Goal: Complete application form: Complete application form

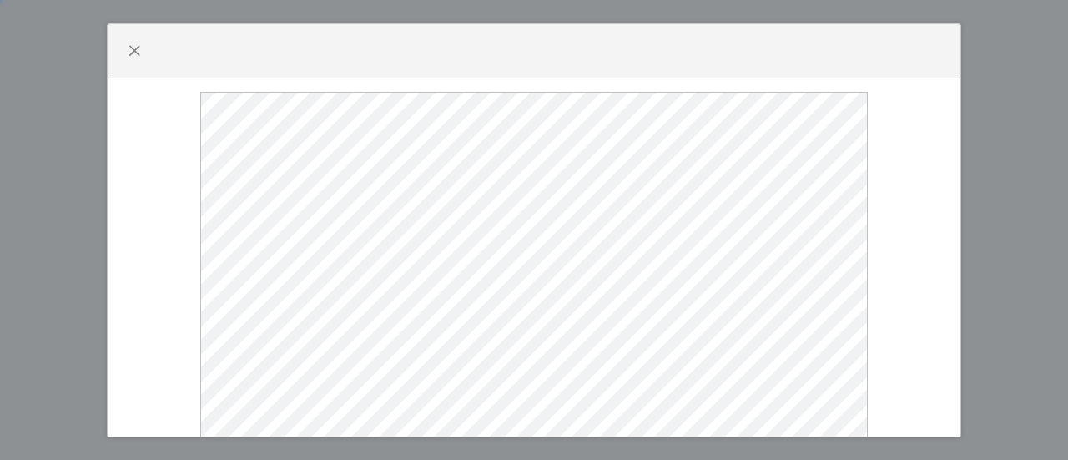
select select
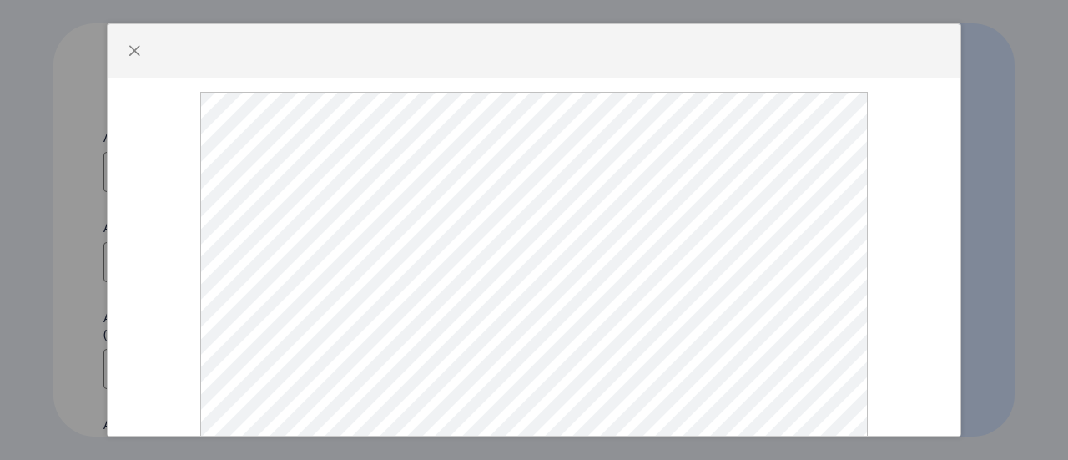
scroll to position [87, 0]
click at [134, 51] on span "button" at bounding box center [134, 50] width 13 height 13
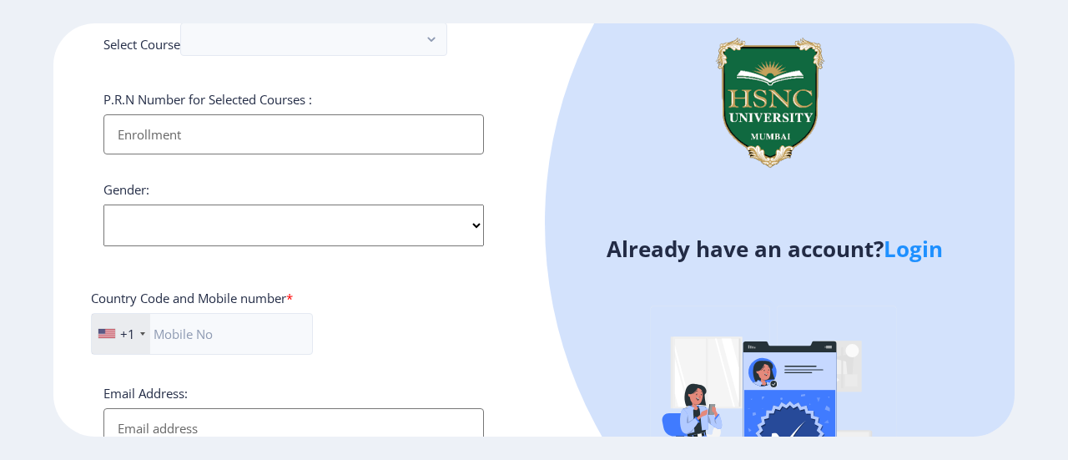
scroll to position [723, 0]
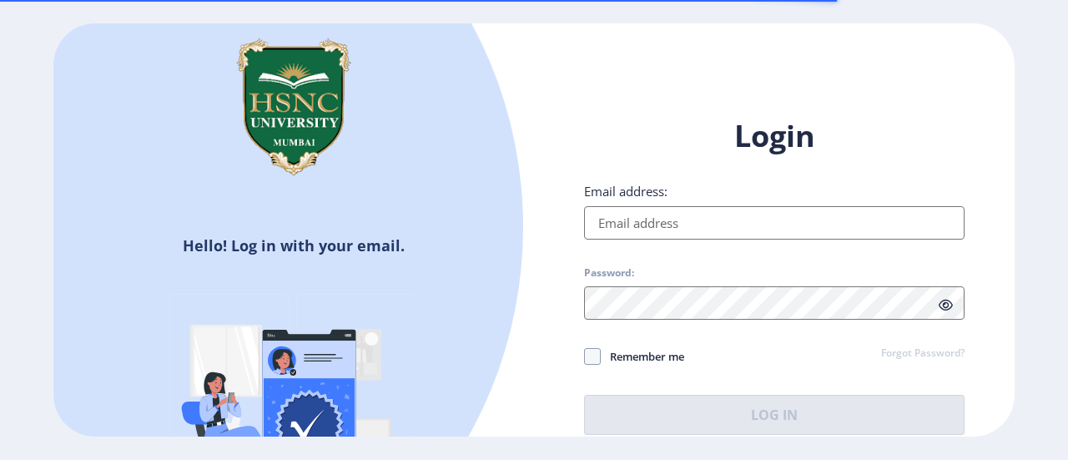
click at [744, 231] on input "Email address:" at bounding box center [774, 222] width 381 height 33
type input "[EMAIL_ADDRESS][DOMAIN_NAME]"
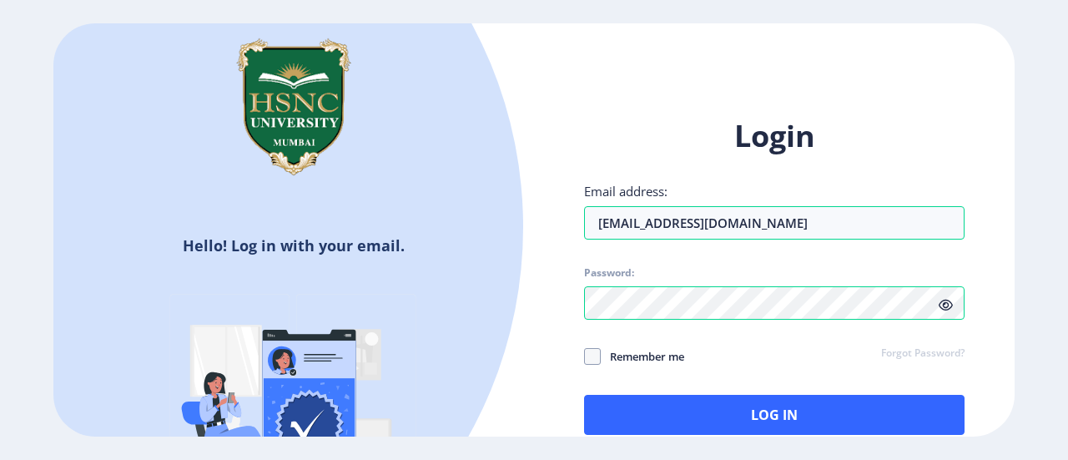
click at [643, 356] on span "Remember me" at bounding box center [642, 356] width 83 height 20
click at [585, 356] on input "Remember me" at bounding box center [584, 356] width 1 height 1
checkbox input "true"
click at [941, 305] on icon at bounding box center [946, 305] width 14 height 13
click at [576, 318] on div "Login Email address: patrasudip467@gmail.com Password: Remember me Forgot Passw…" at bounding box center [774, 288] width 481 height 395
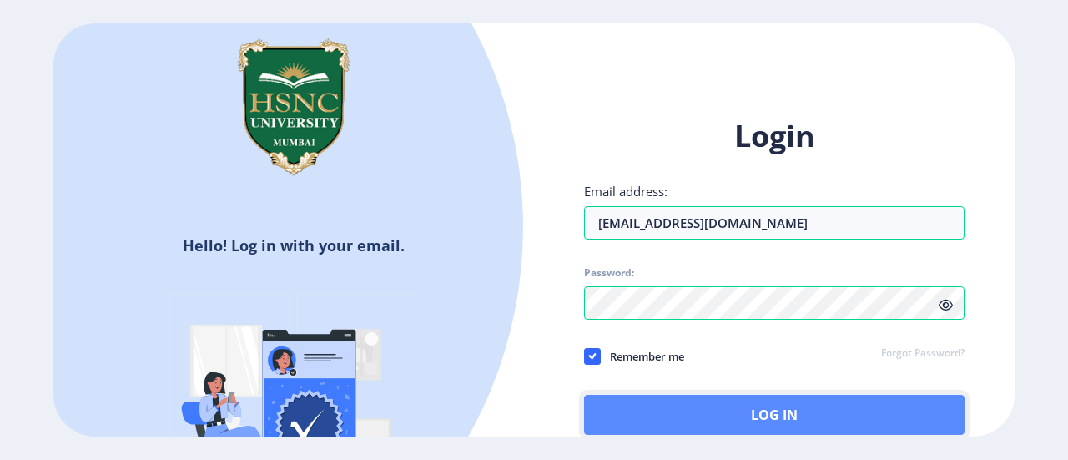
click at [658, 408] on button "Log In" at bounding box center [774, 415] width 381 height 40
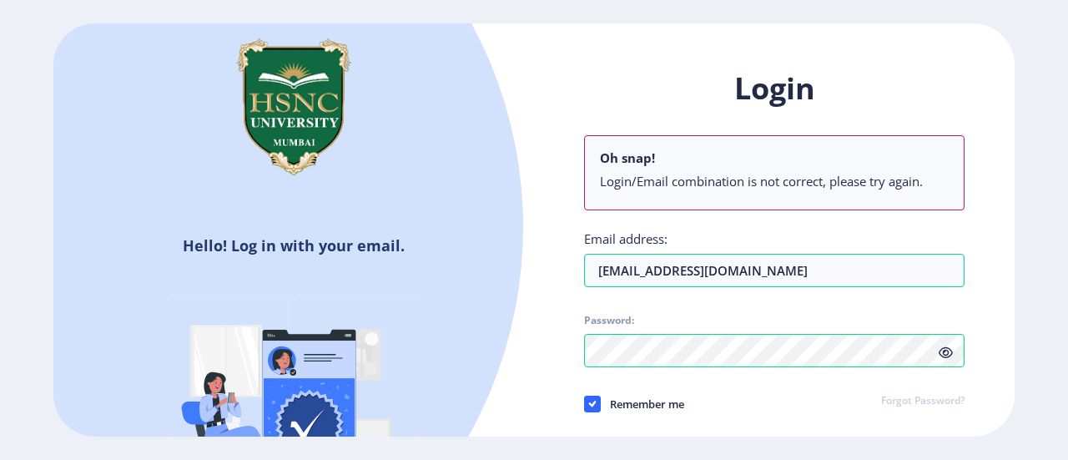
click at [804, 403] on div "Remember me Forgot Password?" at bounding box center [774, 405] width 381 height 22
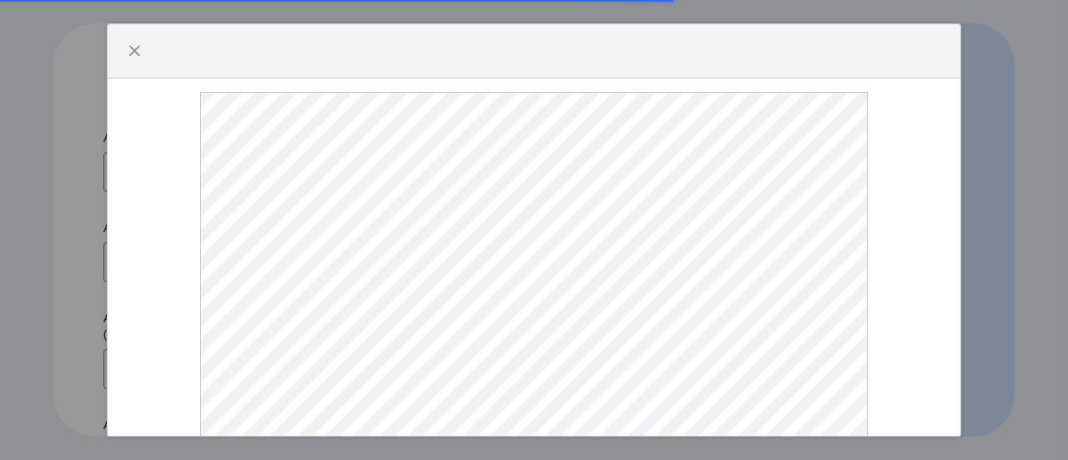
select select
click at [135, 44] on span "button" at bounding box center [134, 50] width 13 height 13
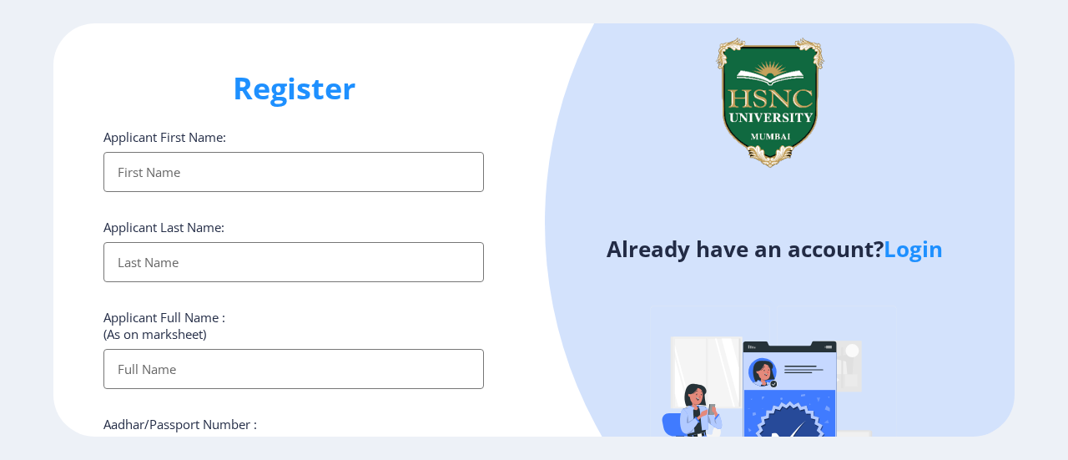
click at [193, 165] on input "Applicant First Name:" at bounding box center [293, 172] width 381 height 40
type input "[PERSON_NAME]"
type input "[PERSON_NAME] [PERSON_NAME]"
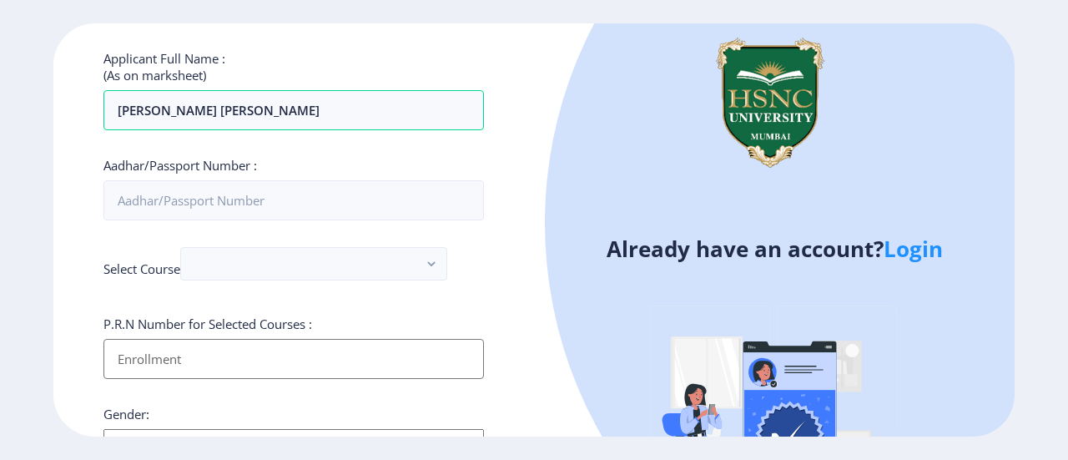
scroll to position [260, 0]
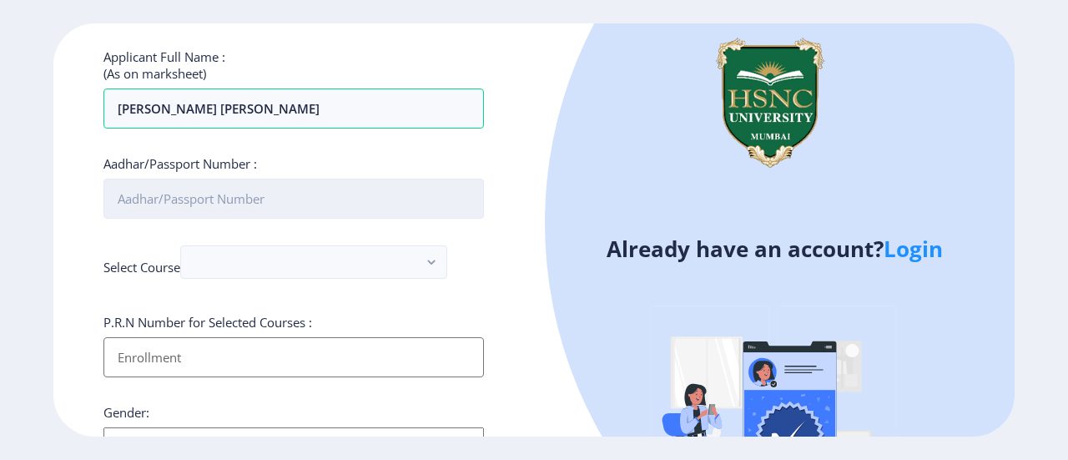
click at [196, 200] on input "Aadhar/Passport Number :" at bounding box center [293, 199] width 381 height 40
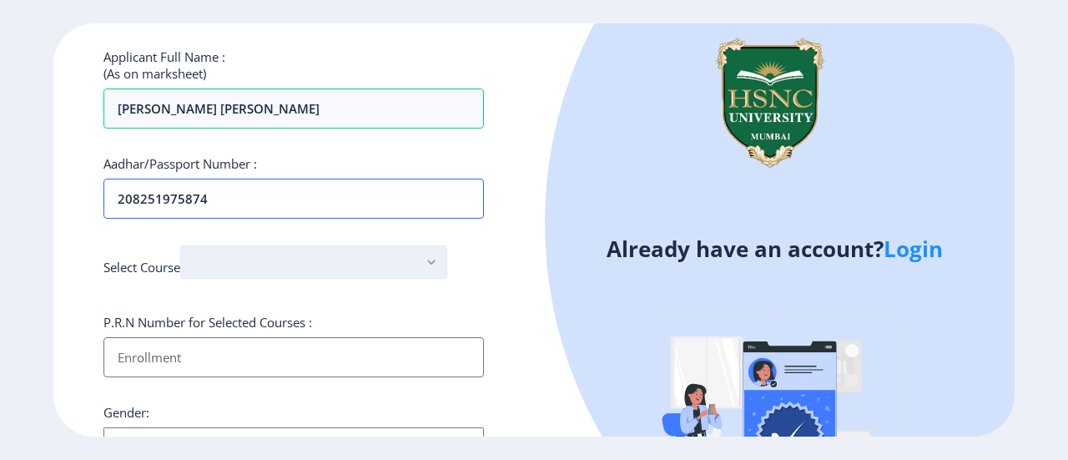
type input "208251975874"
click at [224, 265] on button "button" at bounding box center [313, 261] width 267 height 33
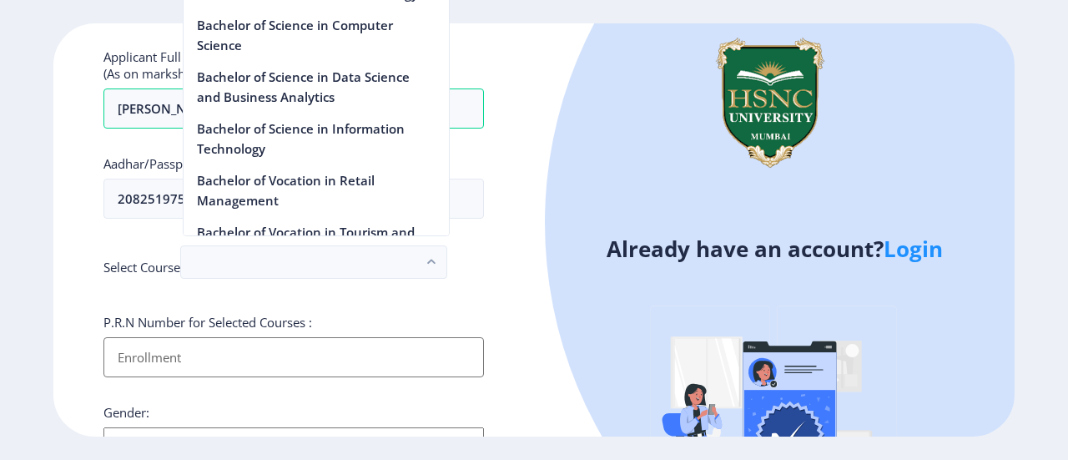
scroll to position [1334, 0]
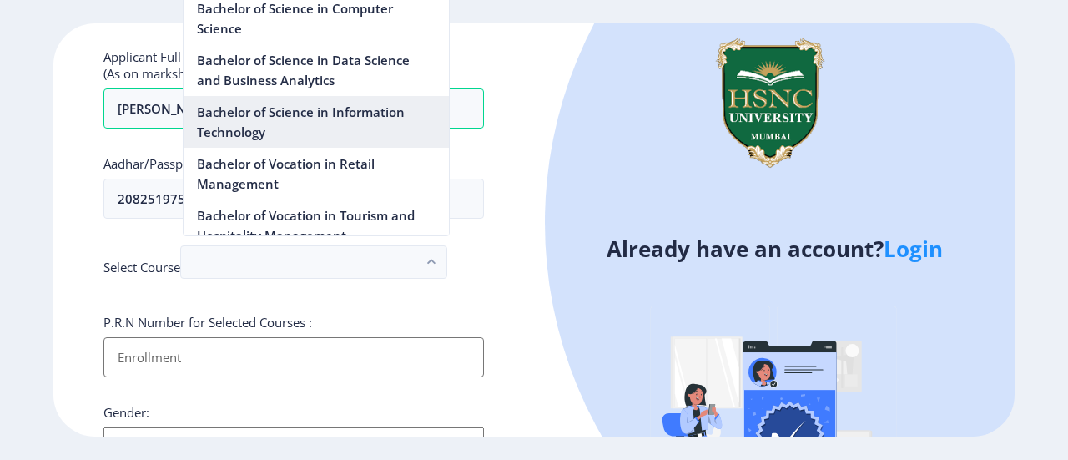
click at [312, 148] on nb-option "Bachelor of Science in Information Technology" at bounding box center [316, 122] width 265 height 52
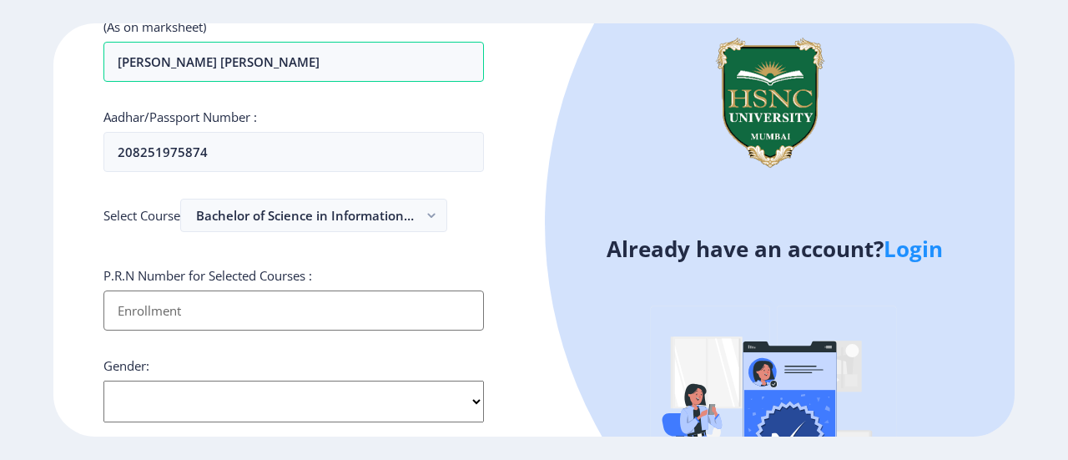
click at [345, 316] on input "Applicant First Name:" at bounding box center [293, 310] width 381 height 40
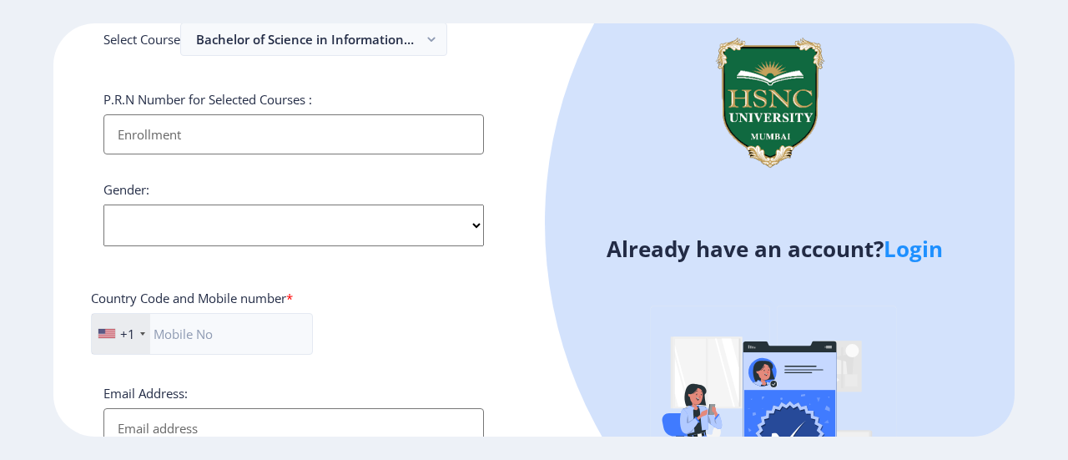
scroll to position [484, 0]
paste input "2022230210020071"
type input "2022230210020071"
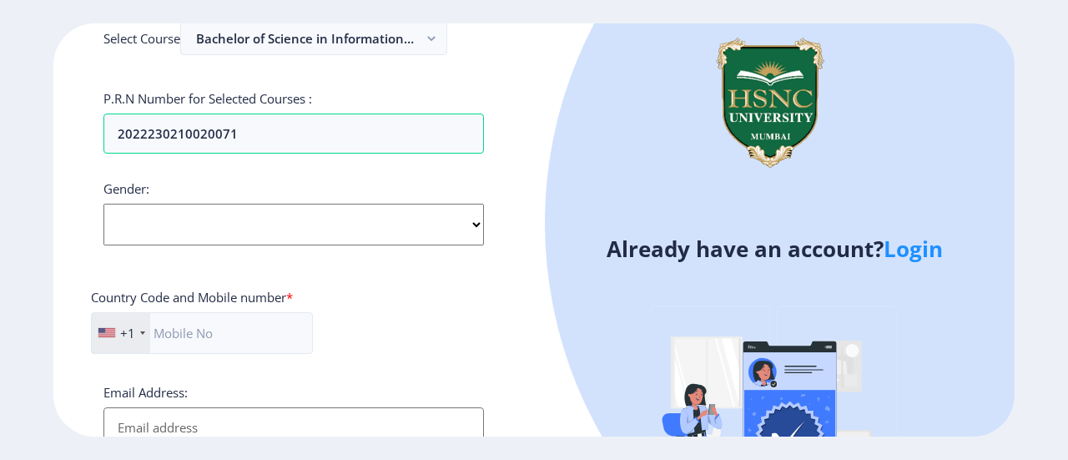
click at [305, 223] on select "Select Gender Male Female Other" at bounding box center [293, 225] width 381 height 42
select select "[DEMOGRAPHIC_DATA]"
click at [103, 204] on select "Select Gender Male Female Other" at bounding box center [293, 225] width 381 height 42
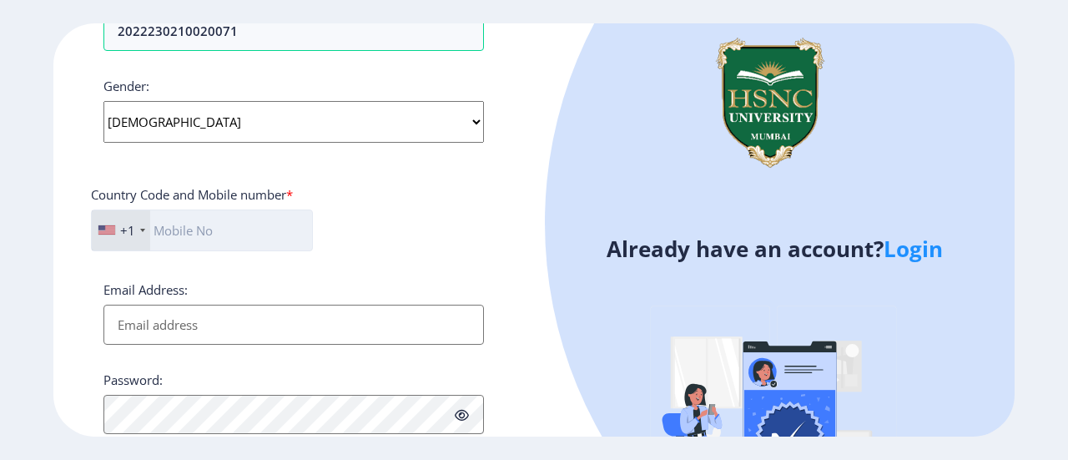
scroll to position [588, 0]
click at [235, 245] on input "text" at bounding box center [202, 230] width 222 height 42
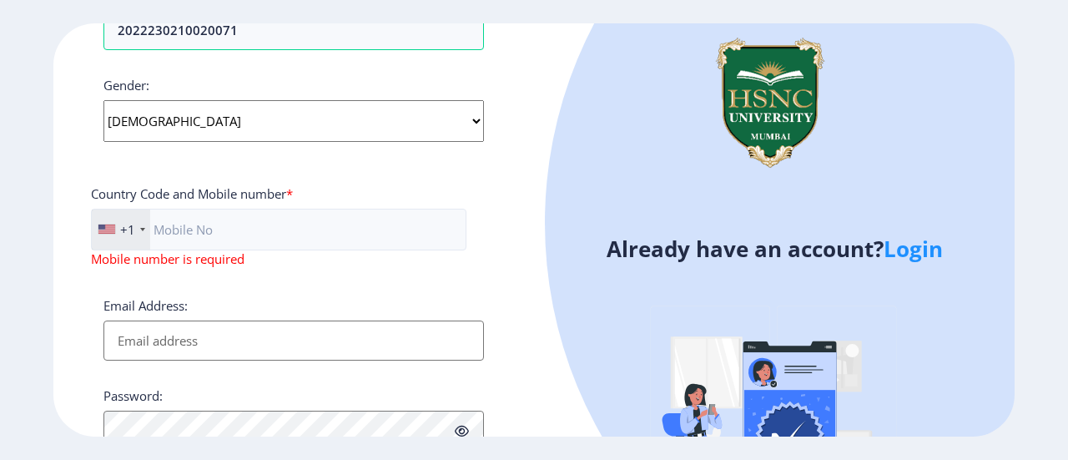
click at [129, 223] on div "+1" at bounding box center [127, 229] width 15 height 17
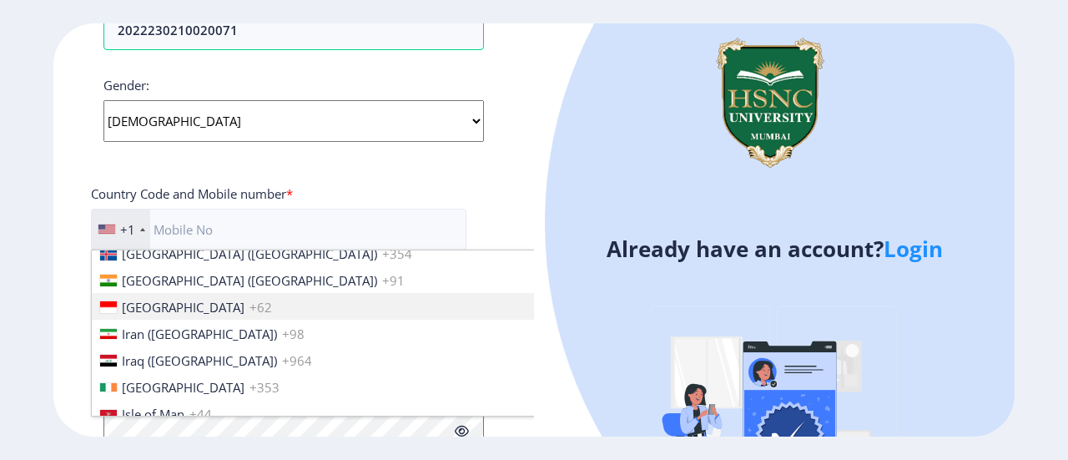
scroll to position [2536, 0]
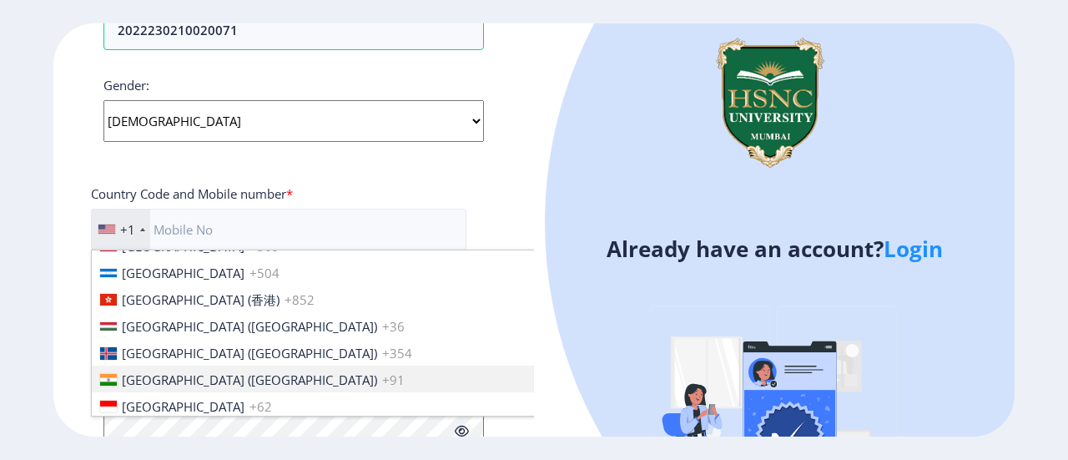
click at [162, 371] on span "[GEOGRAPHIC_DATA] ([GEOGRAPHIC_DATA])" at bounding box center [249, 379] width 255 height 17
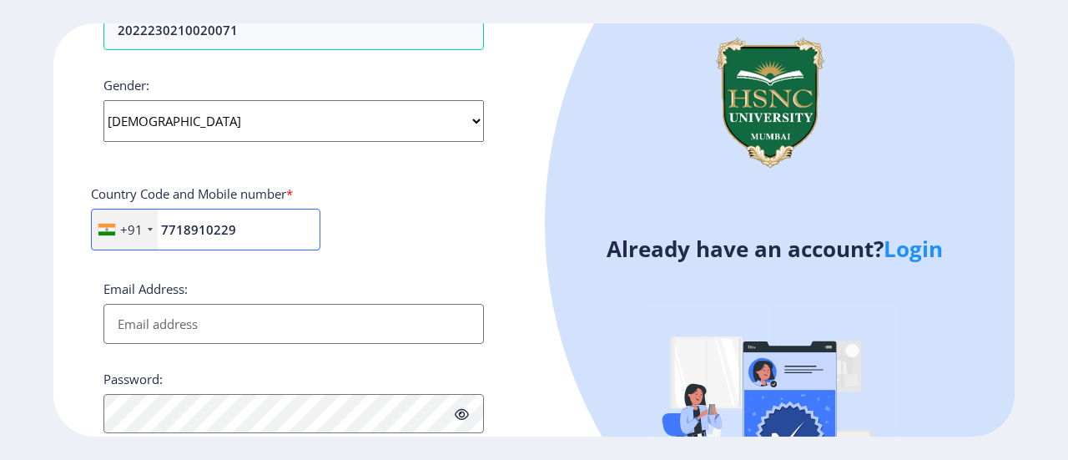
type input "7718910229"
click at [139, 314] on input "Email Address:" at bounding box center [293, 324] width 381 height 40
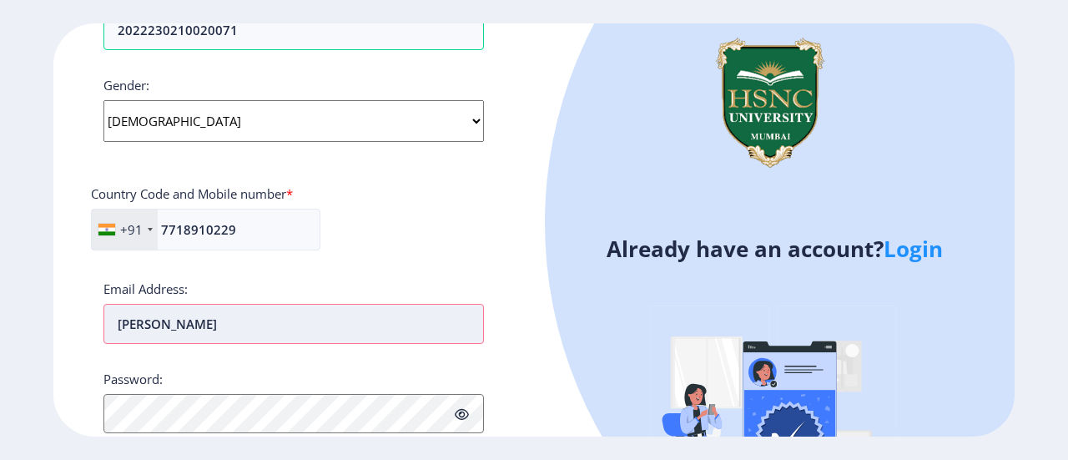
type input "patrasudip467@gmail.com"
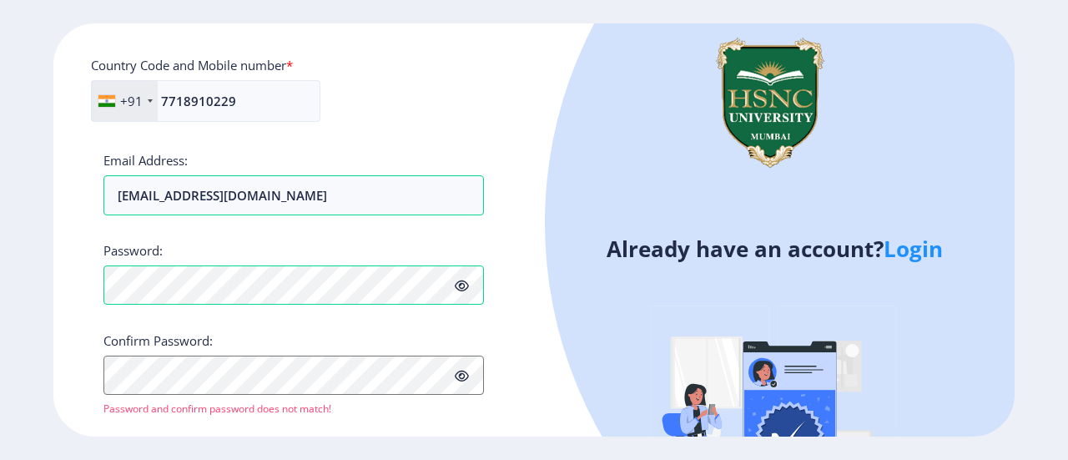
scroll to position [717, 0]
click at [463, 285] on icon at bounding box center [462, 285] width 14 height 13
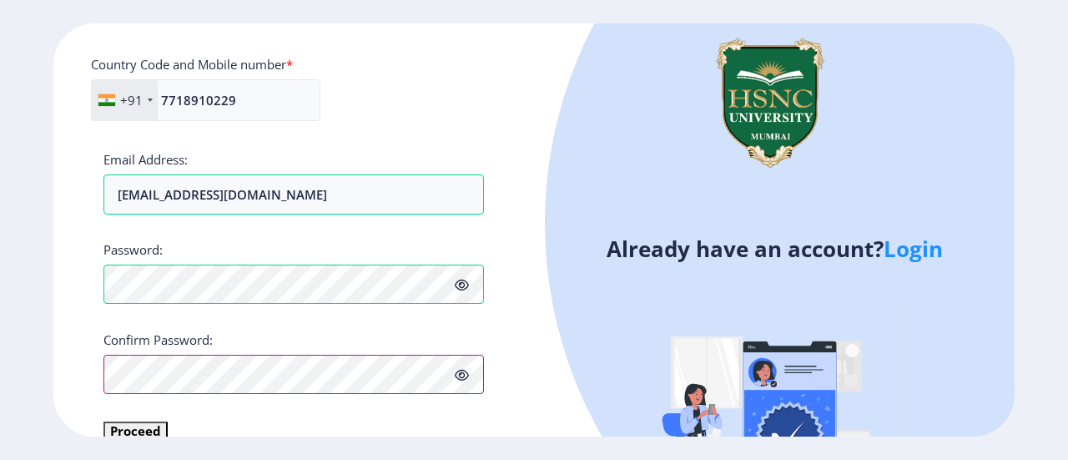
scroll to position [742, 0]
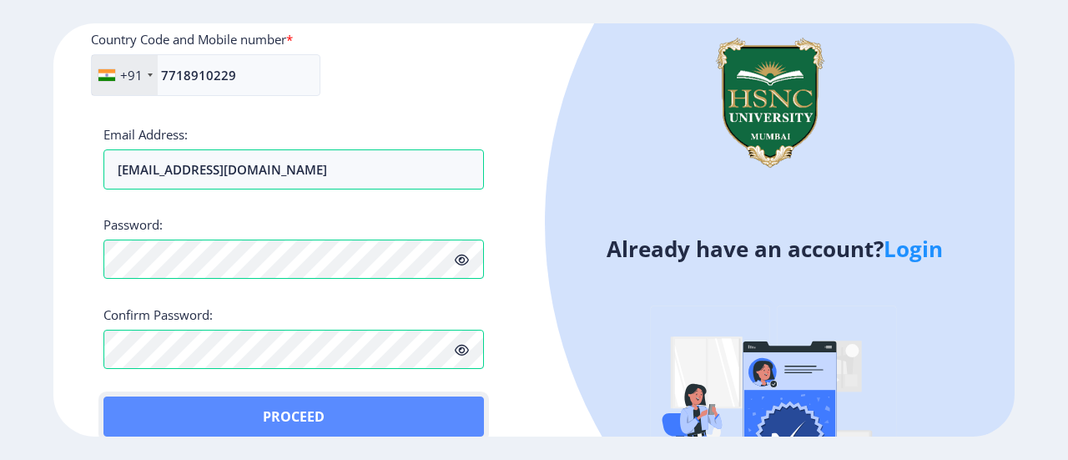
click at [137, 403] on button "Proceed" at bounding box center [293, 416] width 381 height 40
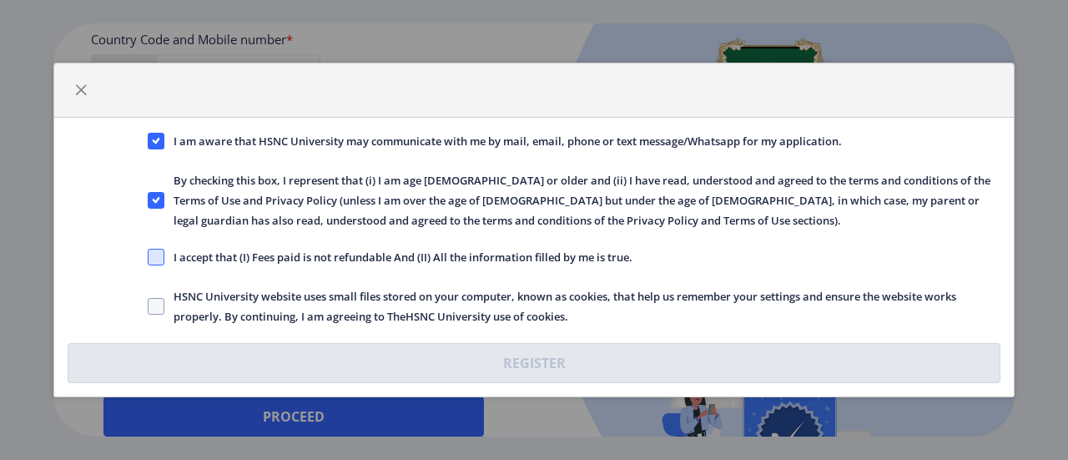
click at [160, 264] on span at bounding box center [156, 257] width 17 height 17
click at [149, 258] on input "I accept that (I) Fees paid is not refundable And (II) All the information fill…" at bounding box center [148, 257] width 1 height 1
checkbox input "true"
click at [157, 305] on span at bounding box center [156, 306] width 17 height 17
click at [149, 306] on input "HSNC University website uses small files stored on your computer, known as cook…" at bounding box center [148, 306] width 1 height 1
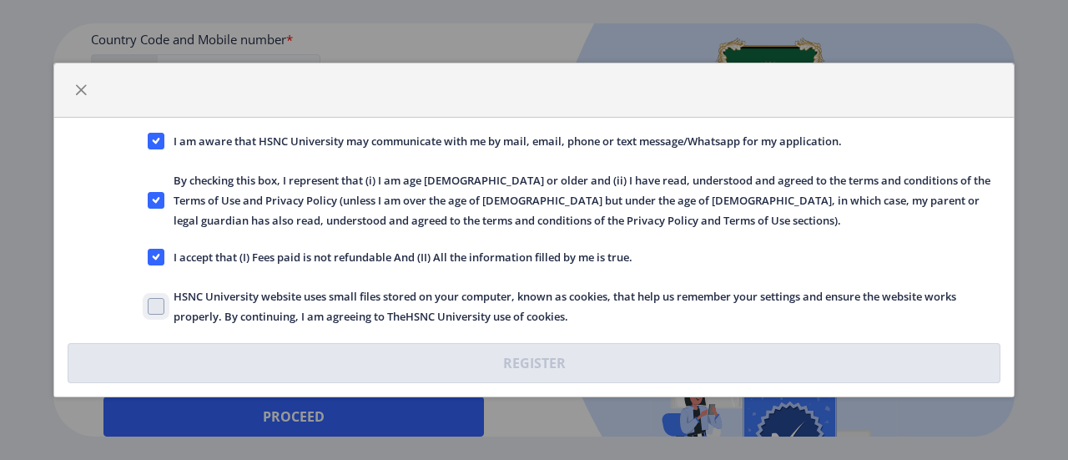
checkbox input "true"
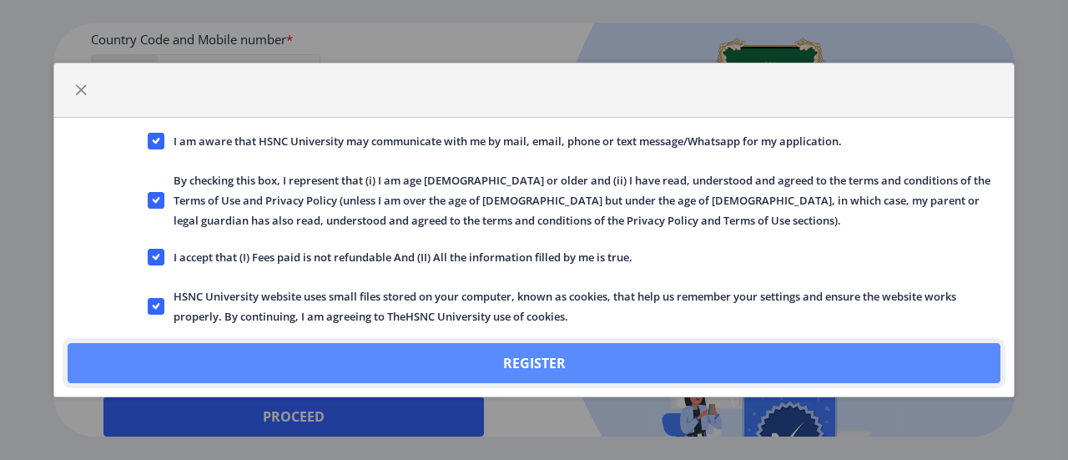
click at [194, 361] on button "Register" at bounding box center [534, 363] width 933 height 40
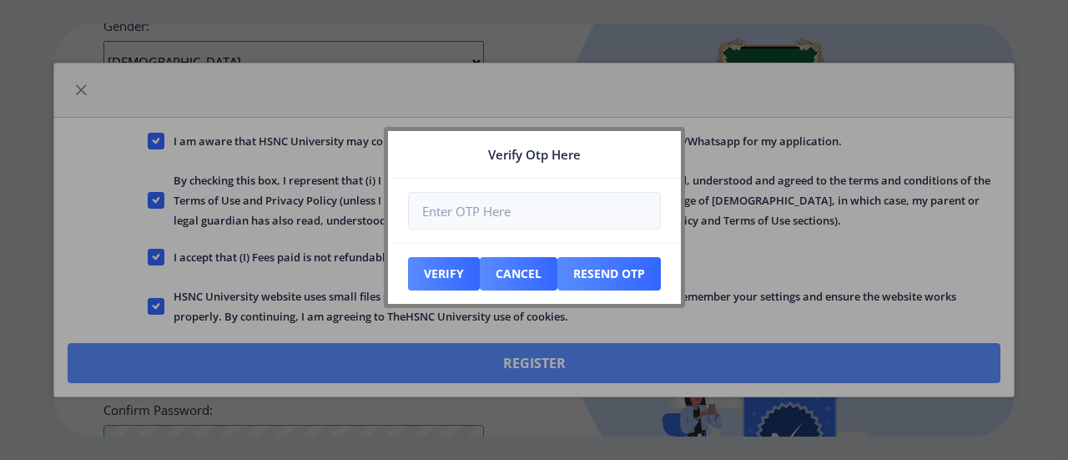
scroll to position [836, 0]
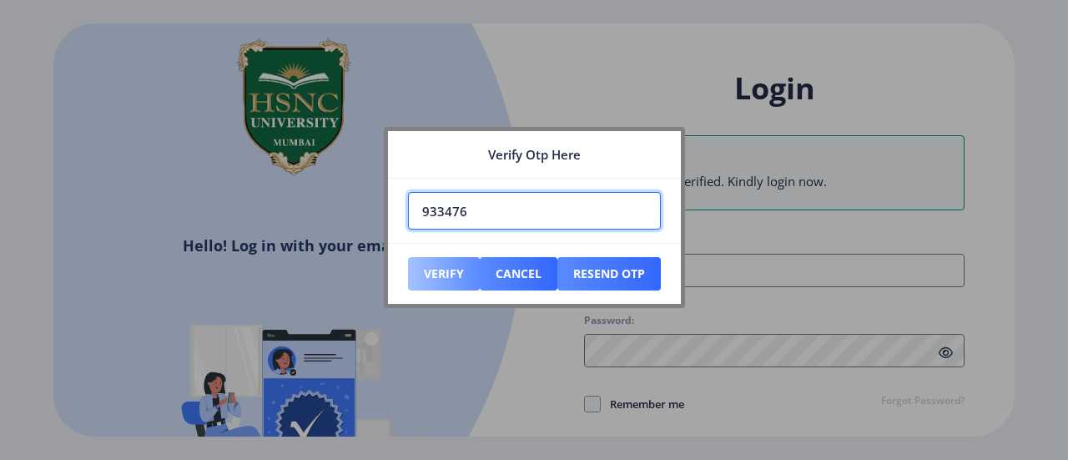
type input "933476"
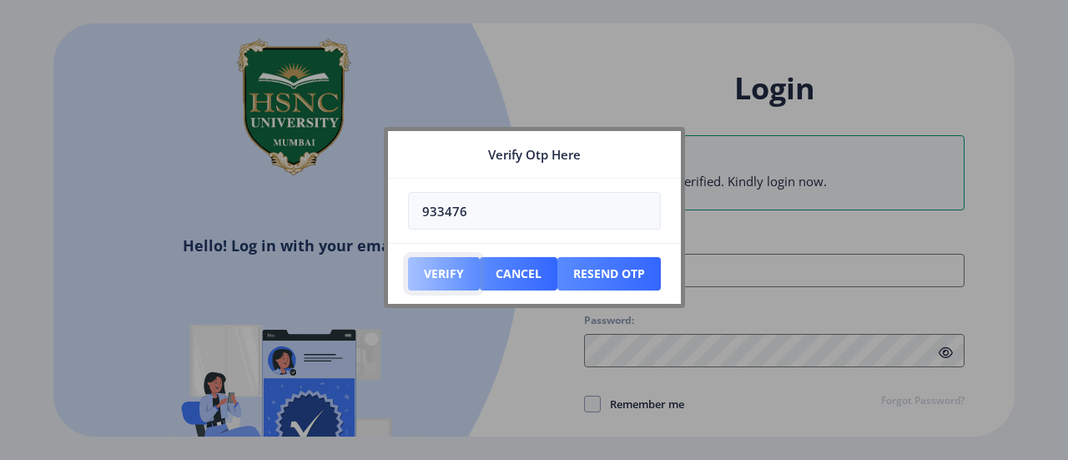
click at [449, 279] on button "Verify" at bounding box center [444, 273] width 72 height 33
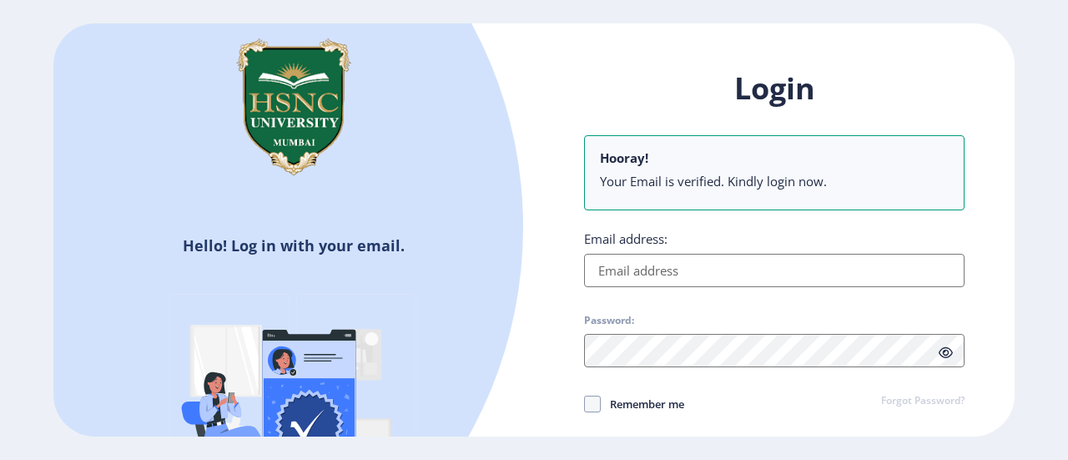
click at [681, 263] on input "Email address:" at bounding box center [774, 270] width 381 height 33
type input "patrasudip467@gmail.com"
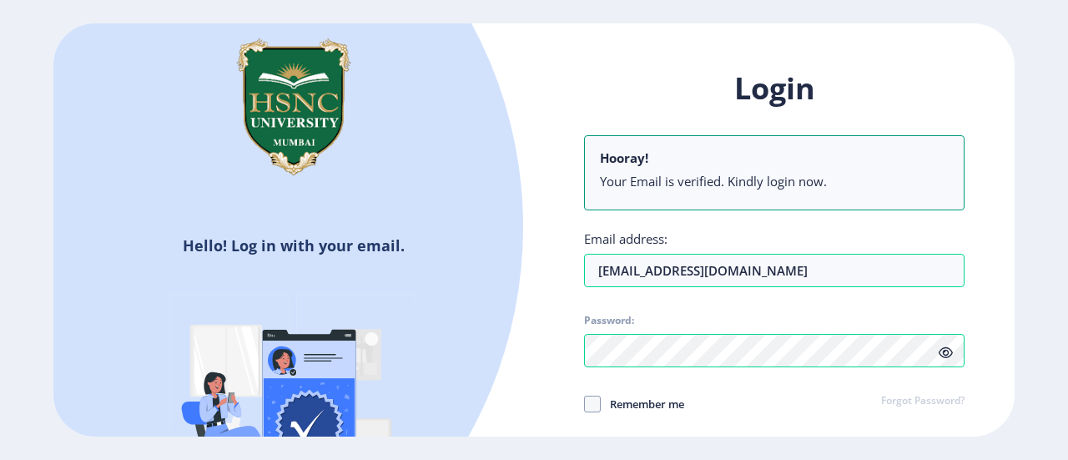
click at [613, 406] on span "Remember me" at bounding box center [642, 404] width 83 height 20
click at [585, 404] on input "Remember me" at bounding box center [584, 403] width 1 height 1
checkbox input "true"
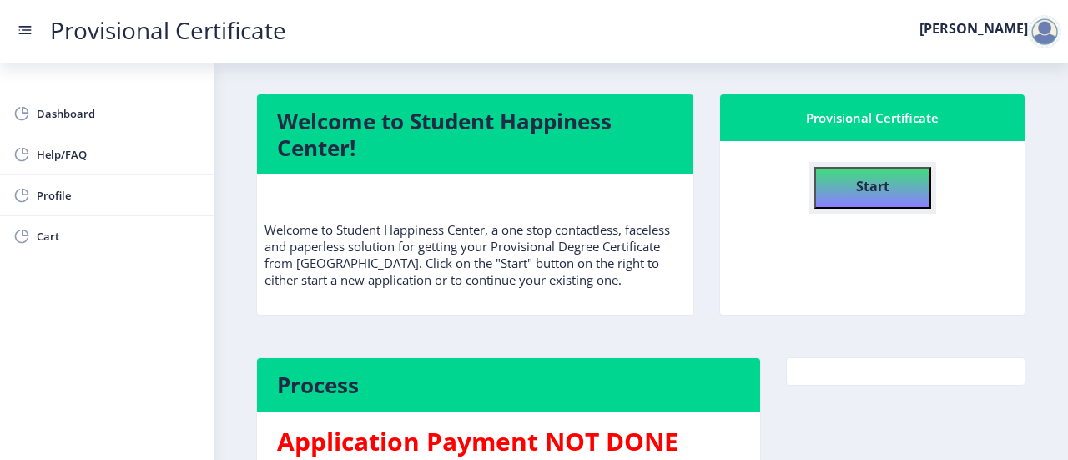
click at [848, 180] on button "Start" at bounding box center [873, 188] width 117 height 42
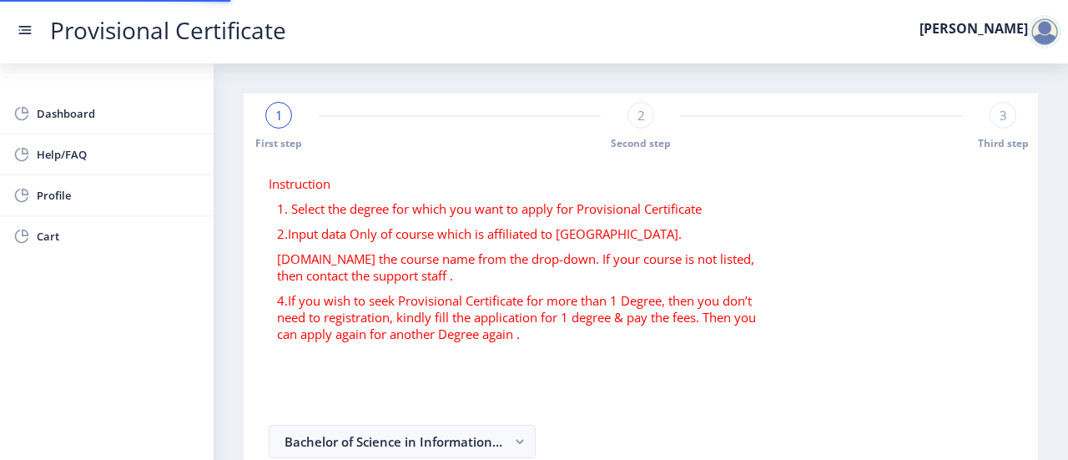
select select
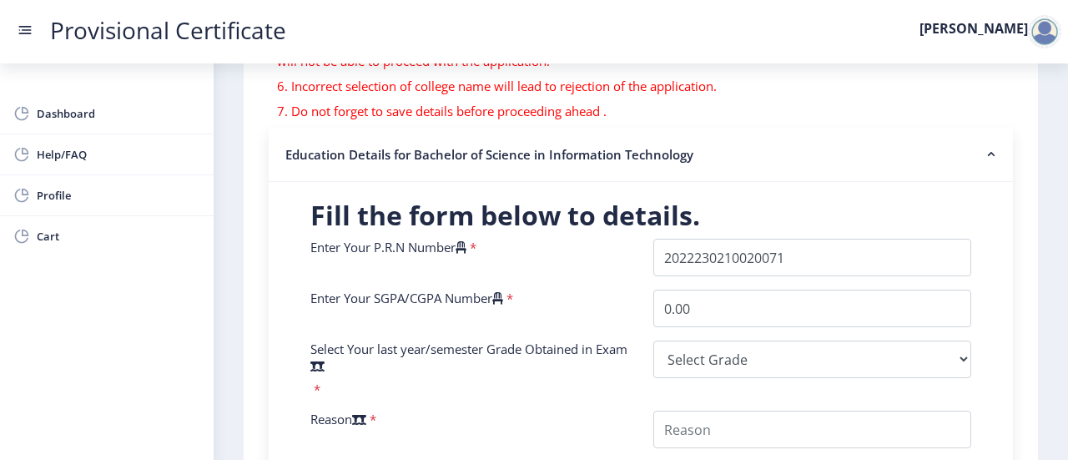
scroll to position [358, 0]
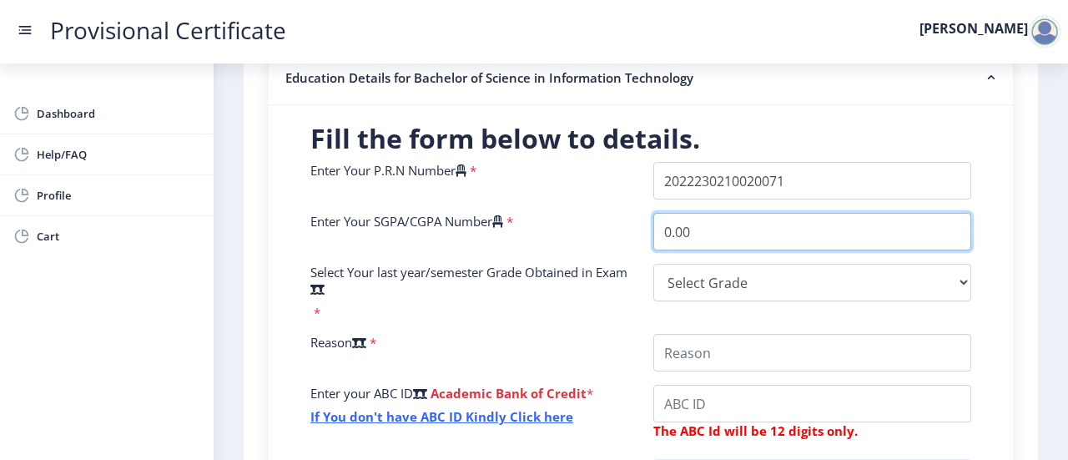
click at [765, 231] on input "0.00" at bounding box center [812, 232] width 318 height 38
type input "0"
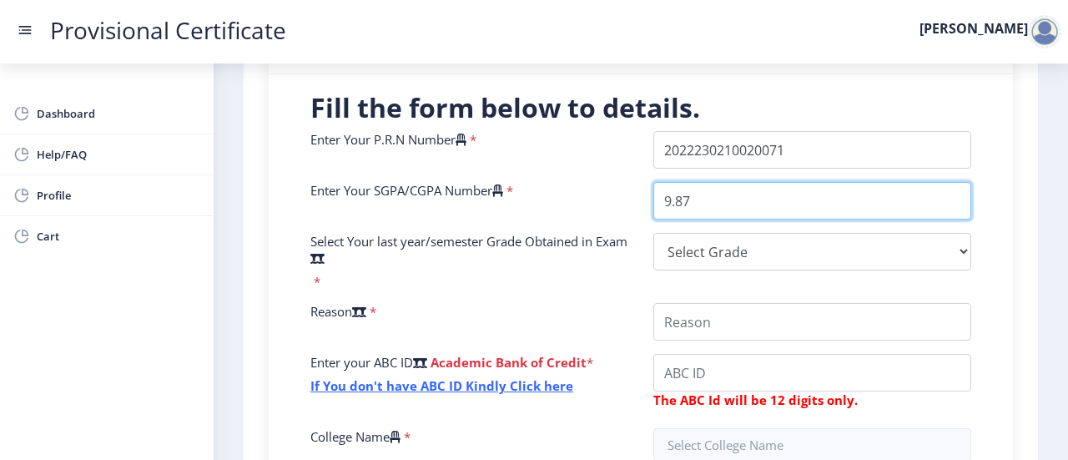
type input "9.87"
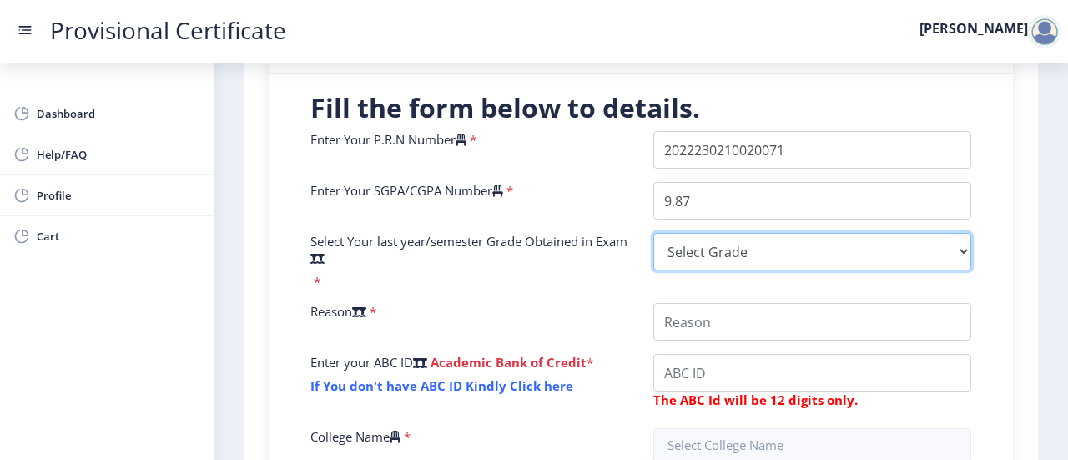
click at [737, 248] on select "Select Grade O A+ A B+ B C D F(Fail)" at bounding box center [812, 252] width 318 height 38
select select "O"
click at [653, 233] on select "Select Grade O A+ A B+ B C D F(Fail)" at bounding box center [812, 252] width 318 height 38
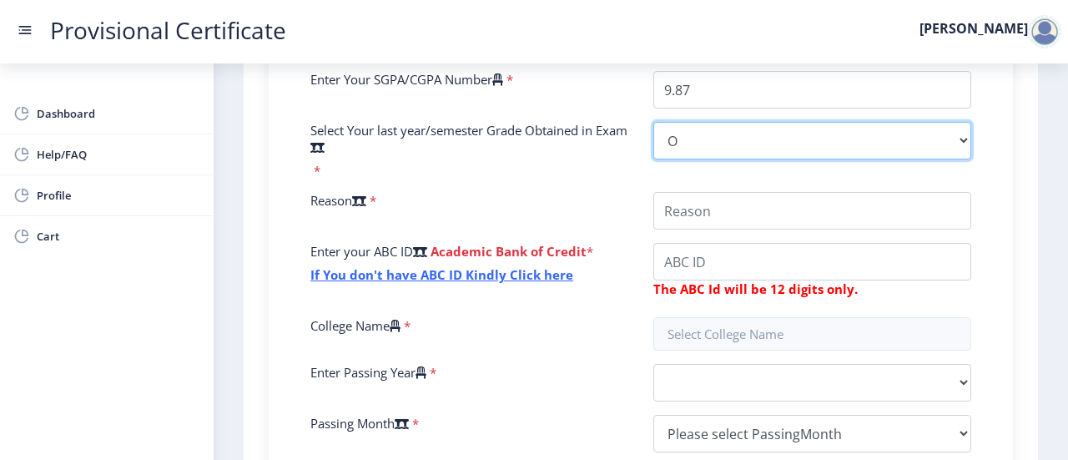
scroll to position [499, 0]
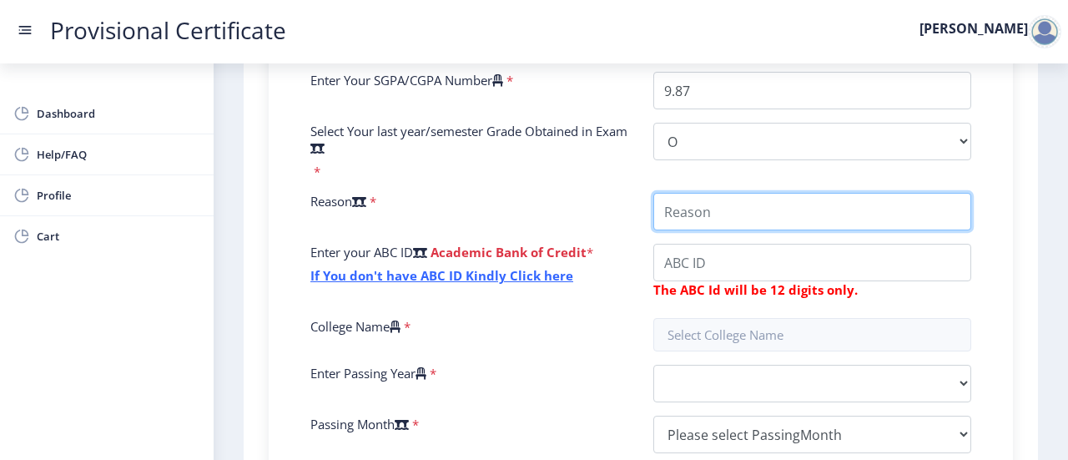
click at [692, 208] on input "College Name" at bounding box center [812, 212] width 318 height 38
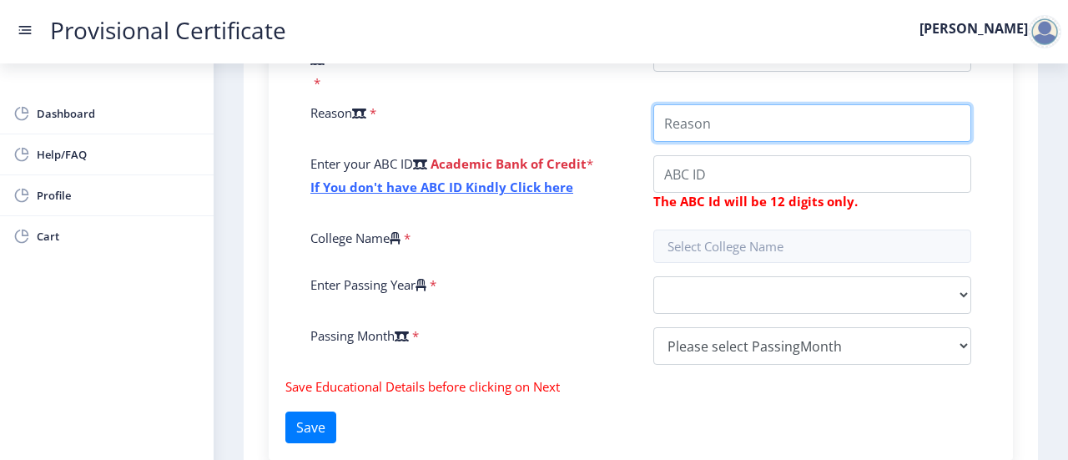
scroll to position [590, 0]
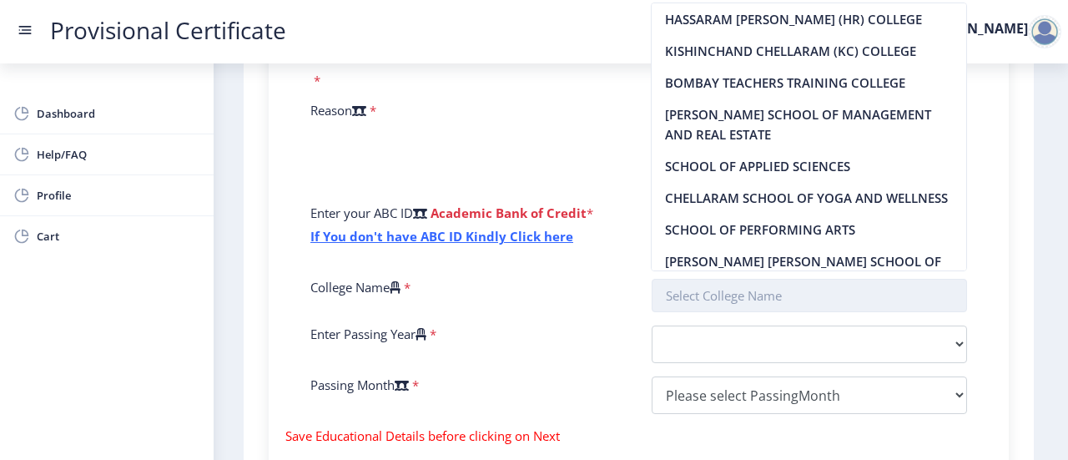
click at [714, 248] on nb-layout "Provisional Certificate Sudip Dashboard Help/FAQ Profile Cart First step 2 Seco…" at bounding box center [534, 230] width 1068 height 460
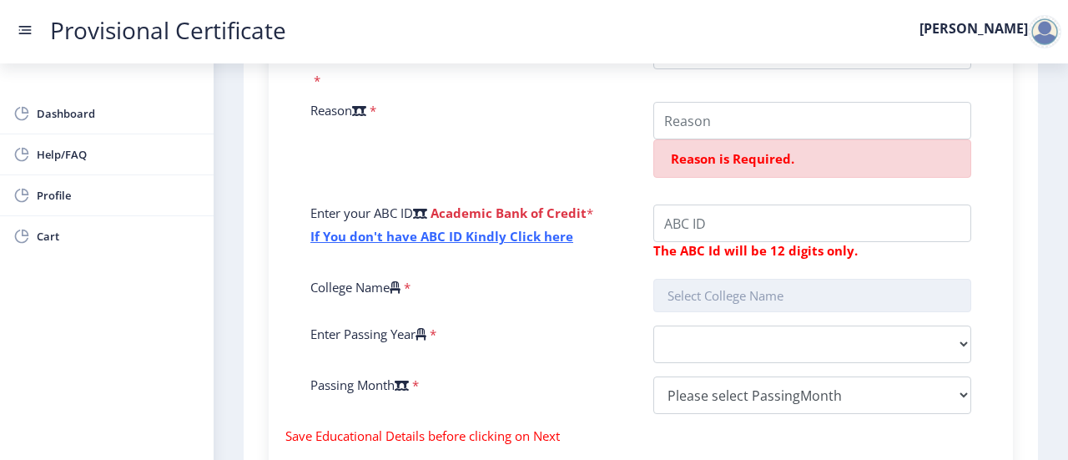
click at [724, 294] on input "text" at bounding box center [812, 295] width 318 height 33
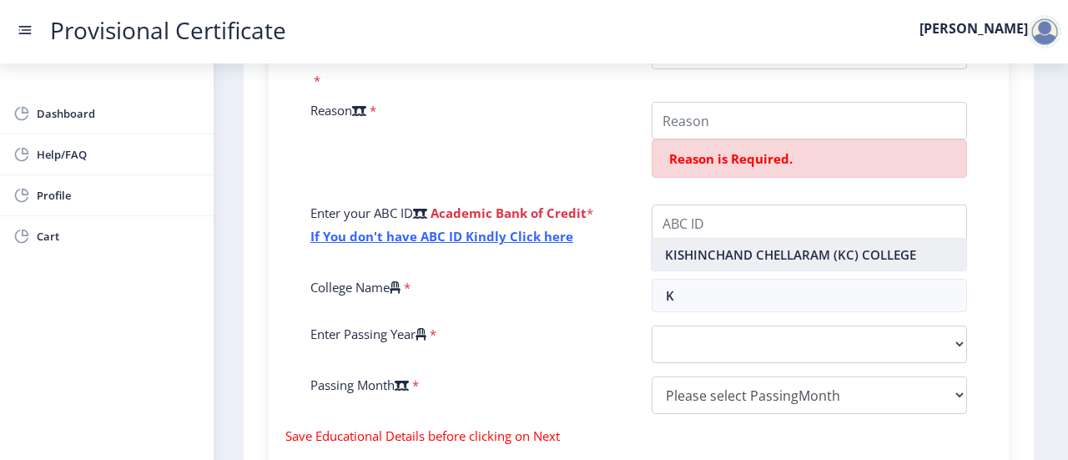
click at [769, 260] on nb-option "KISHINCHAND CHELLARAM (KC) COLLEGE" at bounding box center [809, 255] width 315 height 32
type input "KISHINCHAND CHELLARAM (KC) COLLEGE"
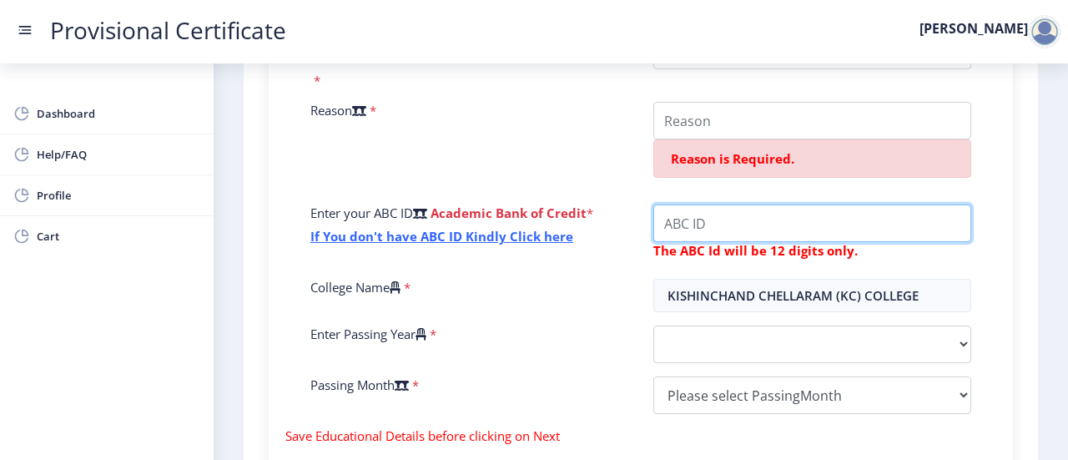
click at [728, 219] on input "College Name" at bounding box center [812, 223] width 318 height 38
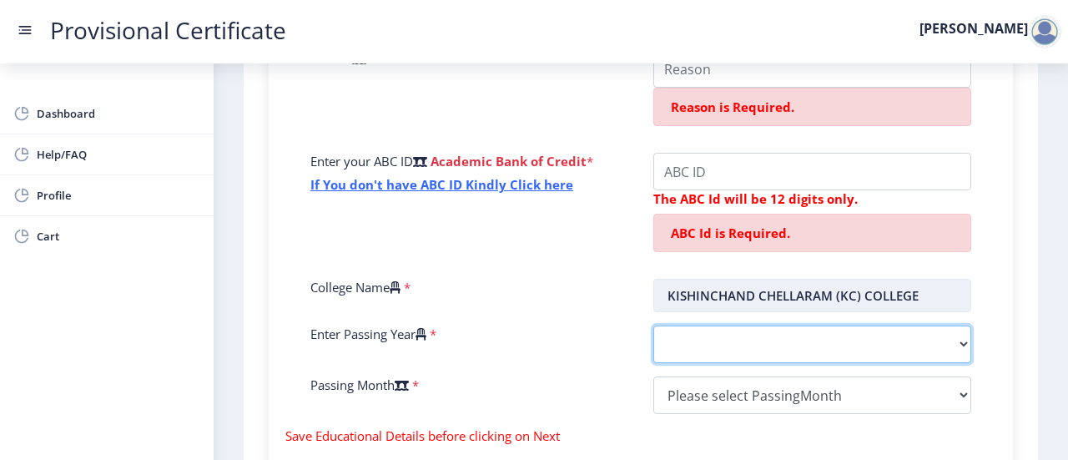
click at [679, 294] on div "Enter Your P.R.N Number * Enter Your SGPA/CGPA Number * 9.87 Select Your last y…" at bounding box center [641, 152] width 686 height 549
select select "2025"
click at [653, 325] on select "2025 2024 2023 2022 2021 2020 2019 2018 2017 2016 2015 2014 2013 2012 2011 2010…" at bounding box center [812, 344] width 318 height 38
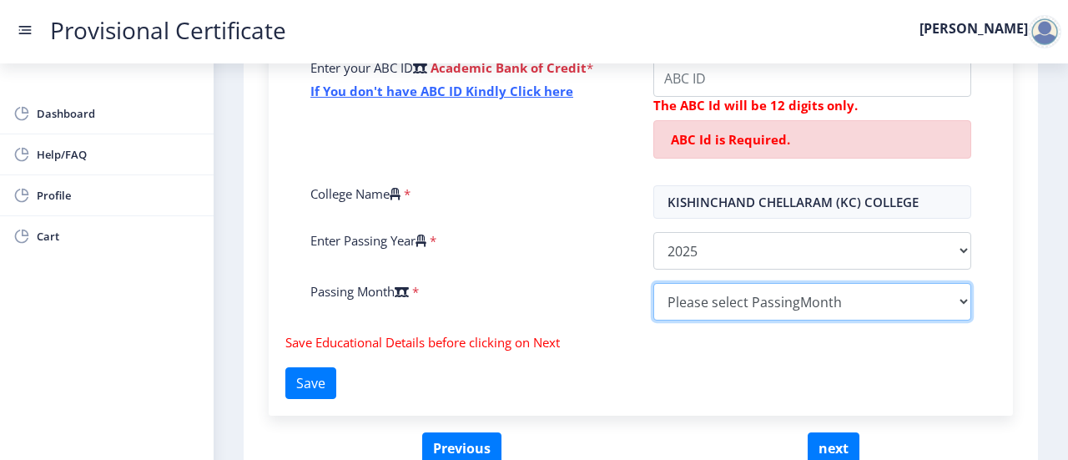
click at [745, 296] on select "Please select PassingMonth (01) January (02) February (03) March (04) April (05…" at bounding box center [812, 302] width 318 height 38
select select "May"
click at [653, 283] on select "Please select PassingMonth (01) January (02) February (03) March (04) April (05…" at bounding box center [812, 302] width 318 height 38
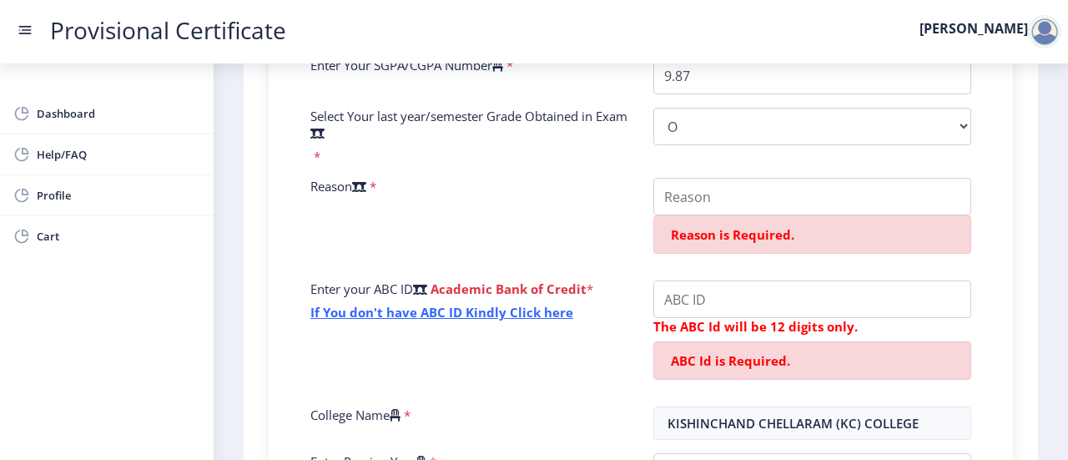
scroll to position [511, 0]
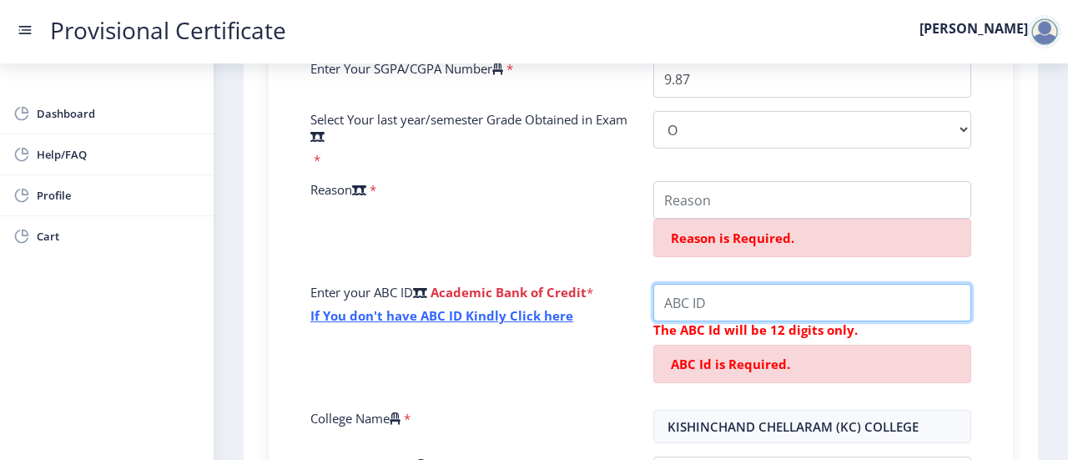
click at [754, 219] on input "College Name" at bounding box center [812, 200] width 318 height 38
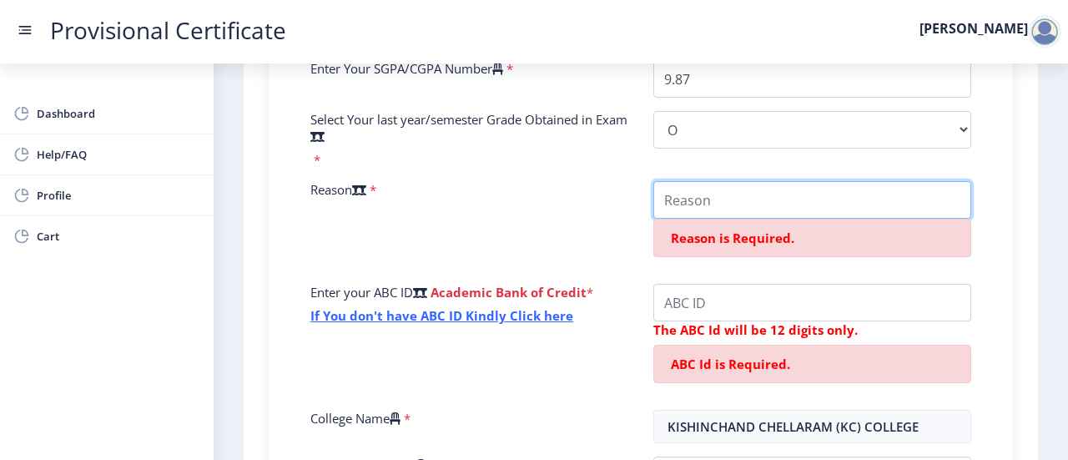
click at [759, 208] on input "College Name" at bounding box center [812, 200] width 318 height 38
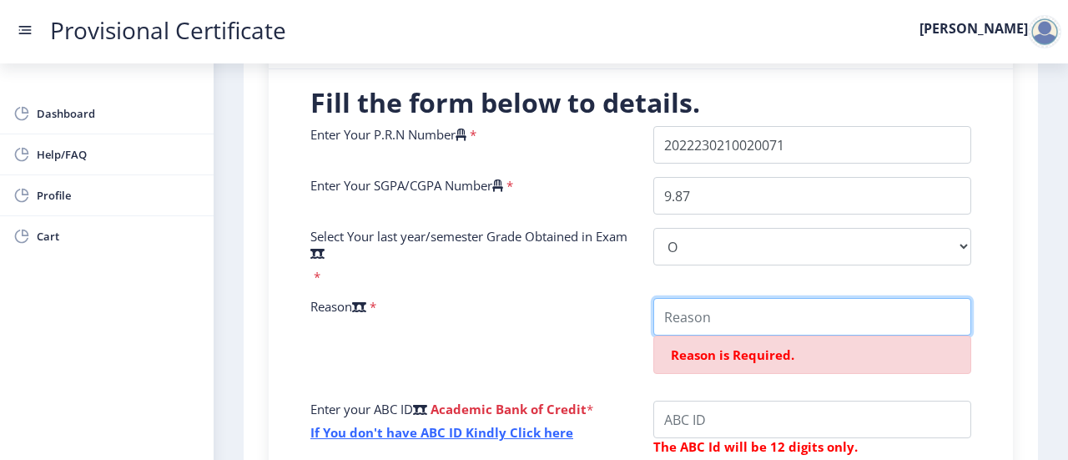
scroll to position [0, 0]
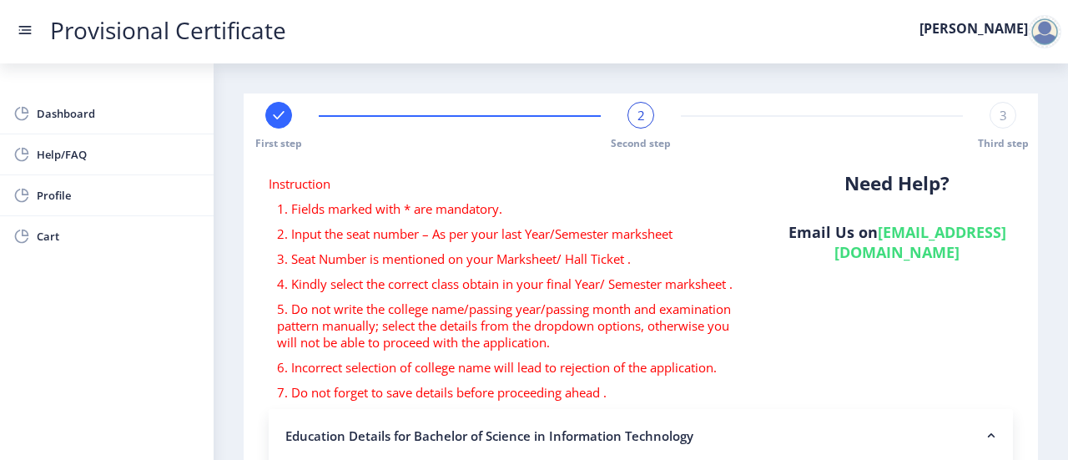
click at [32, 26] on rect at bounding box center [25, 30] width 17 height 17
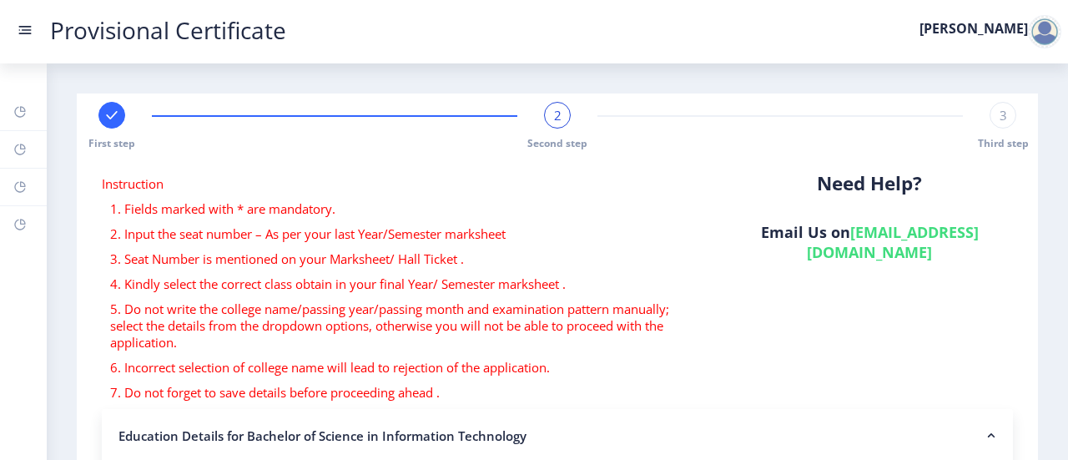
click at [32, 26] on rect at bounding box center [25, 30] width 17 height 17
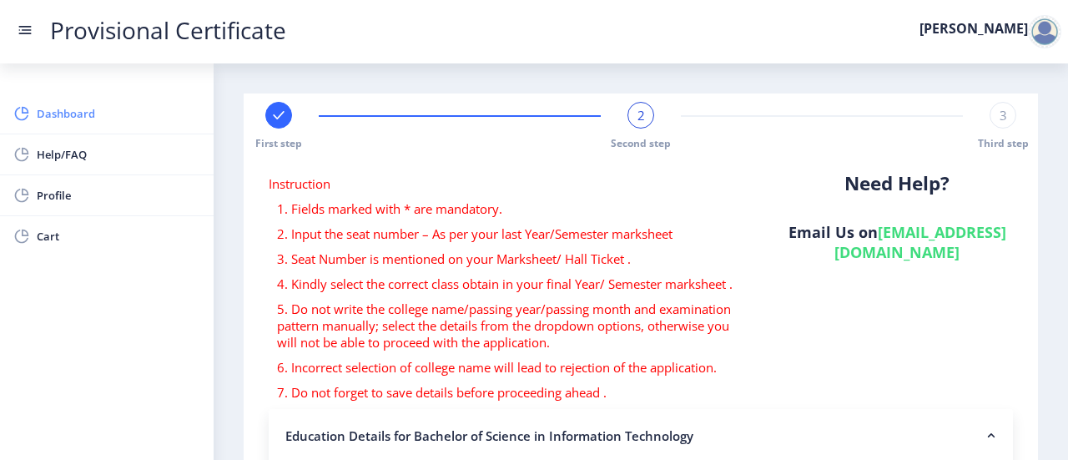
click at [132, 122] on span "Dashboard" at bounding box center [119, 113] width 164 height 20
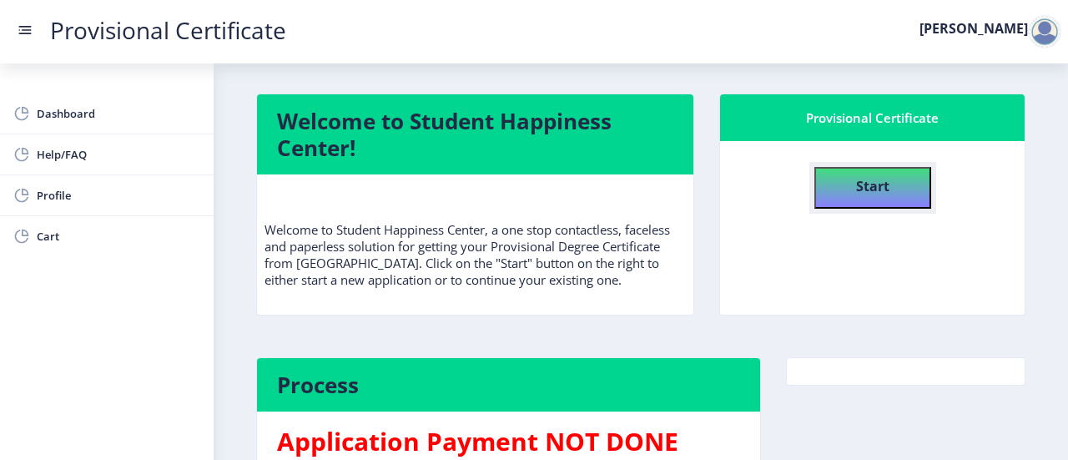
click at [905, 186] on button "Start" at bounding box center [873, 188] width 117 height 42
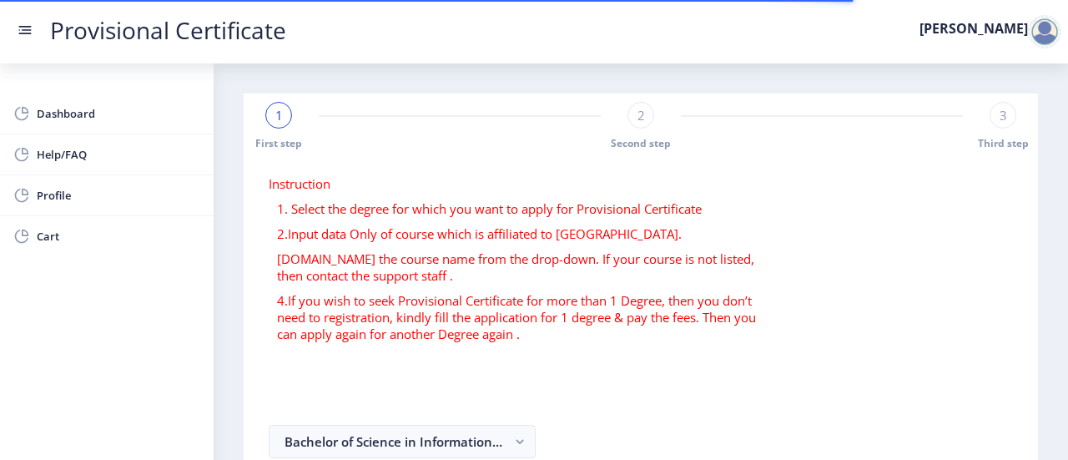
select select
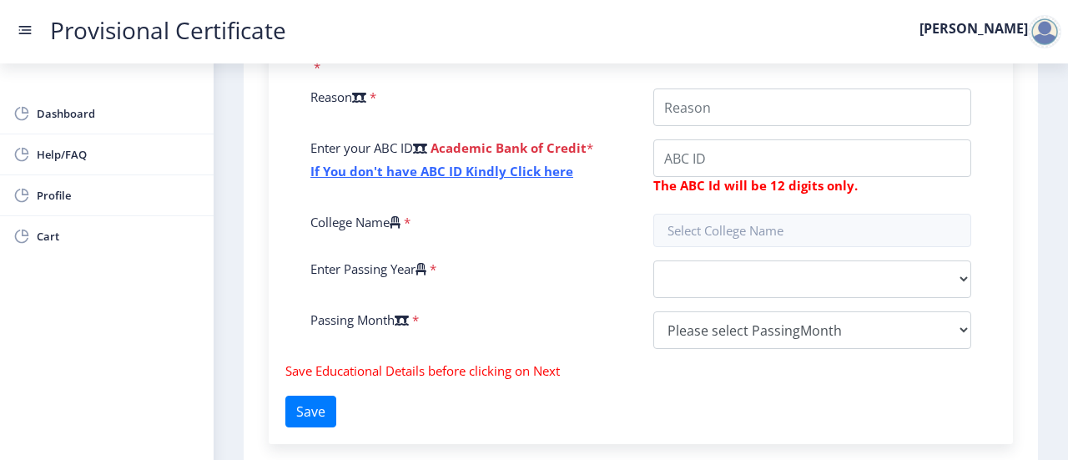
scroll to position [604, 0]
click at [796, 235] on input "text" at bounding box center [812, 229] width 318 height 33
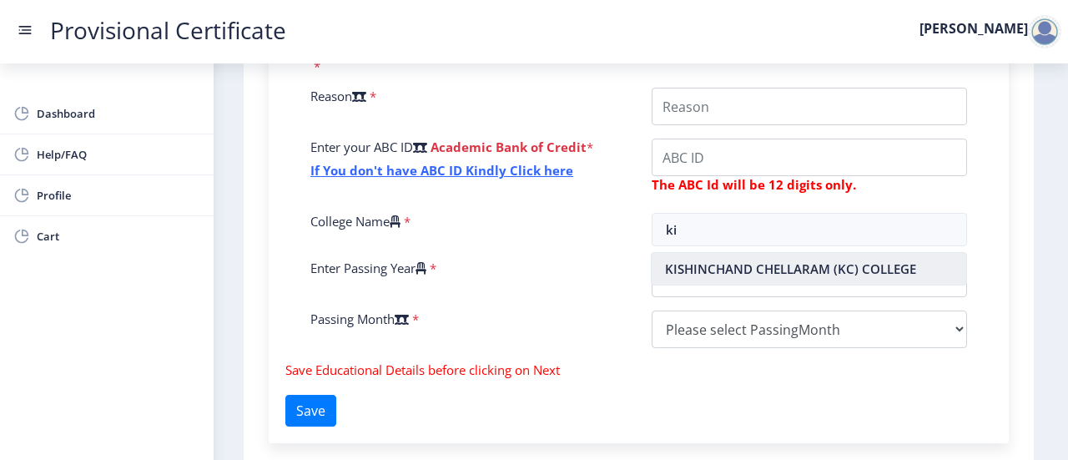
click at [766, 268] on nb-option "KISHINCHAND CHELLARAM (KC) COLLEGE" at bounding box center [809, 269] width 315 height 32
type input "KISHINCHAND CHELLARAM (KC) COLLEGE"
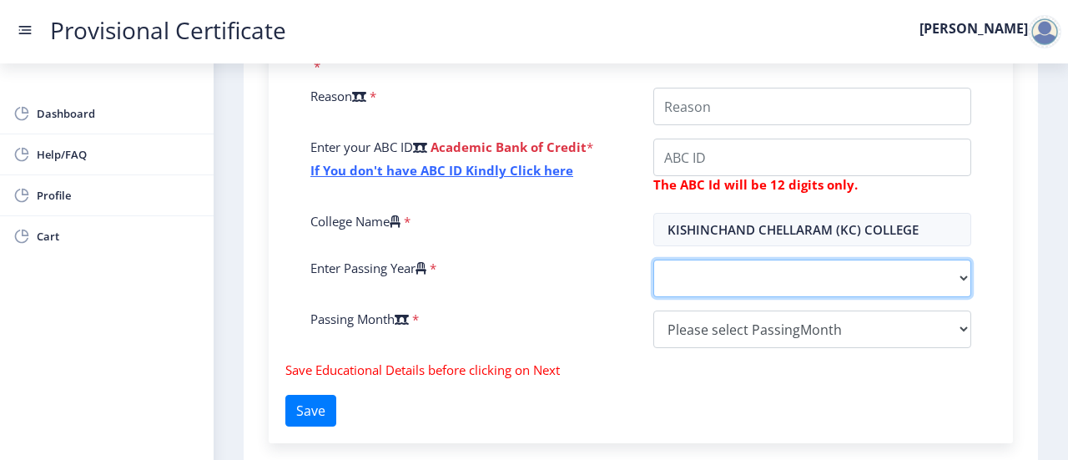
click at [749, 278] on select "2025 2024 2023 2022 2021 2020 2019 2018 2017 2016 2015 2014 2013 2012 2011 2010…" at bounding box center [812, 279] width 318 height 38
select select "2025"
click at [653, 260] on select "2025 2024 2023 2022 2021 2020 2019 2018 2017 2016 2015 2014 2013 2012 2011 2010…" at bounding box center [812, 279] width 318 height 38
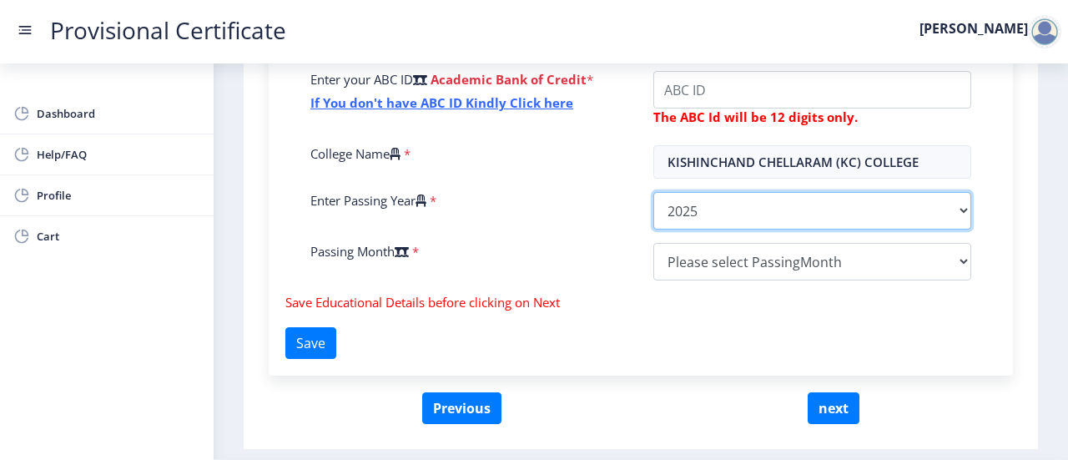
scroll to position [673, 0]
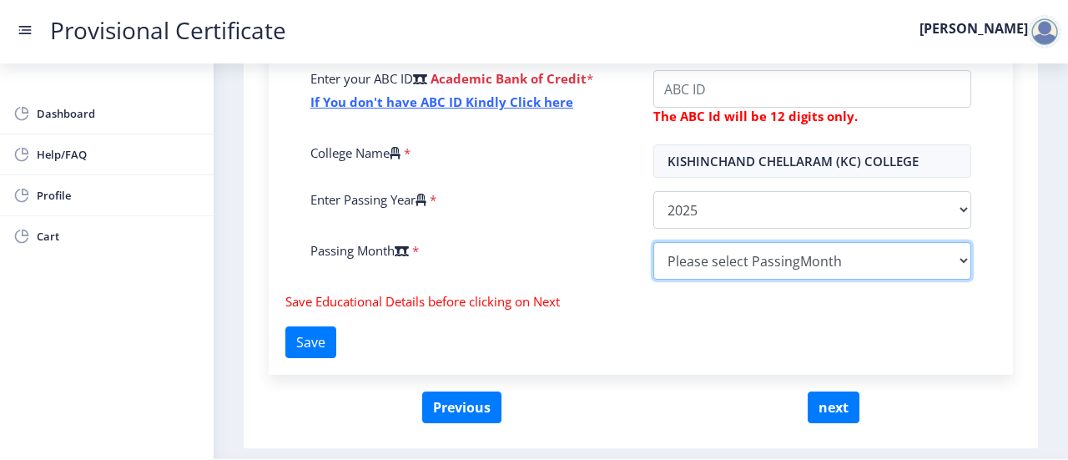
click at [703, 256] on select "Please select PassingMonth (01) January (02) February (03) March (04) April (05…" at bounding box center [812, 261] width 318 height 38
select select "May"
click at [653, 242] on select "Please select PassingMonth (01) January (02) February (03) March (04) April (05…" at bounding box center [812, 261] width 318 height 38
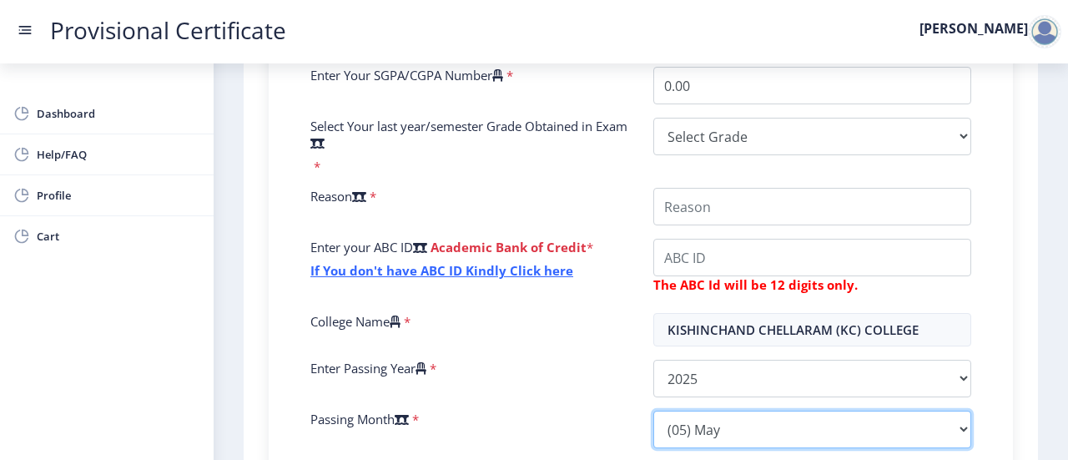
scroll to position [398, 0]
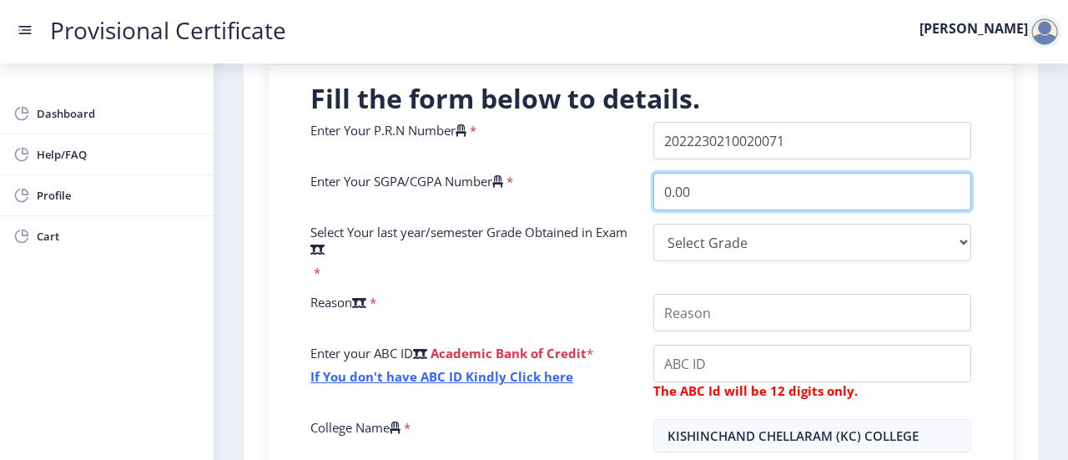
click at [793, 203] on input "0.00" at bounding box center [812, 192] width 318 height 38
drag, startPoint x: 793, startPoint y: 203, endPoint x: 643, endPoint y: 193, distance: 149.7
click at [643, 193] on div "0.00" at bounding box center [812, 192] width 343 height 38
type input "9.87"
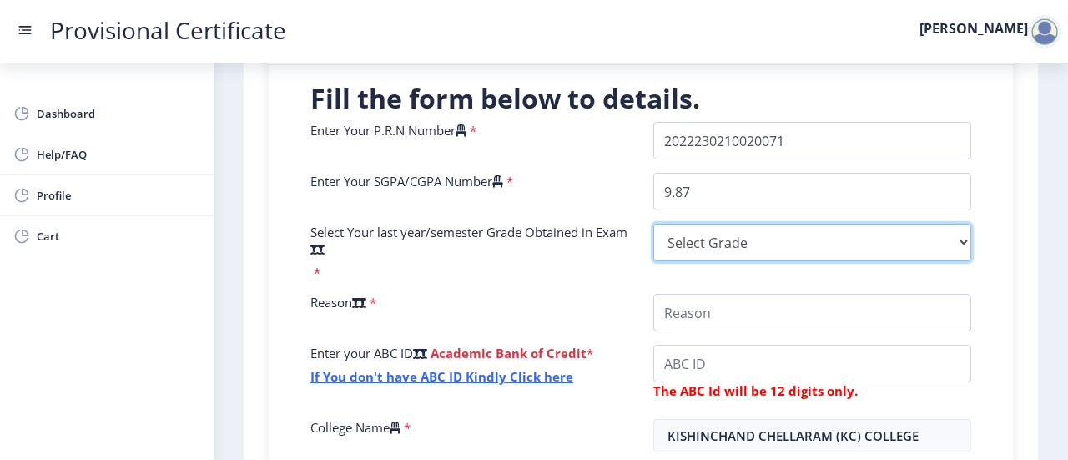
click at [746, 251] on select "Select Grade O A+ A B+ B C D F(Fail)" at bounding box center [812, 243] width 318 height 38
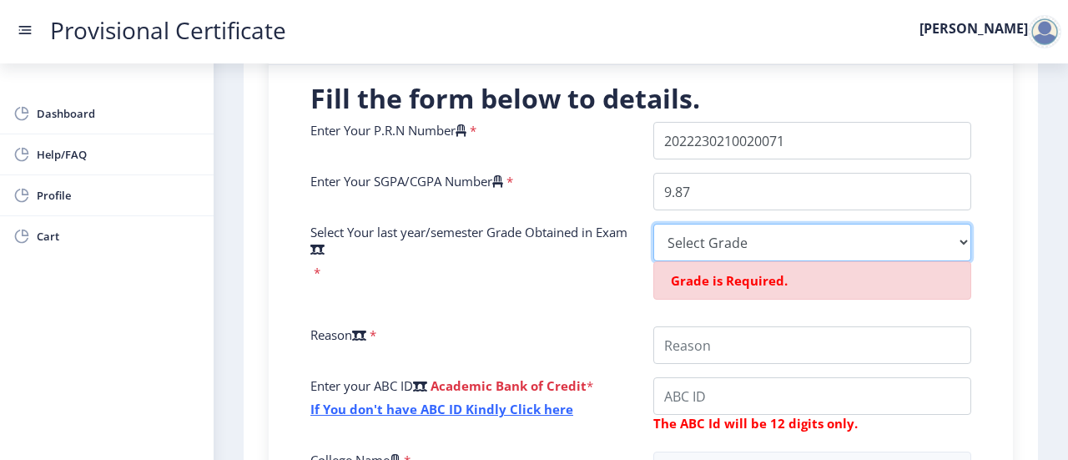
click at [835, 230] on select "Select Grade O A+ A B+ B C D F(Fail)" at bounding box center [812, 243] width 318 height 38
select select "O"
click at [653, 224] on select "Select Grade O A+ A B+ B C D F(Fail)" at bounding box center [812, 243] width 318 height 38
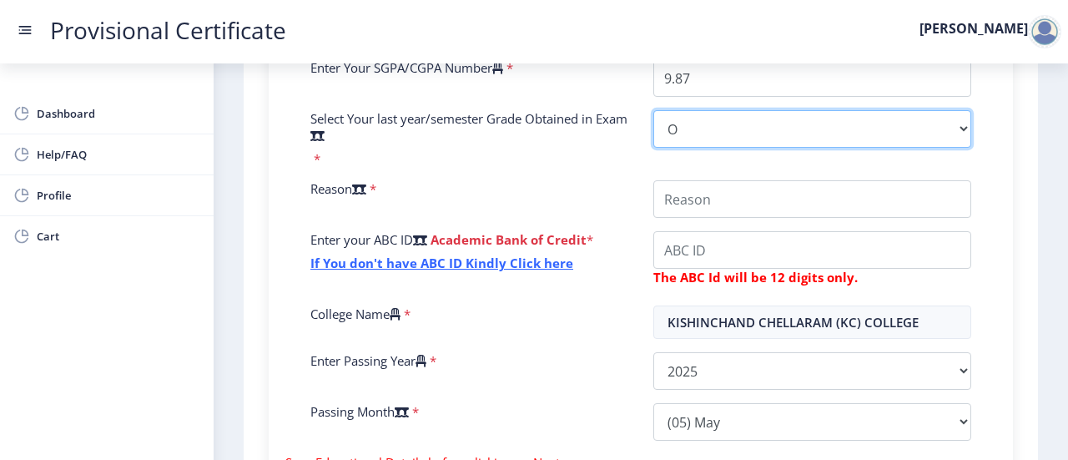
scroll to position [507, 0]
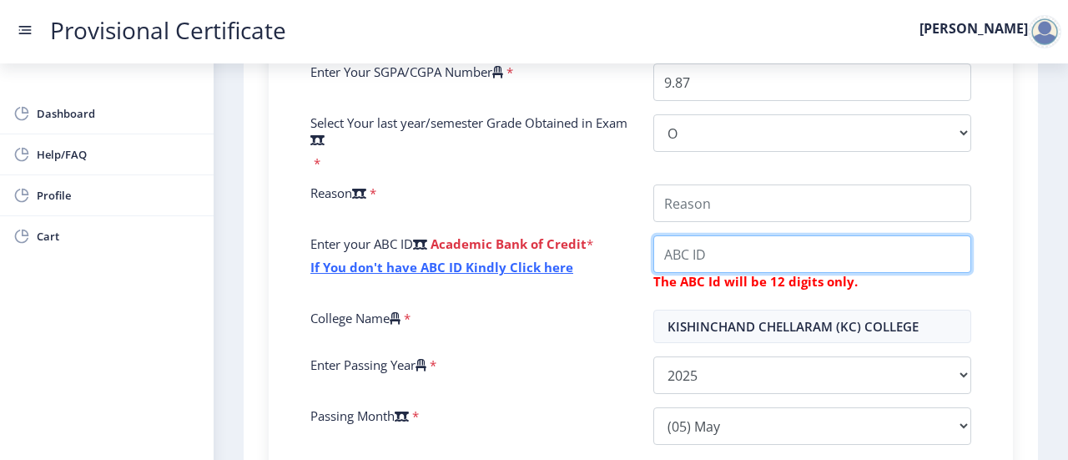
click at [686, 222] on input "College Name" at bounding box center [812, 203] width 318 height 38
paste input "512153615353"
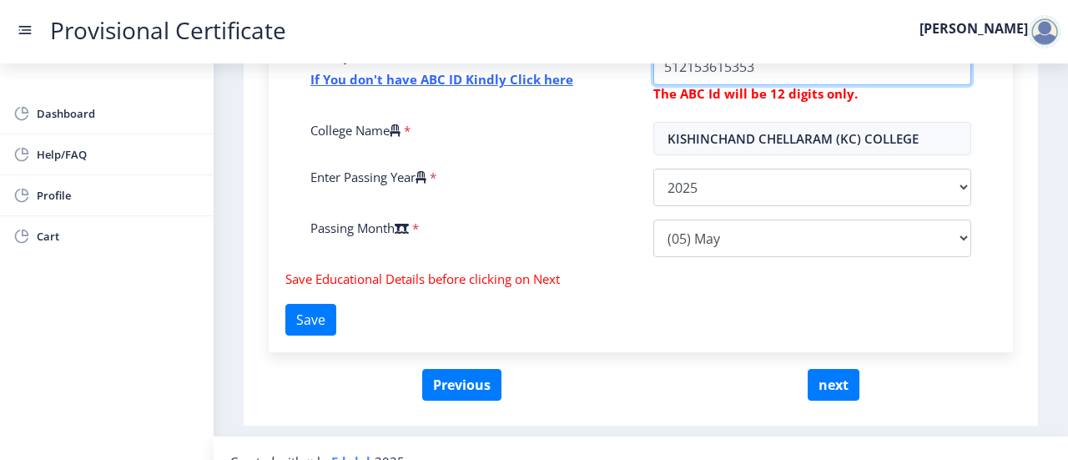
scroll to position [694, 0]
type input "512153615353"
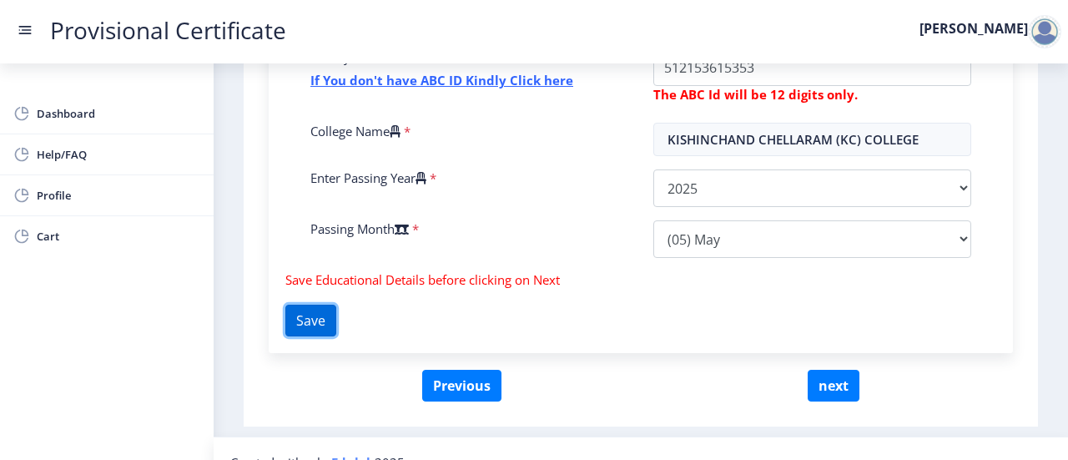
click at [319, 315] on button "Save" at bounding box center [310, 321] width 51 height 32
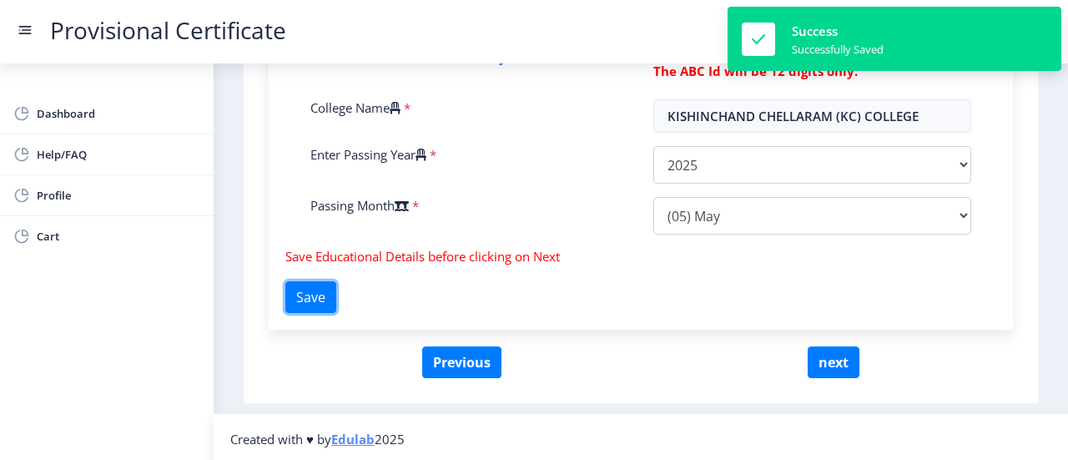
scroll to position [719, 0]
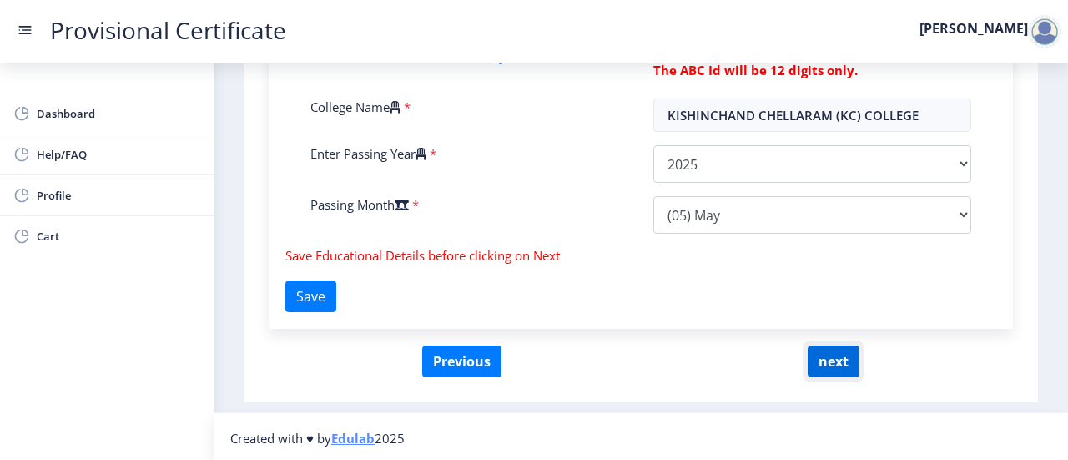
click at [843, 364] on button "next" at bounding box center [834, 362] width 52 height 32
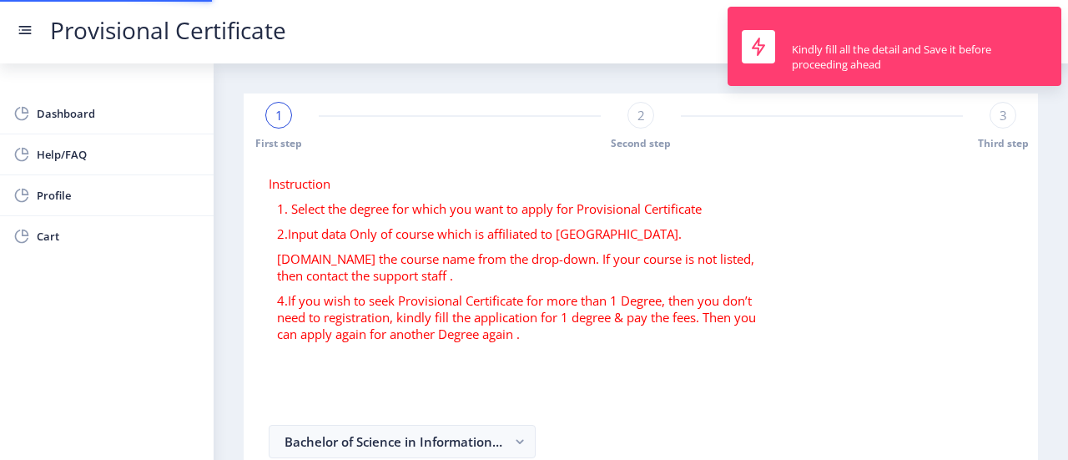
scroll to position [0, 0]
select select "O"
select select "May"
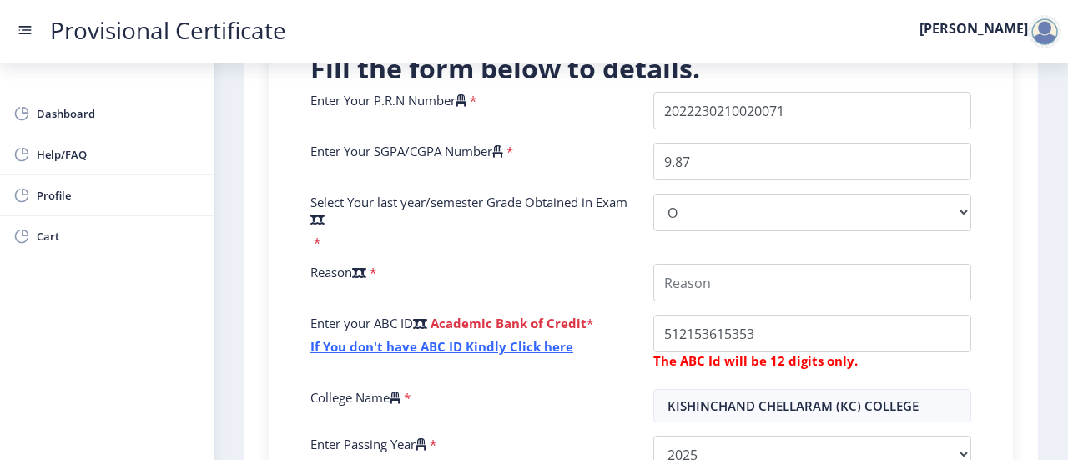
scroll to position [426, 0]
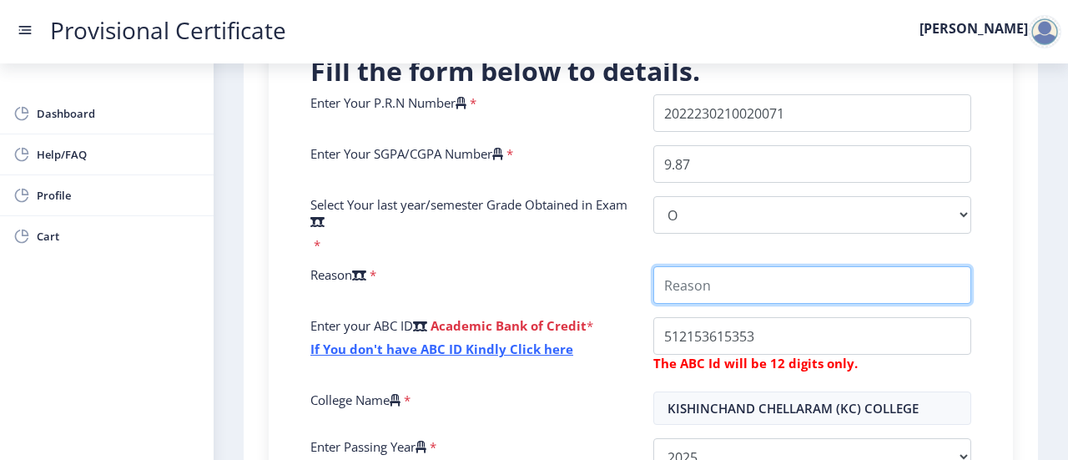
click at [798, 299] on input "College Name" at bounding box center [812, 285] width 318 height 38
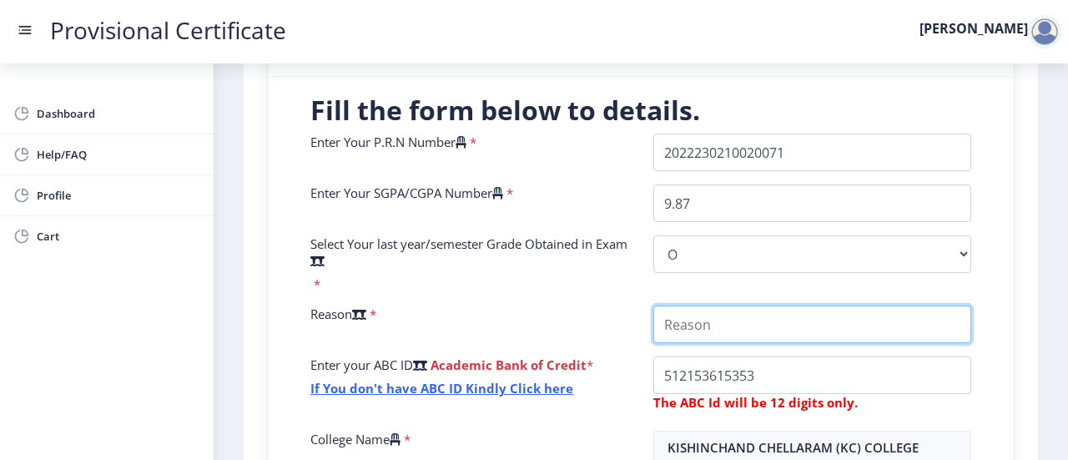
scroll to position [388, 0]
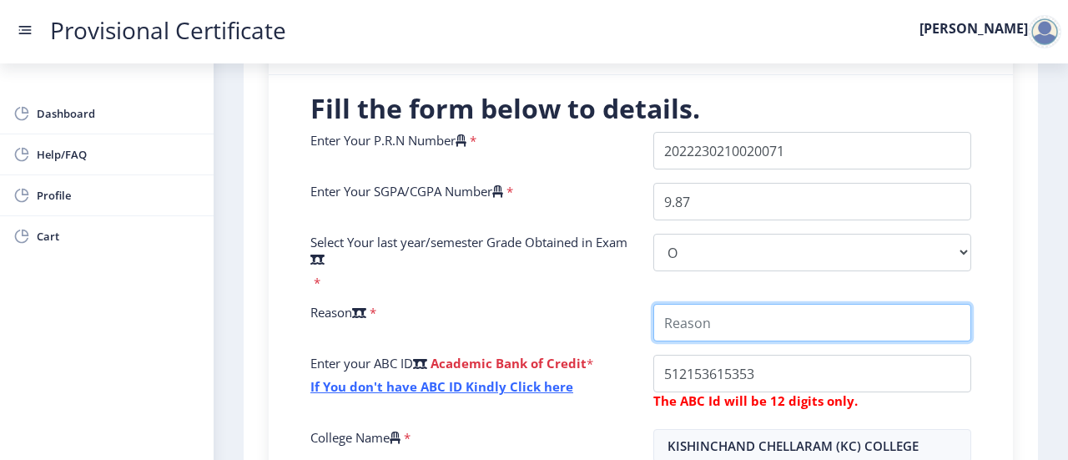
click at [720, 309] on input "College Name" at bounding box center [812, 323] width 318 height 38
click at [920, 326] on input "College Name" at bounding box center [812, 323] width 318 height 38
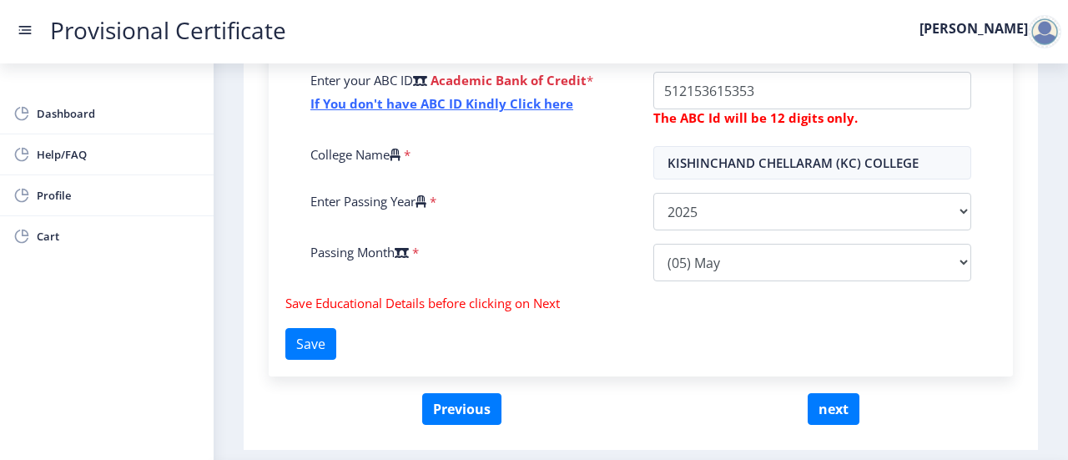
scroll to position [672, 0]
click at [319, 341] on button "Save" at bounding box center [310, 343] width 51 height 32
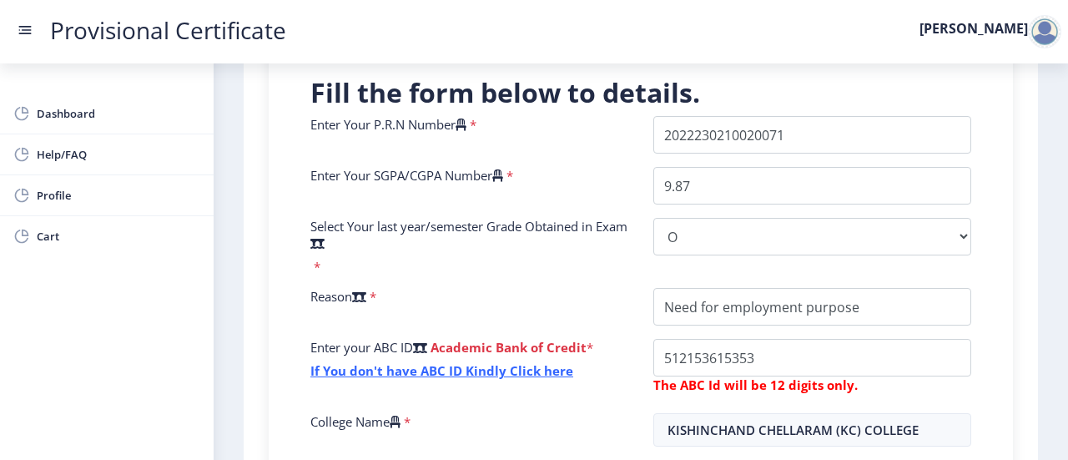
scroll to position [405, 0]
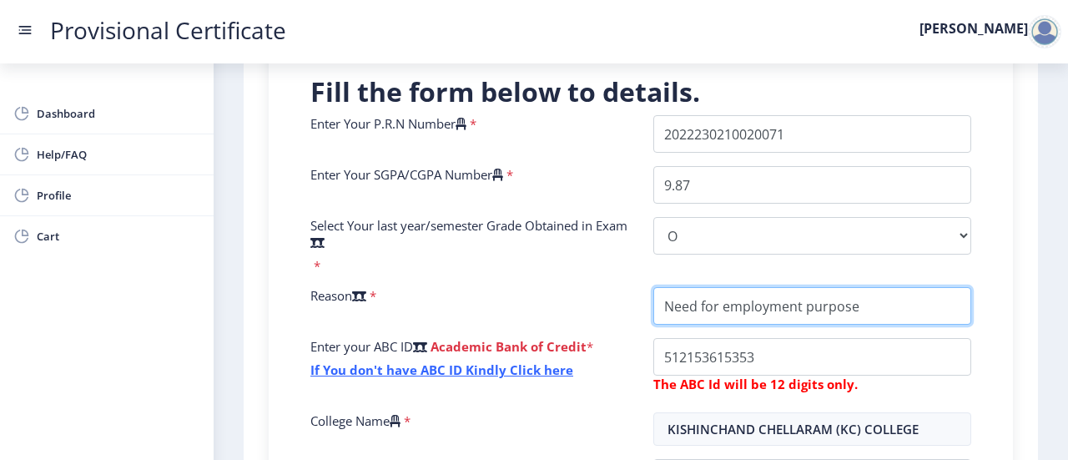
drag, startPoint x: 872, startPoint y: 310, endPoint x: 643, endPoint y: 306, distance: 228.7
click at [643, 306] on div at bounding box center [812, 306] width 343 height 38
click at [879, 305] on input "College Name" at bounding box center [812, 306] width 318 height 38
drag, startPoint x: 879, startPoint y: 305, endPoint x: 719, endPoint y: 306, distance: 159.4
click at [719, 306] on input "College Name" at bounding box center [812, 306] width 318 height 38
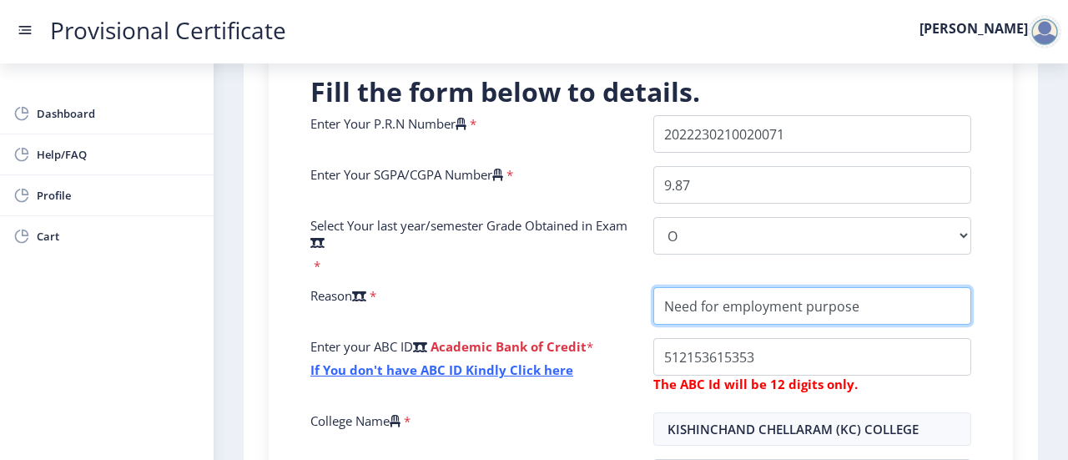
click at [662, 310] on input "College Name" at bounding box center [812, 306] width 318 height 38
click at [701, 315] on input "College Name" at bounding box center [812, 306] width 318 height 38
paste input "I require my passing certificate for educational verification as part of the em…"
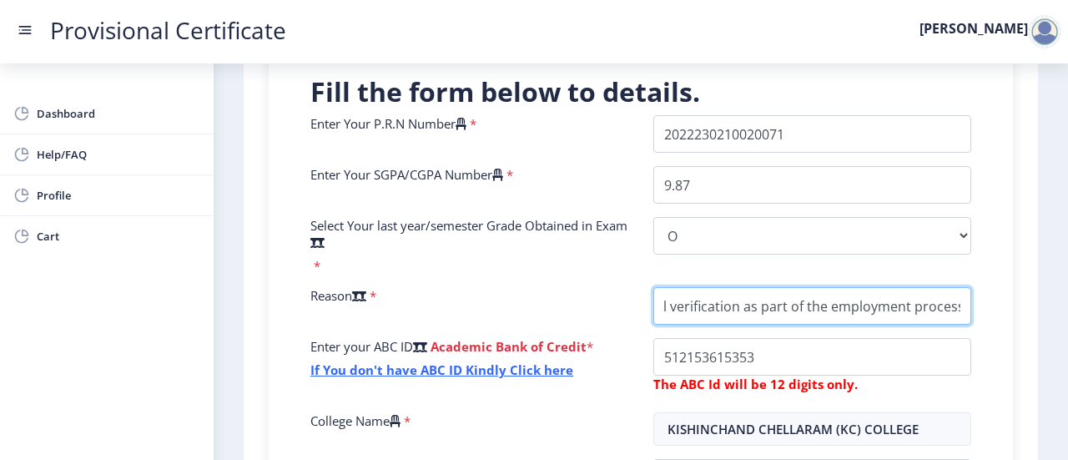
scroll to position [719, 0]
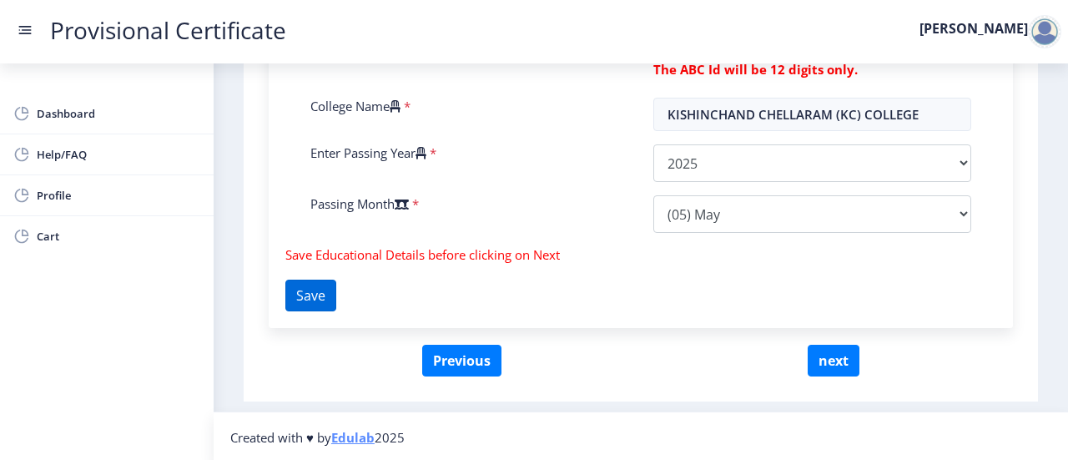
type input "I require my passing certificate for educational verification as part of the em…"
click at [335, 286] on button "Save" at bounding box center [310, 296] width 51 height 32
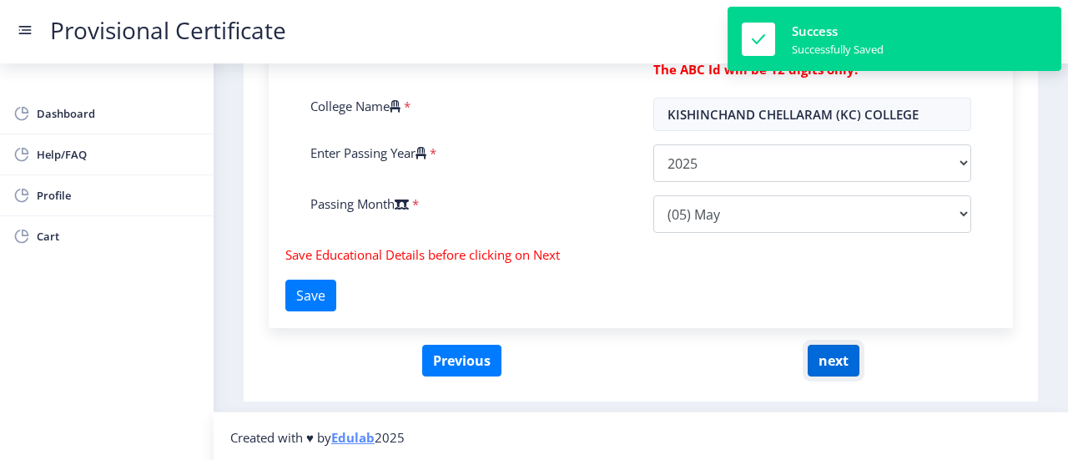
click at [831, 348] on button "next" at bounding box center [834, 361] width 52 height 32
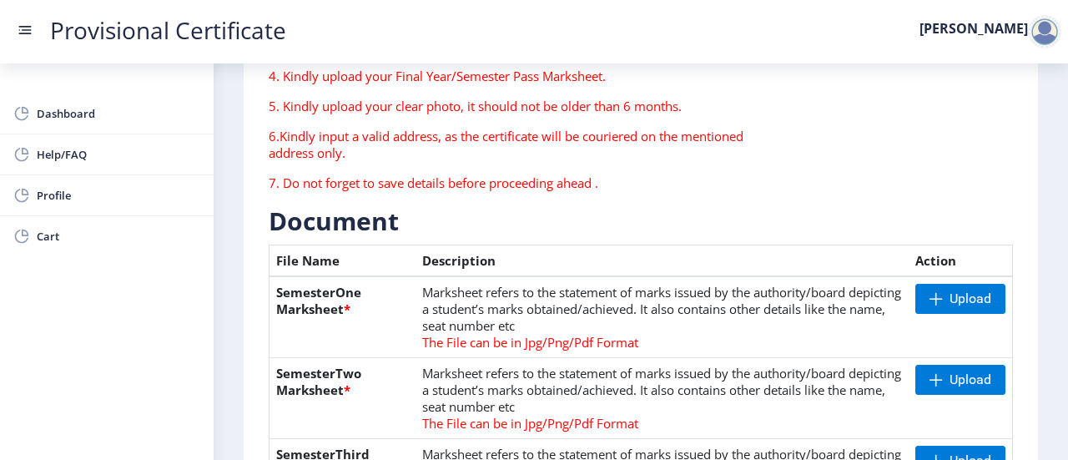
scroll to position [239, 0]
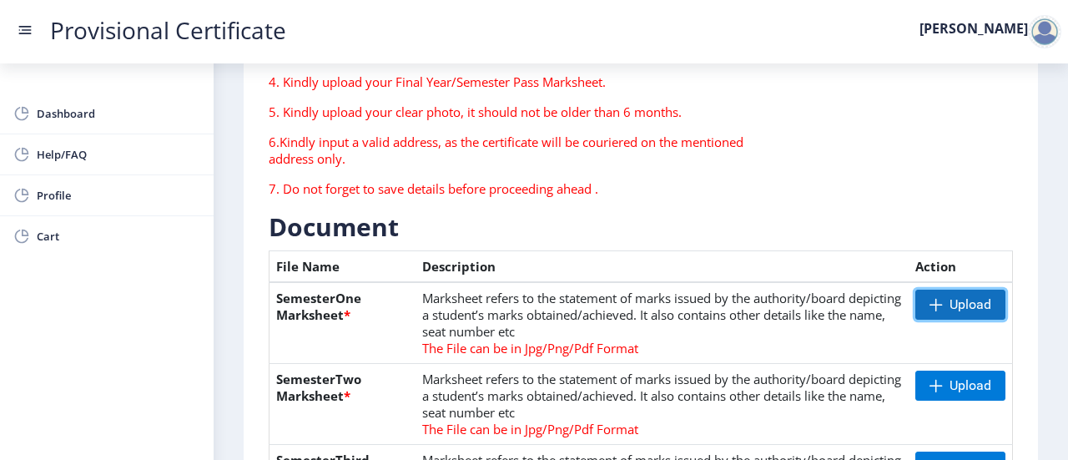
click at [965, 310] on span "Upload" at bounding box center [971, 304] width 42 height 17
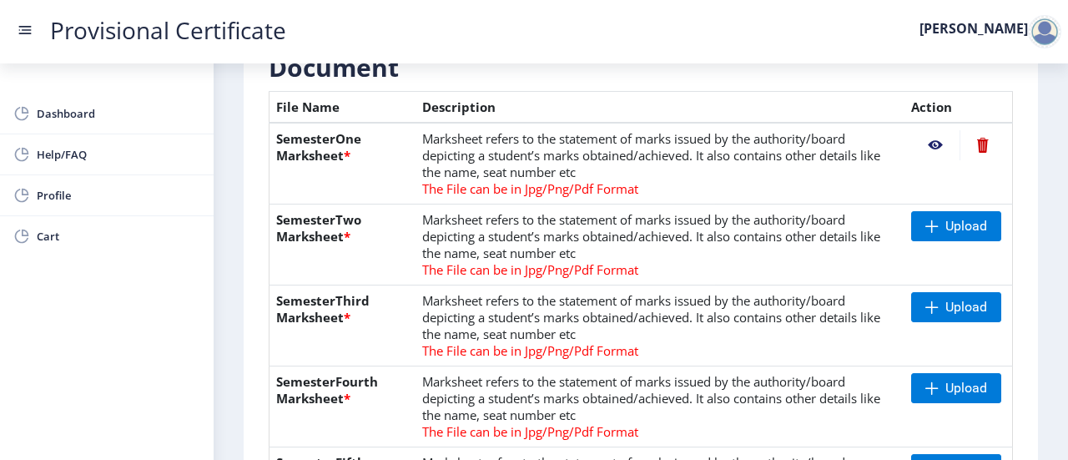
scroll to position [399, 0]
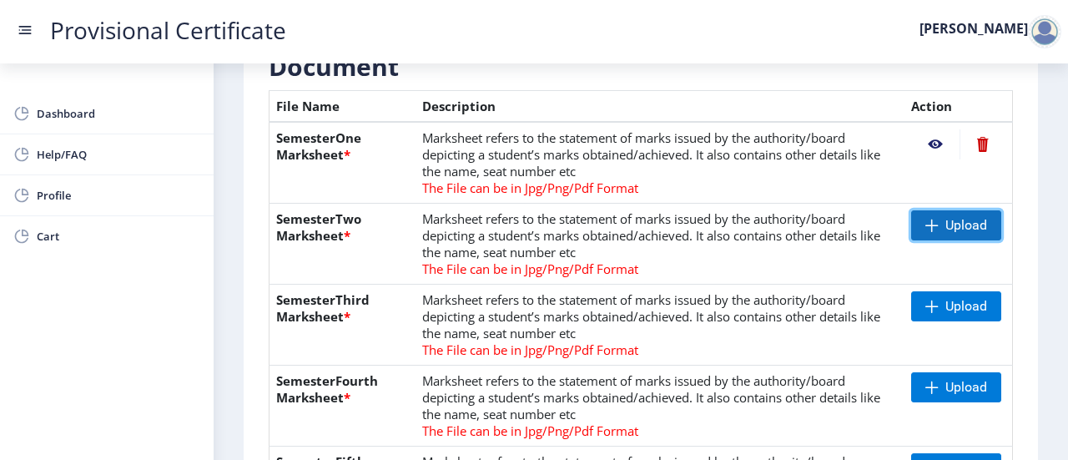
click at [963, 221] on span "Upload" at bounding box center [967, 225] width 42 height 17
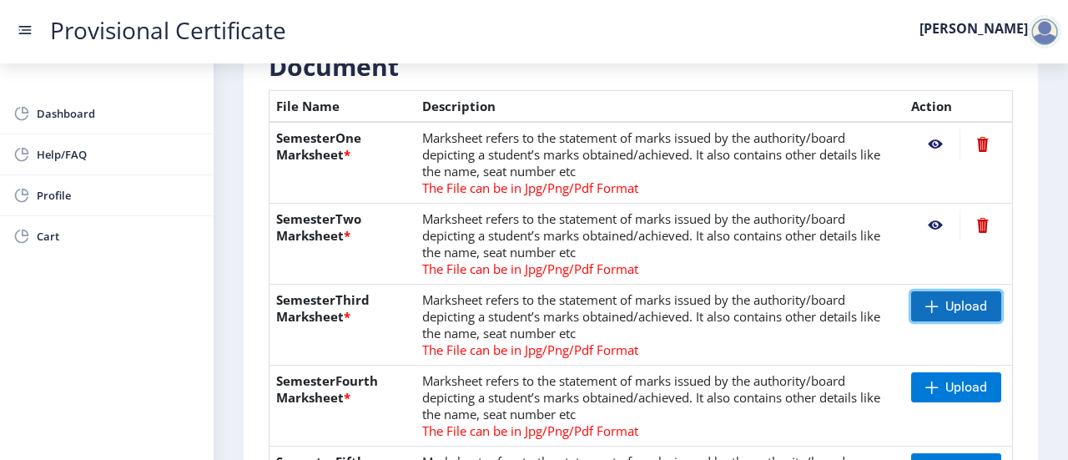
click at [961, 300] on span "Upload" at bounding box center [967, 306] width 42 height 17
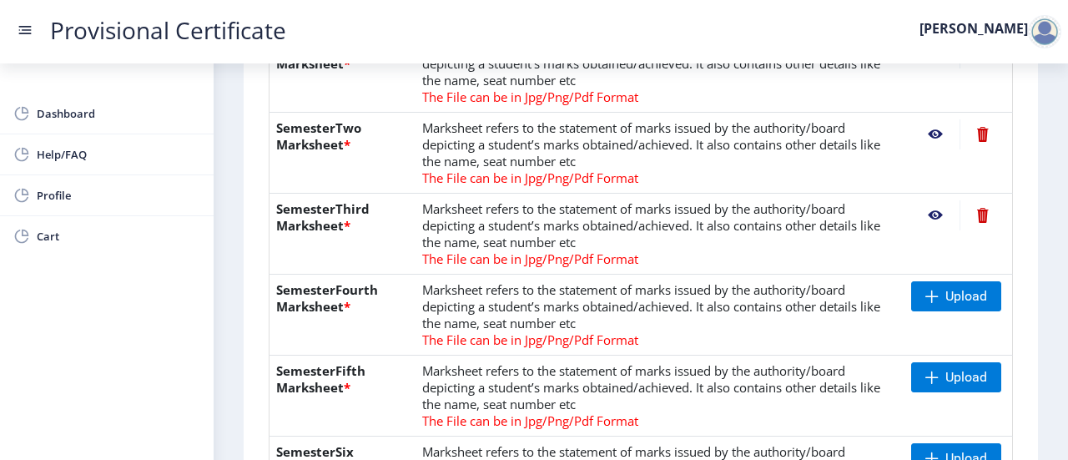
scroll to position [491, 0]
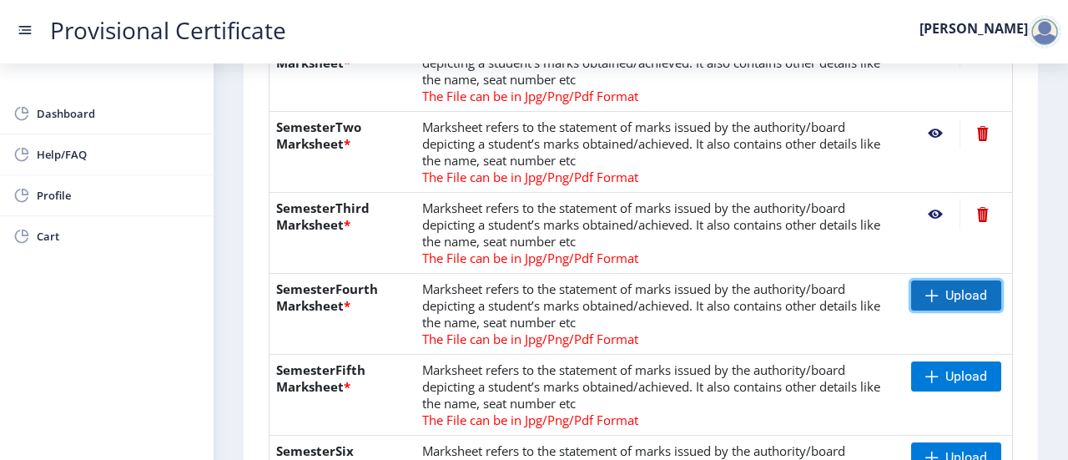
click at [940, 286] on span "Upload" at bounding box center [956, 295] width 90 height 30
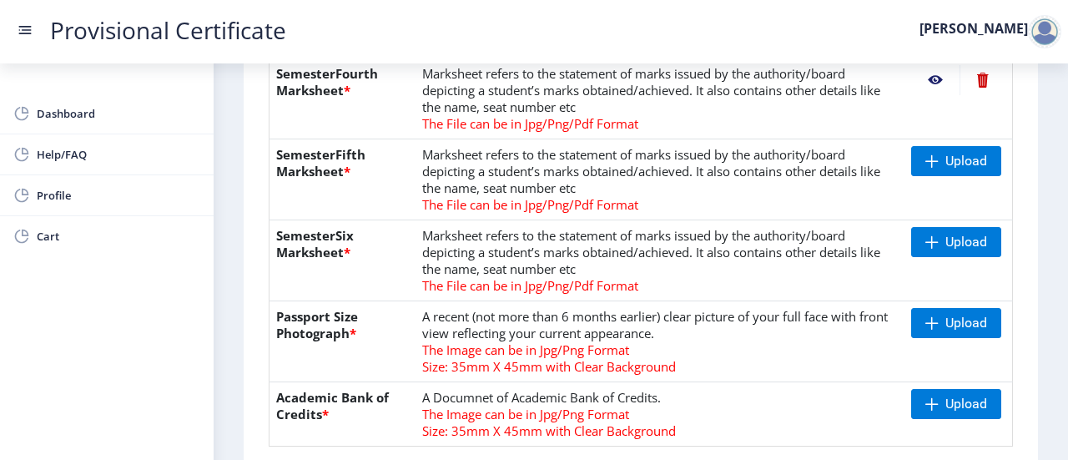
scroll to position [709, 0]
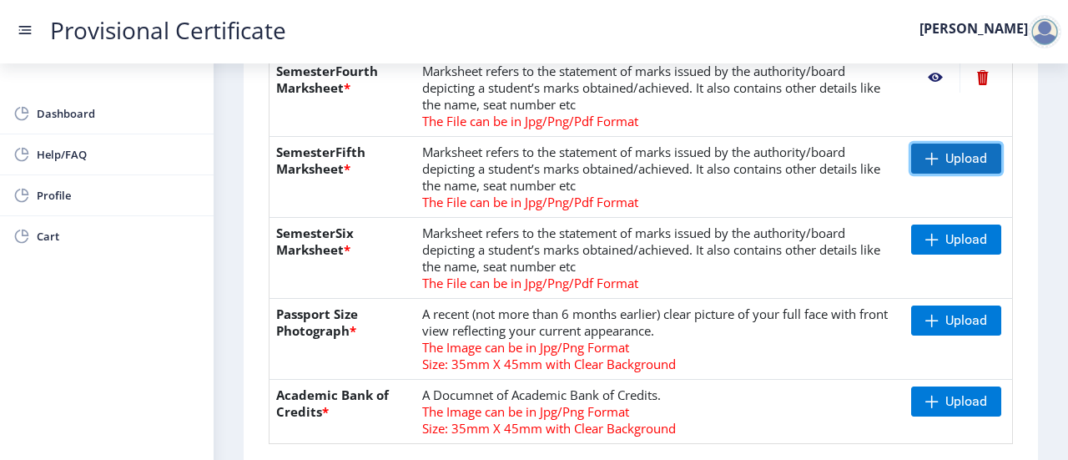
click at [970, 154] on span "Upload" at bounding box center [967, 158] width 42 height 17
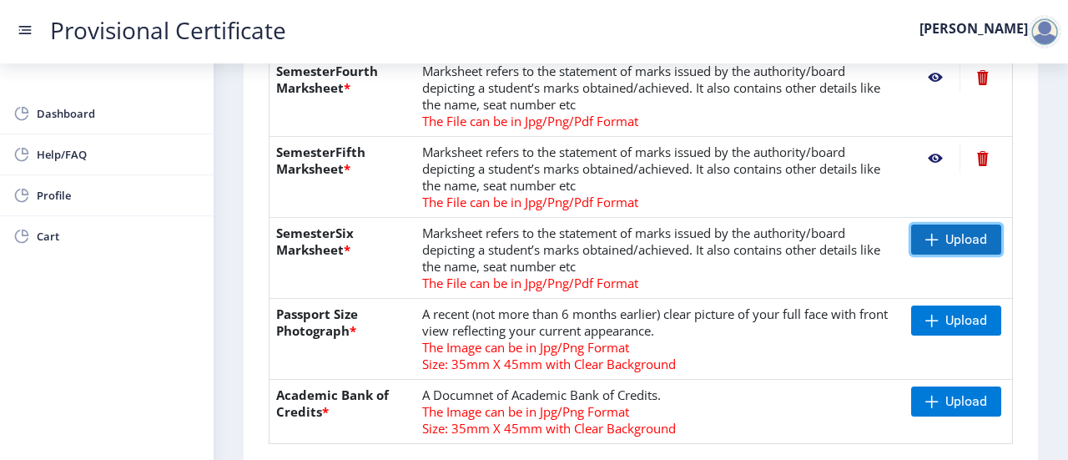
click at [946, 231] on span "Upload" at bounding box center [967, 239] width 42 height 17
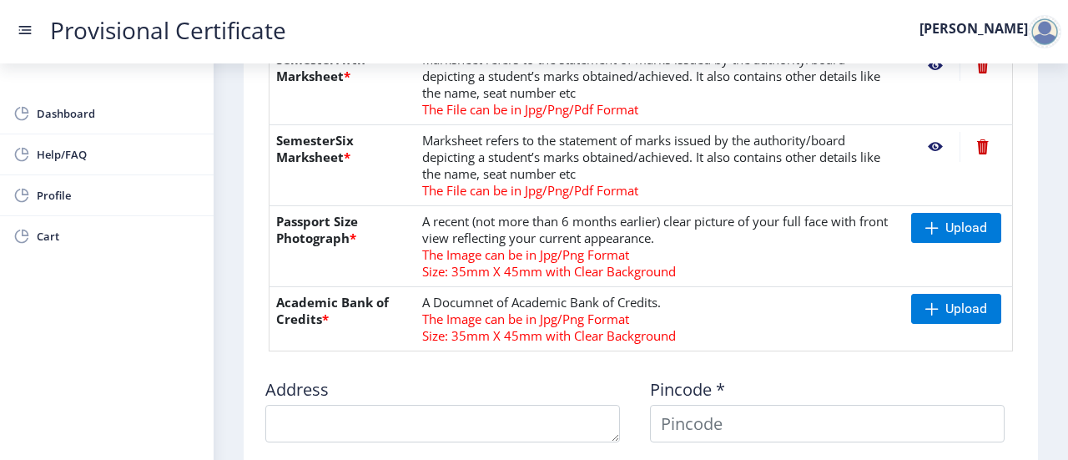
scroll to position [804, 0]
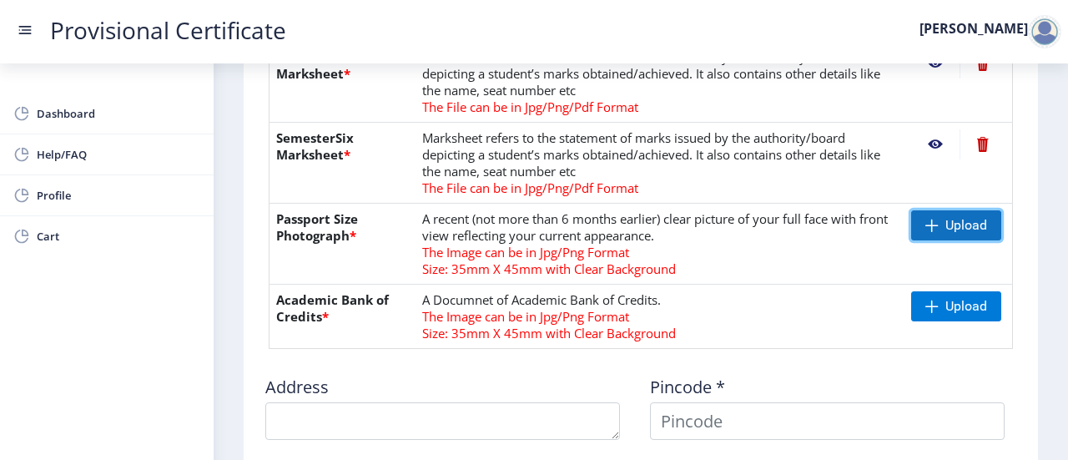
click at [962, 230] on span "Upload" at bounding box center [967, 225] width 42 height 17
click at [931, 219] on span at bounding box center [932, 225] width 13 height 13
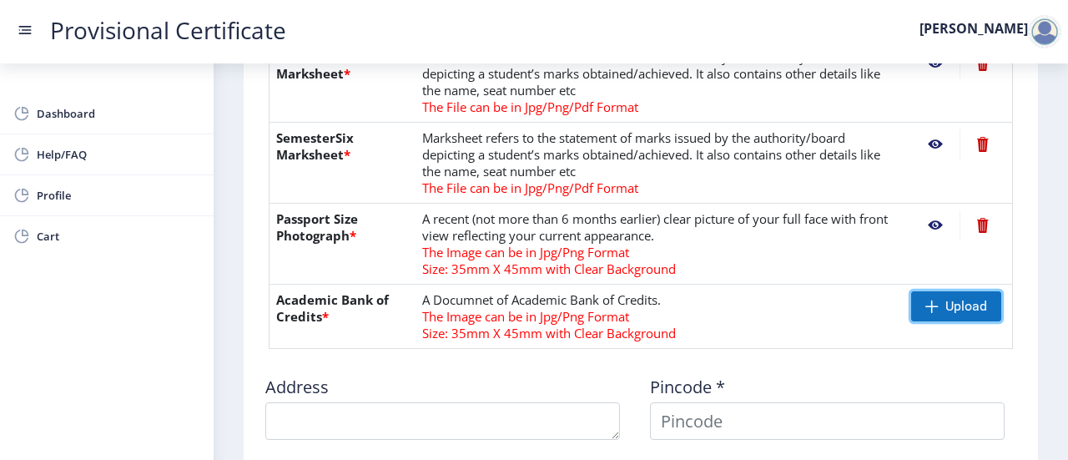
click at [963, 311] on span "Upload" at bounding box center [967, 306] width 42 height 17
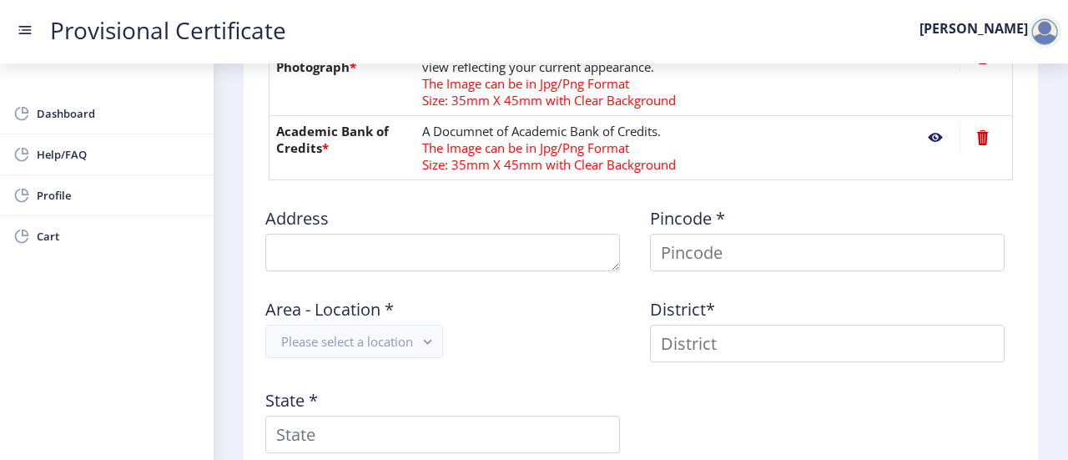
scroll to position [992, 0]
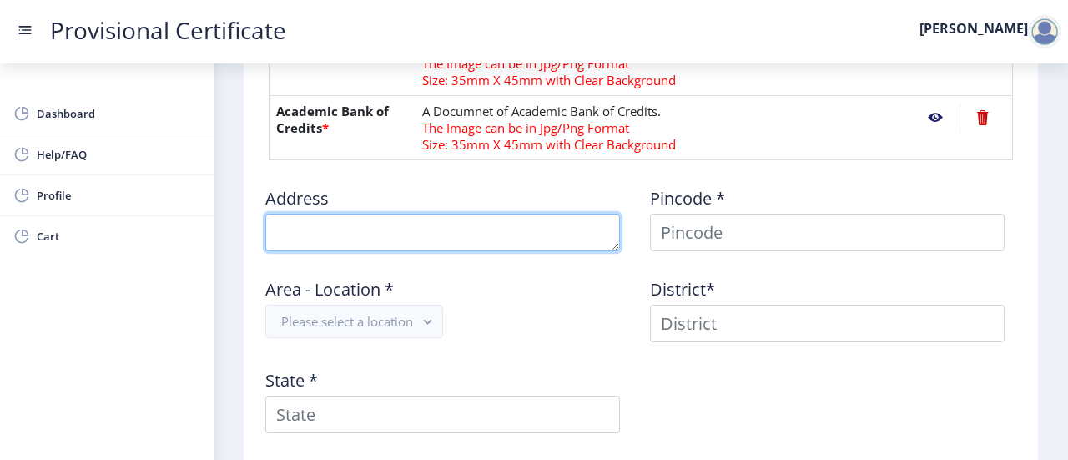
click at [550, 236] on textarea at bounding box center [442, 233] width 355 height 38
type textarea "B/304, Asopalav Bldg, Kasturi Park, Navghar Road, Bhayandar East, Thane"
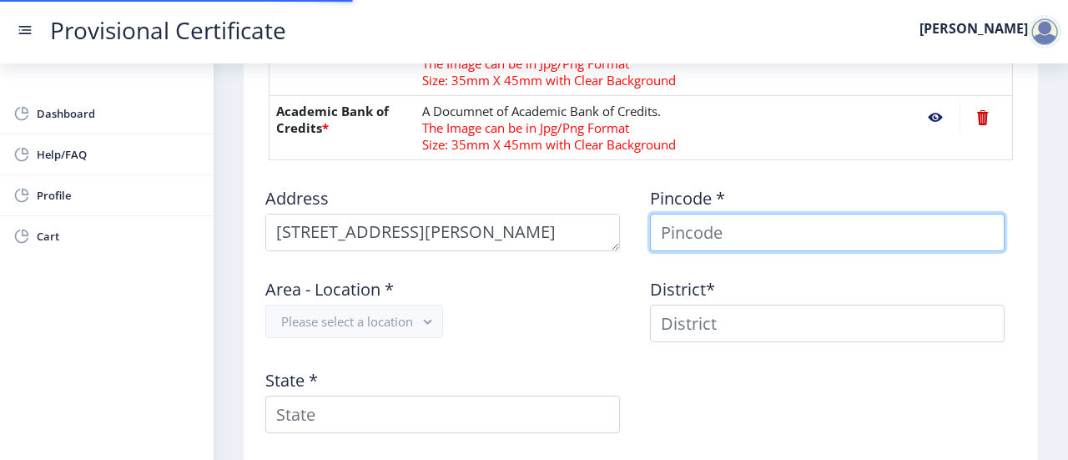
type input "[PERSON_NAME]"
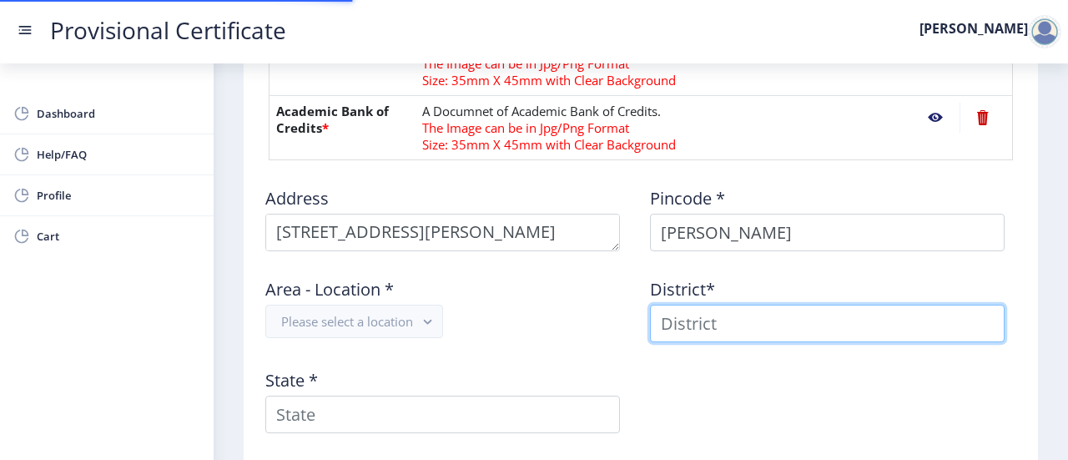
type input "[PERSON_NAME]"
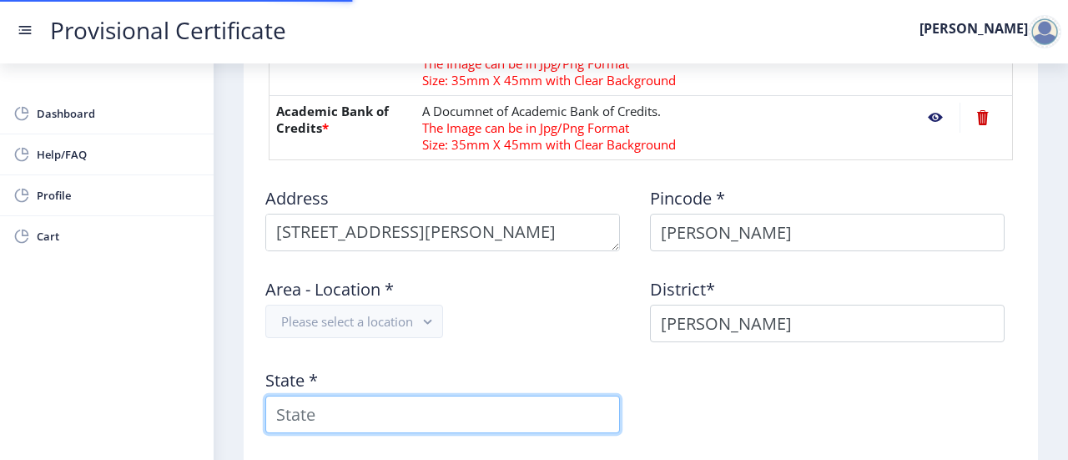
type input "Maharashtra"
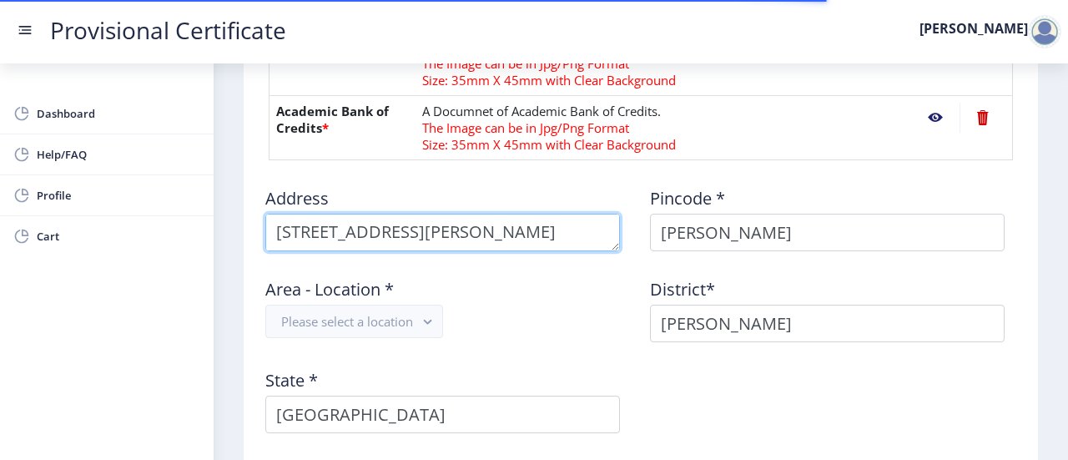
click at [568, 232] on textarea at bounding box center [442, 233] width 355 height 38
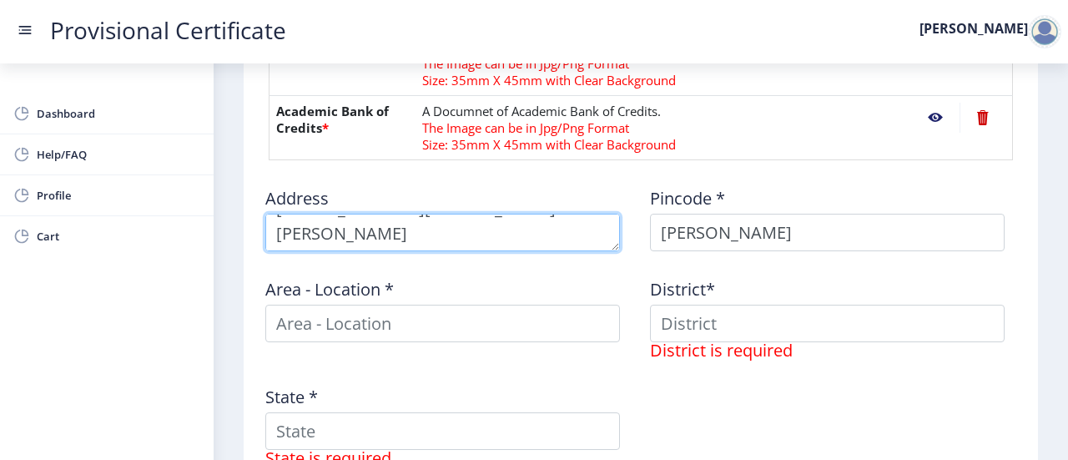
click at [578, 235] on textarea at bounding box center [442, 233] width 355 height 38
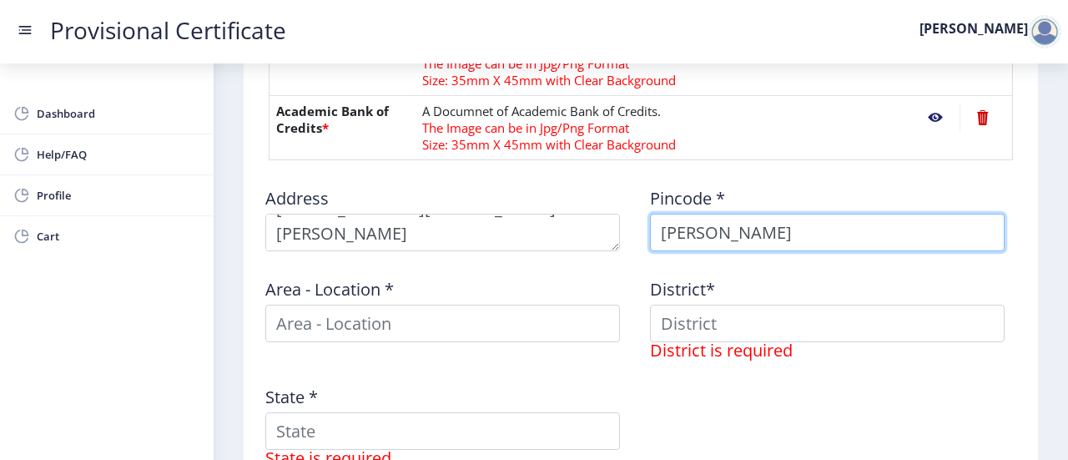
click at [754, 224] on input "[PERSON_NAME]" at bounding box center [827, 233] width 355 height 38
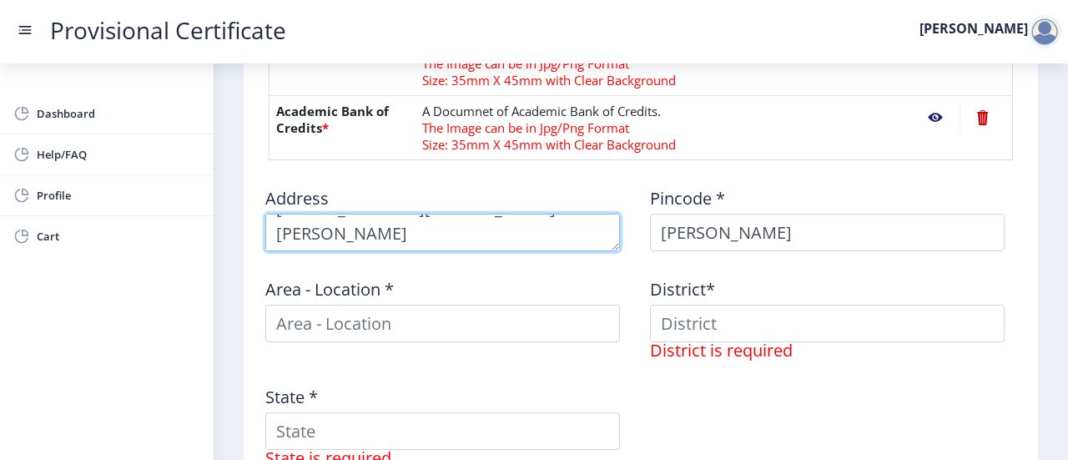
drag, startPoint x: 585, startPoint y: 233, endPoint x: 514, endPoint y: 234, distance: 70.9
click at [514, 234] on textarea at bounding box center [442, 233] width 355 height 38
type textarea "B/304, Asopalav Bldg, Kasturi Park, Navghar Road, Bhayandar East"
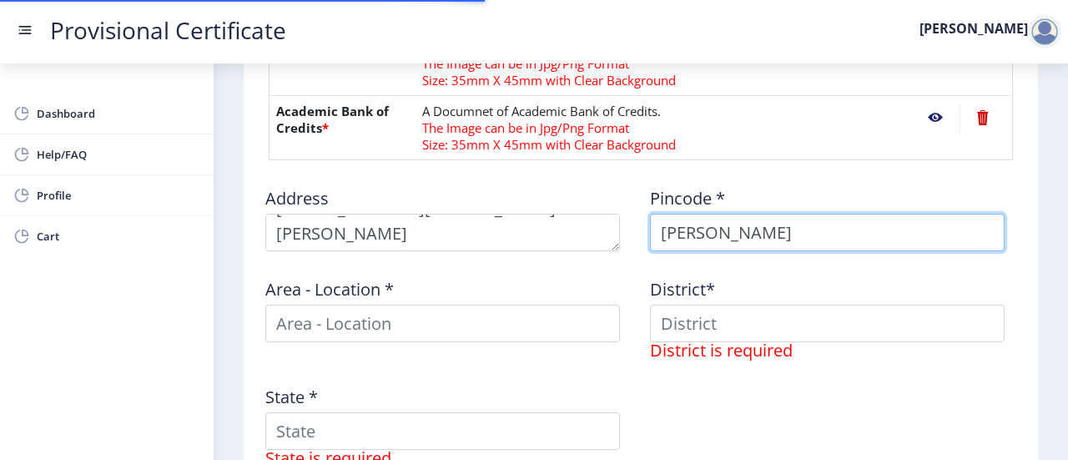
click at [724, 224] on input "[PERSON_NAME]" at bounding box center [827, 233] width 355 height 38
drag, startPoint x: 724, startPoint y: 224, endPoint x: 601, endPoint y: 235, distance: 124.1
click at [601, 235] on div "Address Pincode * Sudip Area - Location * District* District is required State …" at bounding box center [640, 327] width 769 height 306
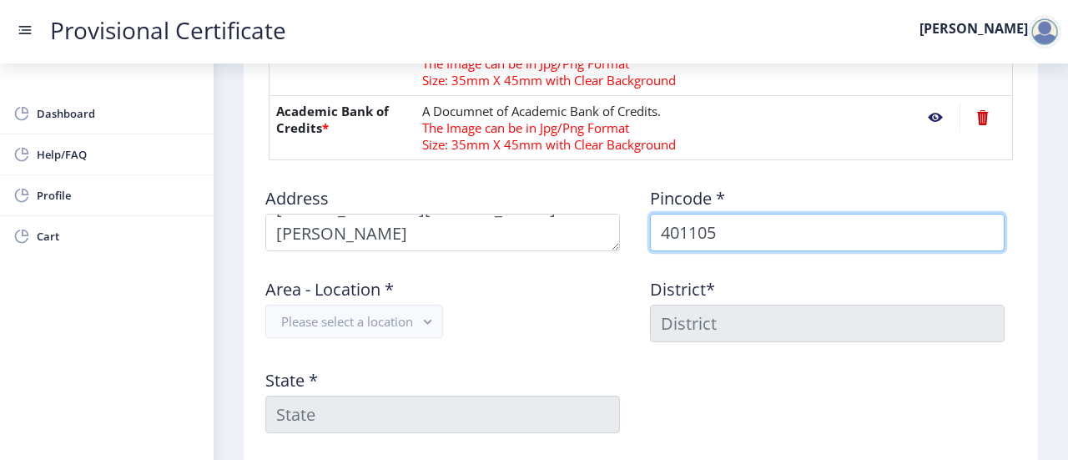
type input "401105"
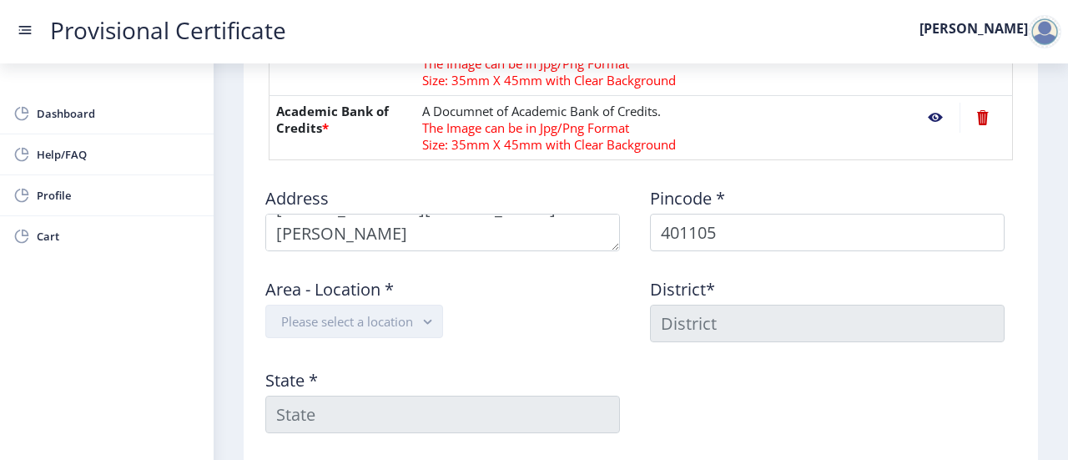
click at [416, 327] on button "Please select a location" at bounding box center [354, 321] width 178 height 33
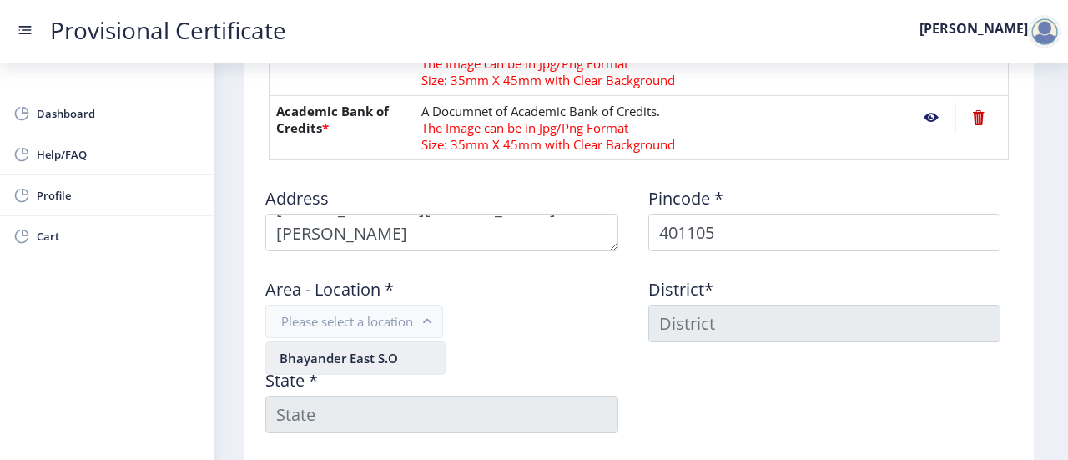
click at [411, 361] on nb-option "Bhayander East S.O" at bounding box center [355, 358] width 179 height 32
type input "PALGHAR"
type input "Maharashtra"
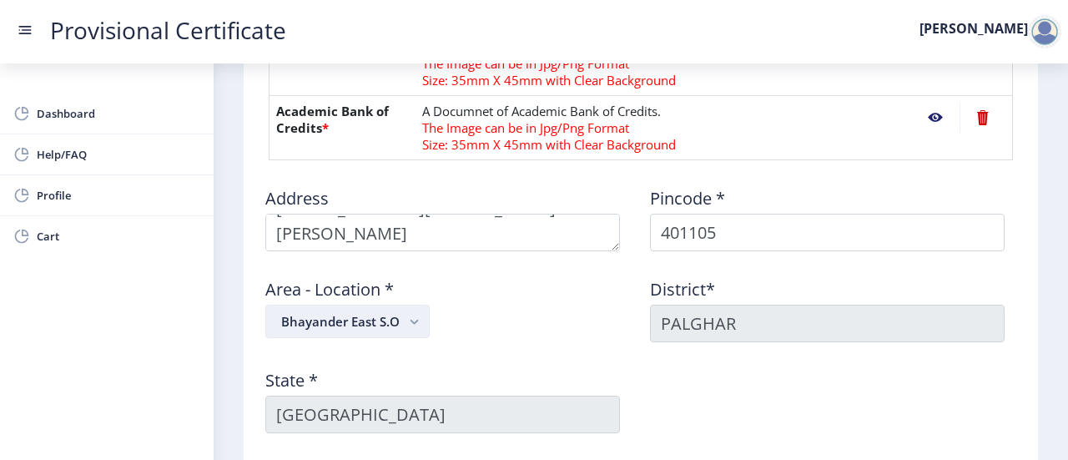
click at [407, 328] on button "Bhayander East S.O" at bounding box center [347, 321] width 164 height 33
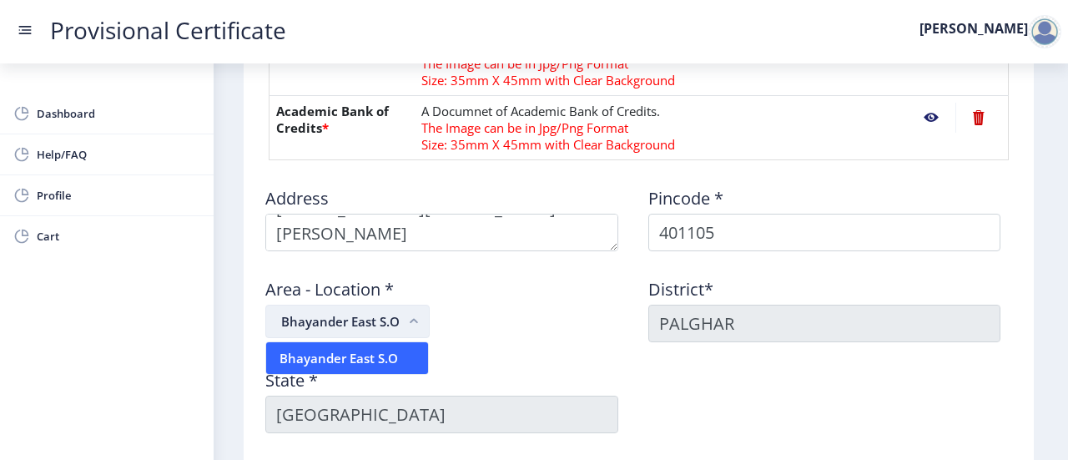
click at [407, 328] on button "Bhayander East S.O" at bounding box center [347, 321] width 164 height 33
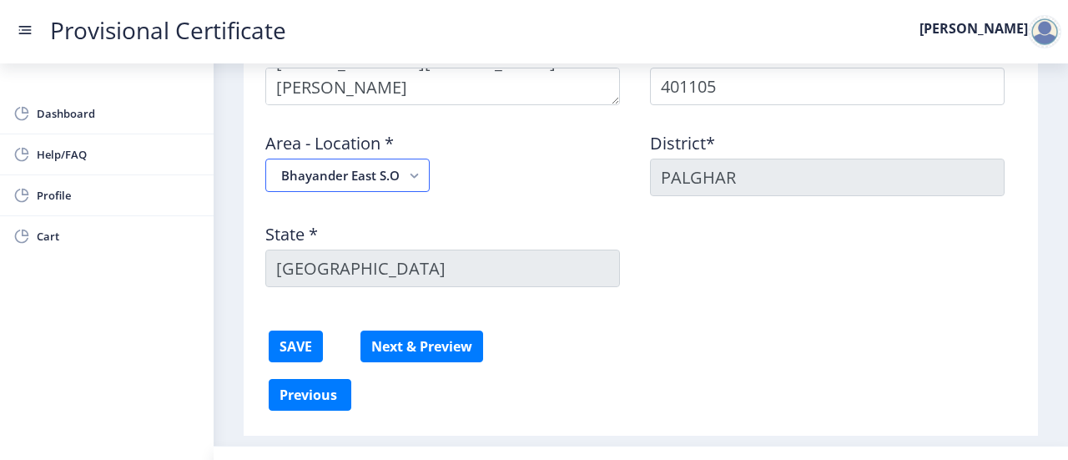
scroll to position [1139, 0]
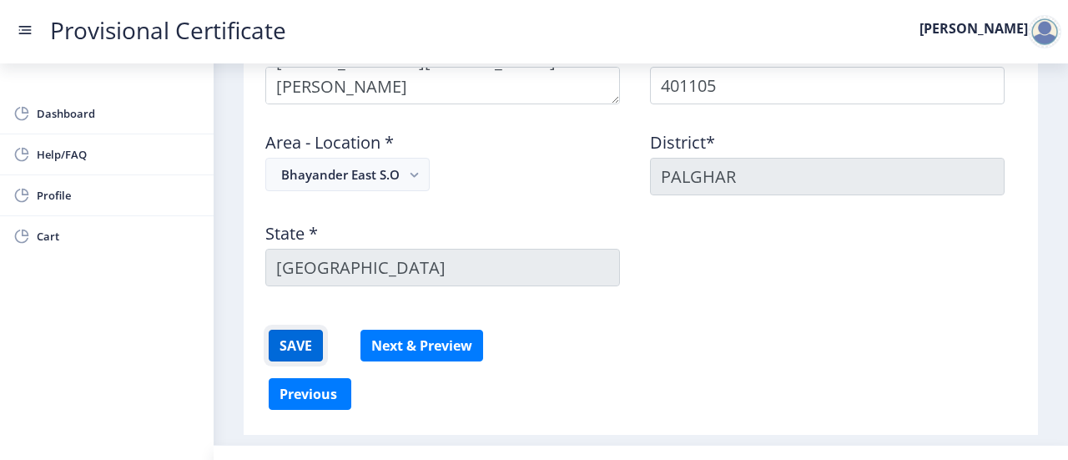
click at [317, 346] on button "SAVE" at bounding box center [296, 346] width 54 height 32
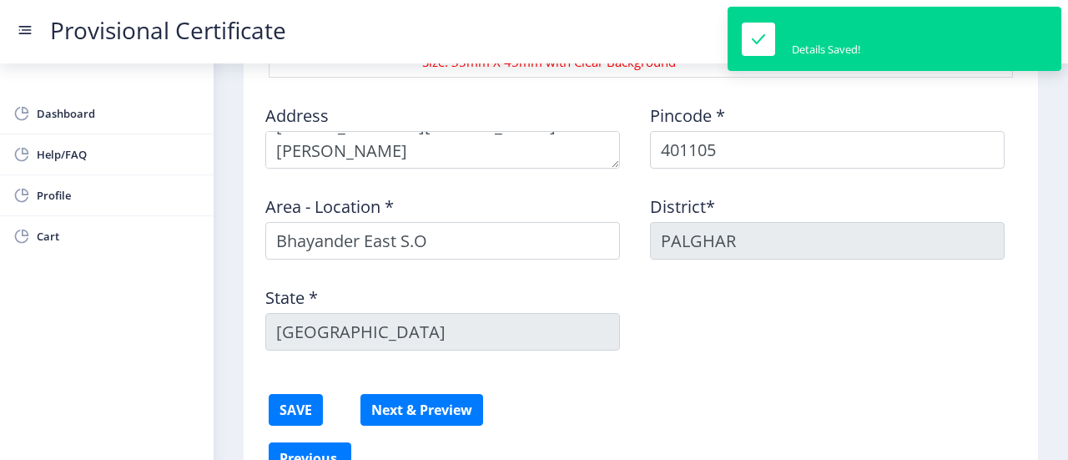
scroll to position [1074, 0]
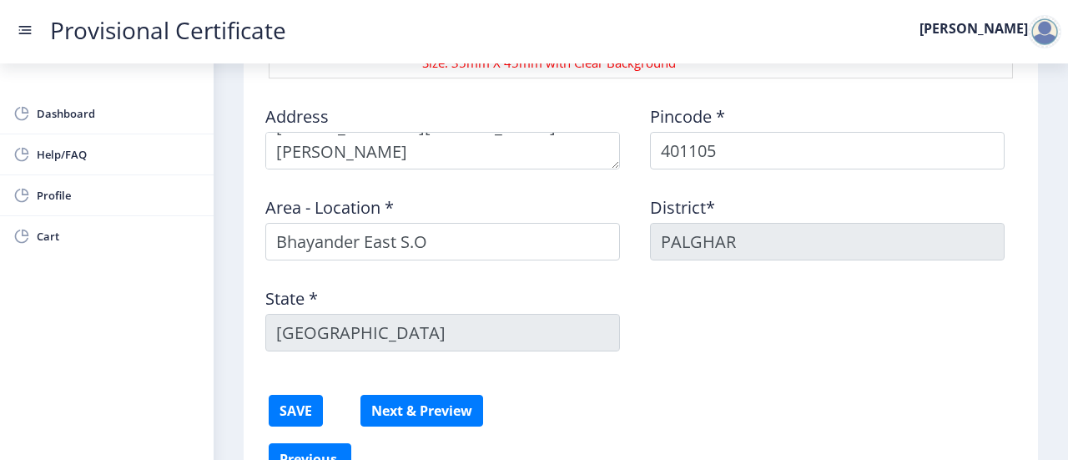
click at [633, 250] on div "Address Pincode * 401105 Area - Location * Bhayander East S.O District* PALGHAR…" at bounding box center [640, 228] width 769 height 273
click at [600, 278] on div "State * Maharashtra" at bounding box center [448, 313] width 385 height 78
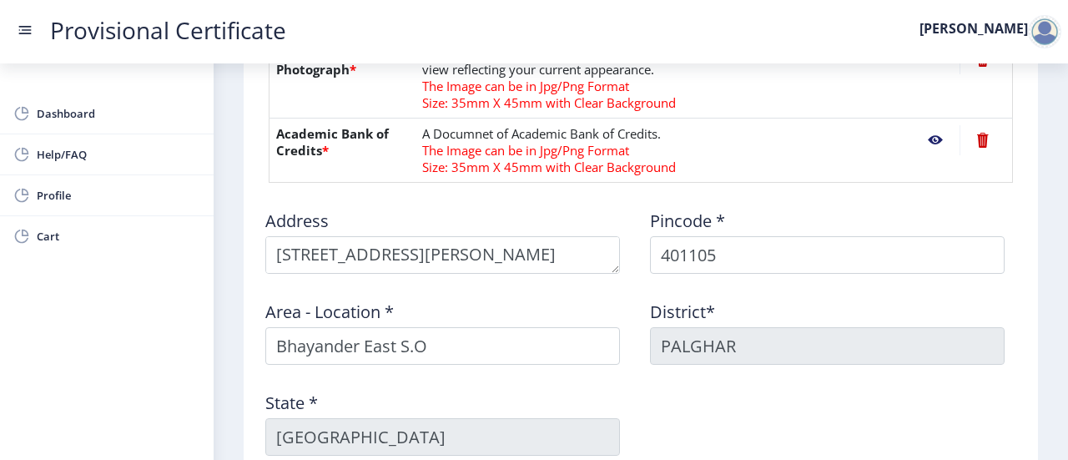
scroll to position [1171, 0]
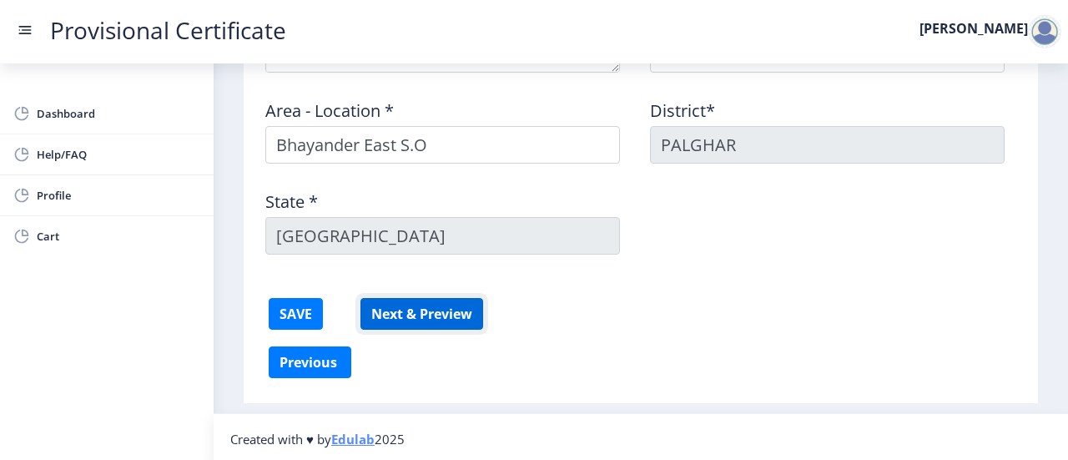
click at [398, 315] on button "Next & Preview" at bounding box center [422, 314] width 123 height 32
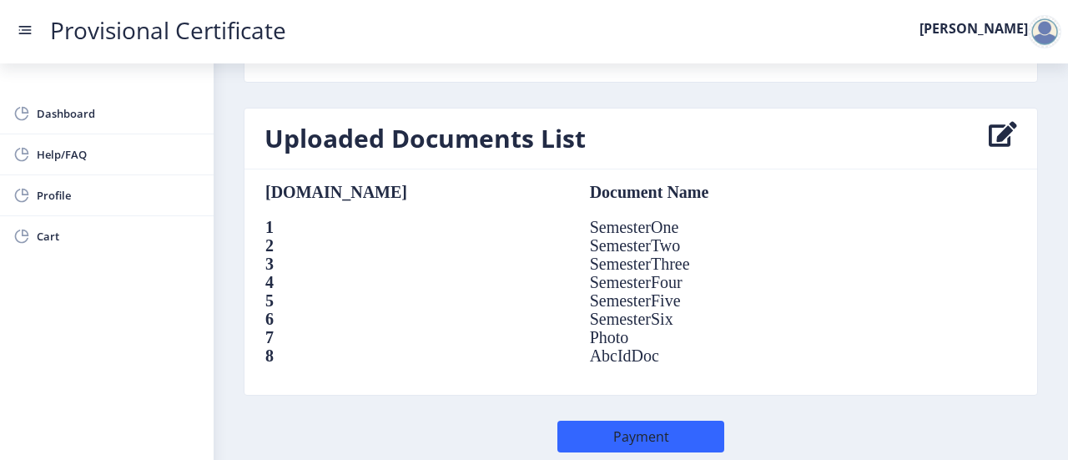
scroll to position [1269, 0]
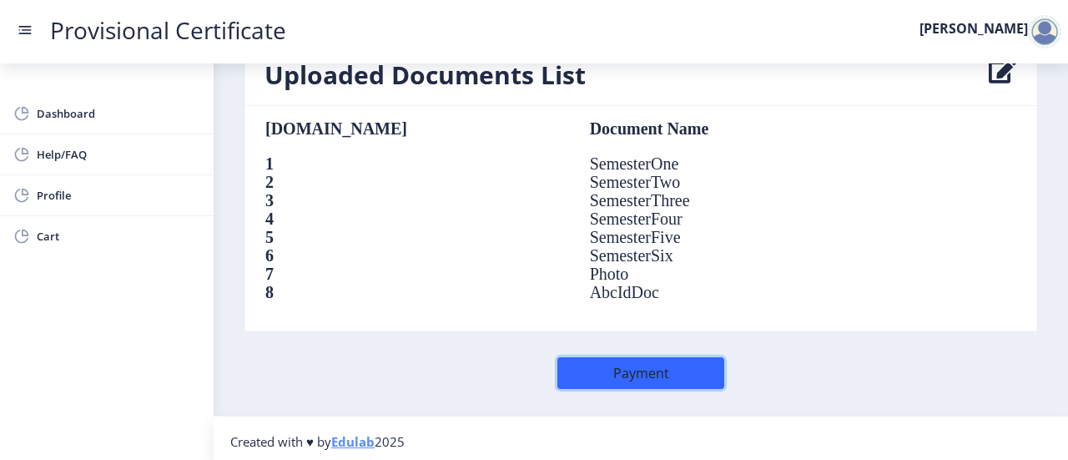
click at [668, 363] on button "Payment" at bounding box center [640, 373] width 167 height 32
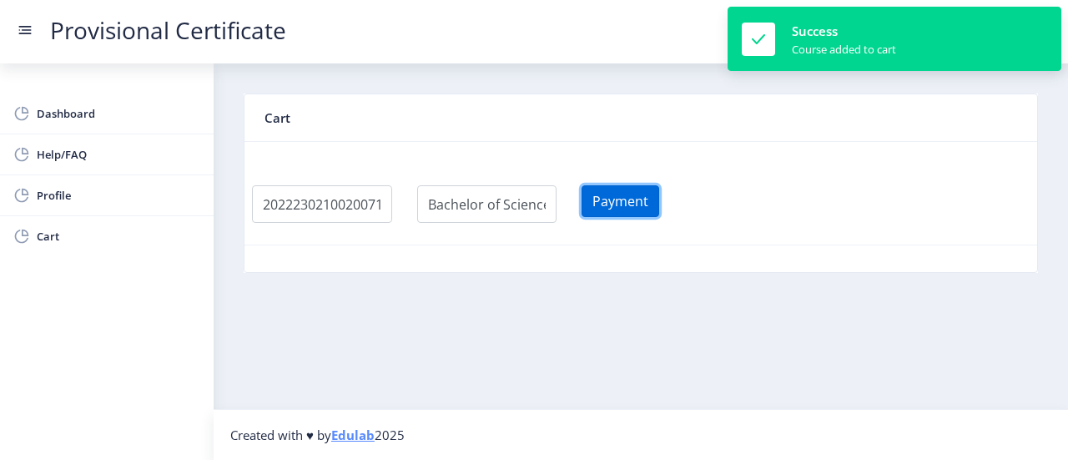
click at [653, 201] on button "Payment" at bounding box center [621, 201] width 78 height 32
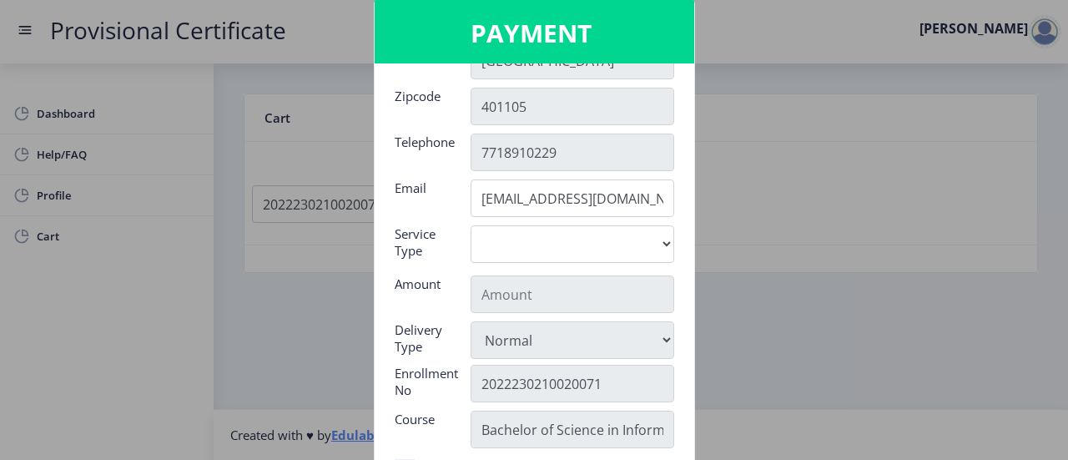
scroll to position [189, 0]
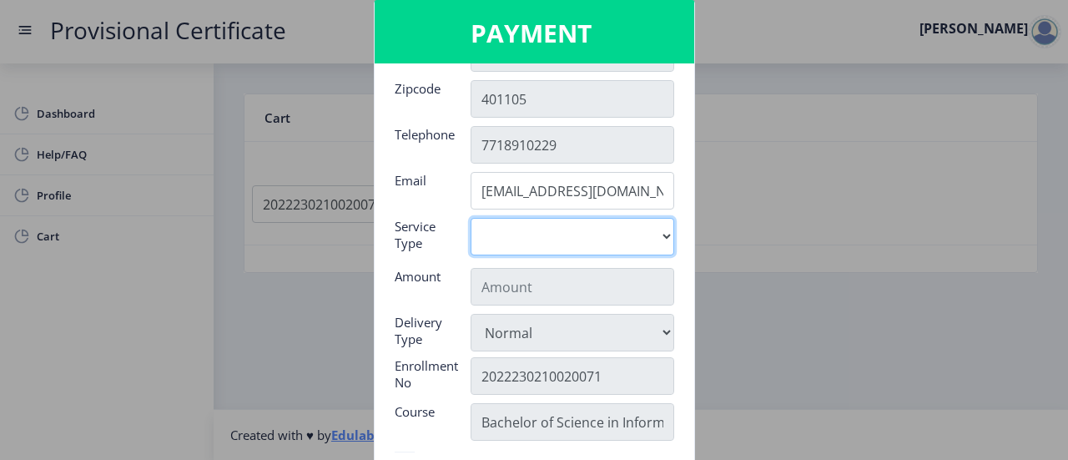
click at [656, 237] on select "Digital" at bounding box center [573, 237] width 204 height 38
select select "old"
click at [471, 218] on select "Digital" at bounding box center [573, 237] width 204 height 38
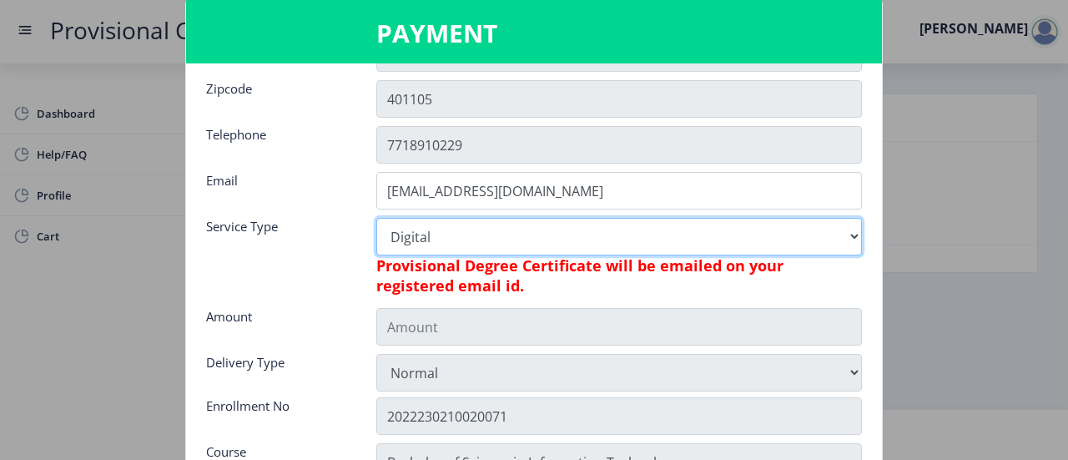
type input "795"
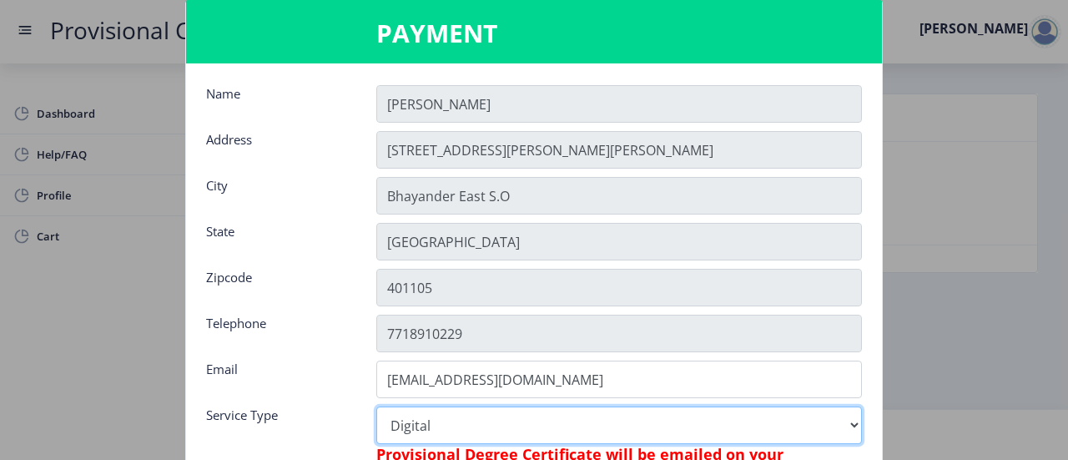
scroll to position [303, 0]
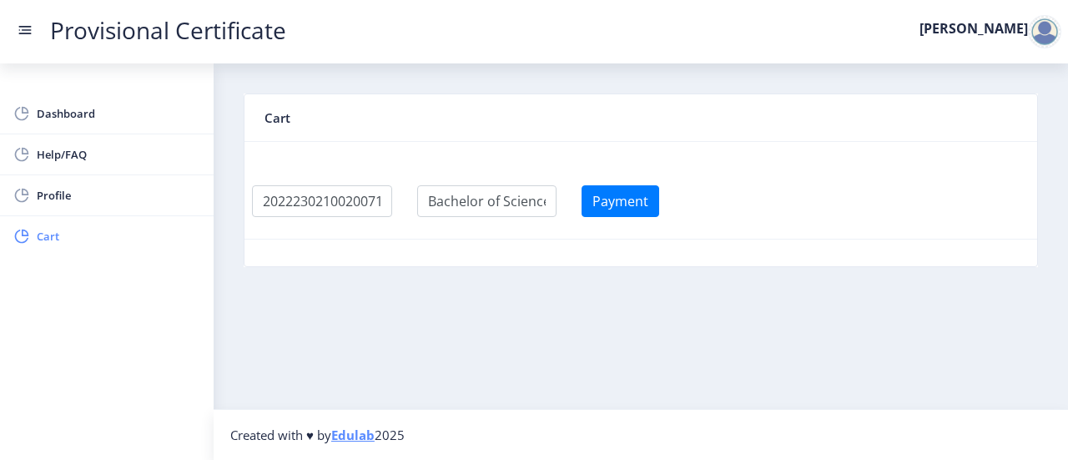
click at [30, 243] on link "Cart" at bounding box center [107, 236] width 214 height 40
click at [1044, 34] on div at bounding box center [1044, 31] width 33 height 33
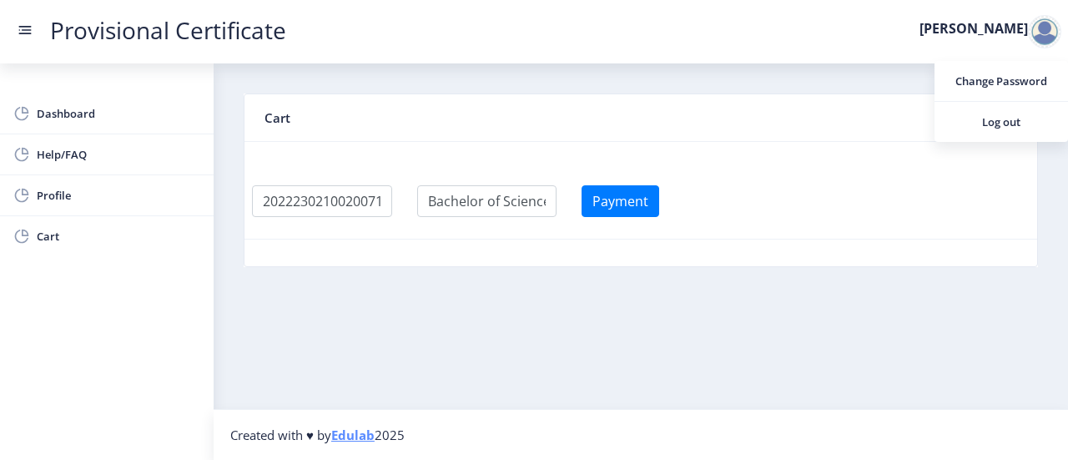
click at [981, 214] on div "Payment" at bounding box center [641, 205] width 778 height 40
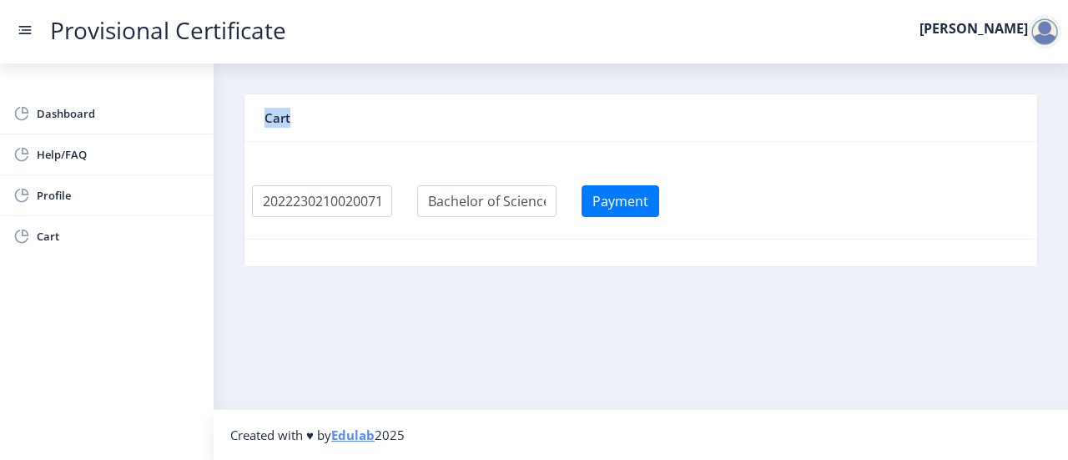
drag, startPoint x: 289, startPoint y: 120, endPoint x: 259, endPoint y: 123, distance: 30.1
click at [259, 123] on nb-card-header "Cart" at bounding box center [641, 118] width 793 height 48
click at [609, 198] on button "Payment" at bounding box center [621, 201] width 78 height 32
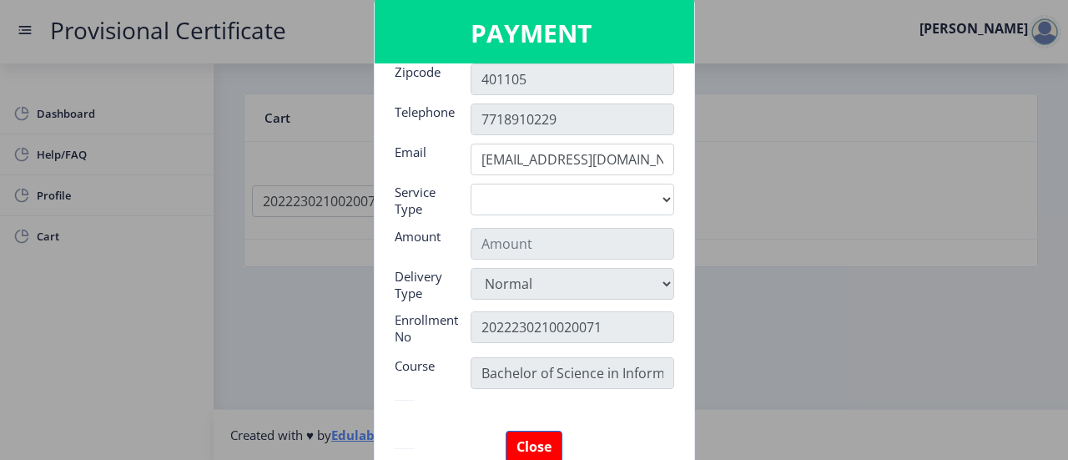
scroll to position [204, 0]
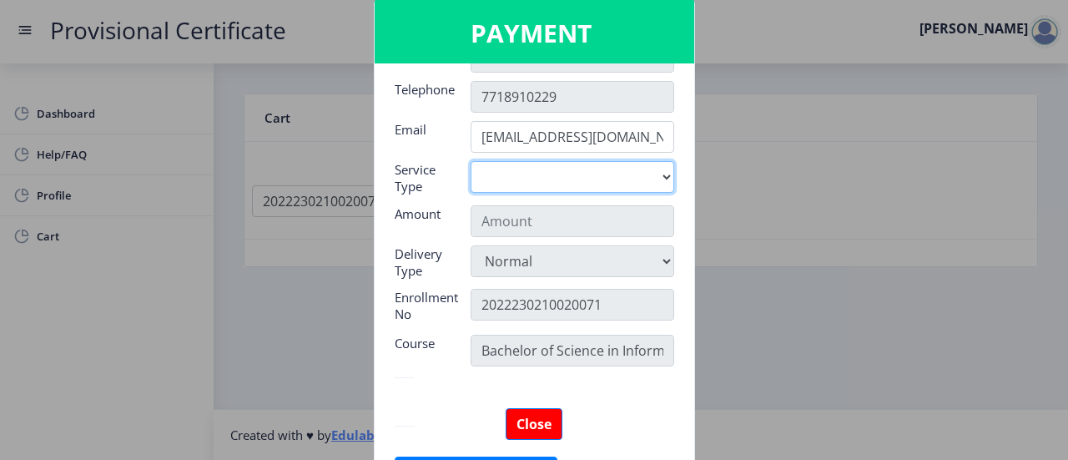
click at [588, 177] on select "Digital" at bounding box center [573, 177] width 204 height 32
select select "old"
click at [471, 161] on select "Digital" at bounding box center [573, 177] width 204 height 32
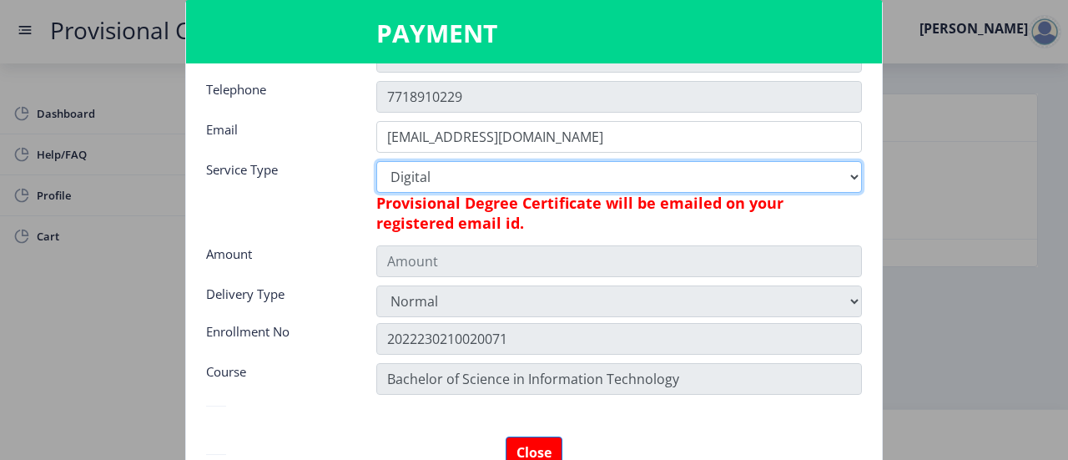
type input "795"
click at [568, 163] on select "Digital" at bounding box center [619, 177] width 486 height 32
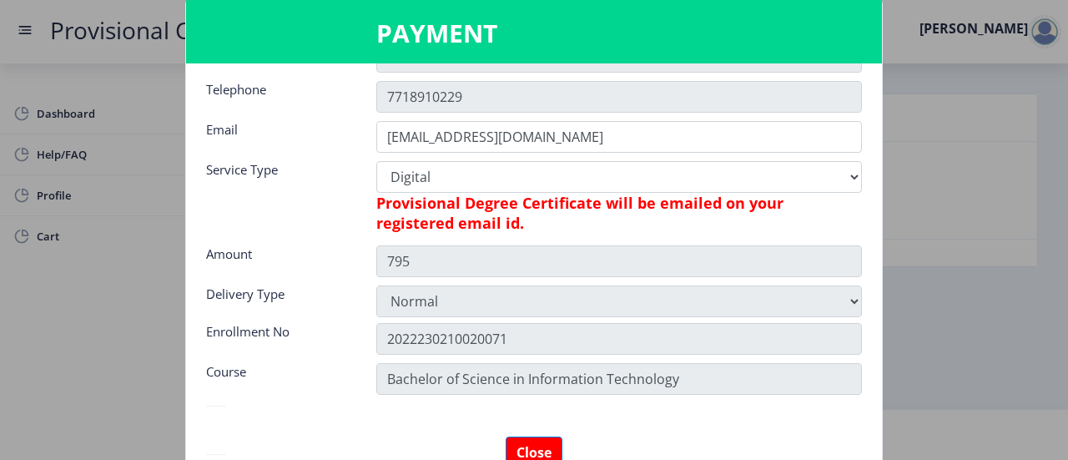
click at [663, 229] on h6 "Provisional Degree Certificate will be emailed on your registered email id." at bounding box center [619, 213] width 486 height 40
click at [547, 446] on button "Close" at bounding box center [534, 452] width 57 height 32
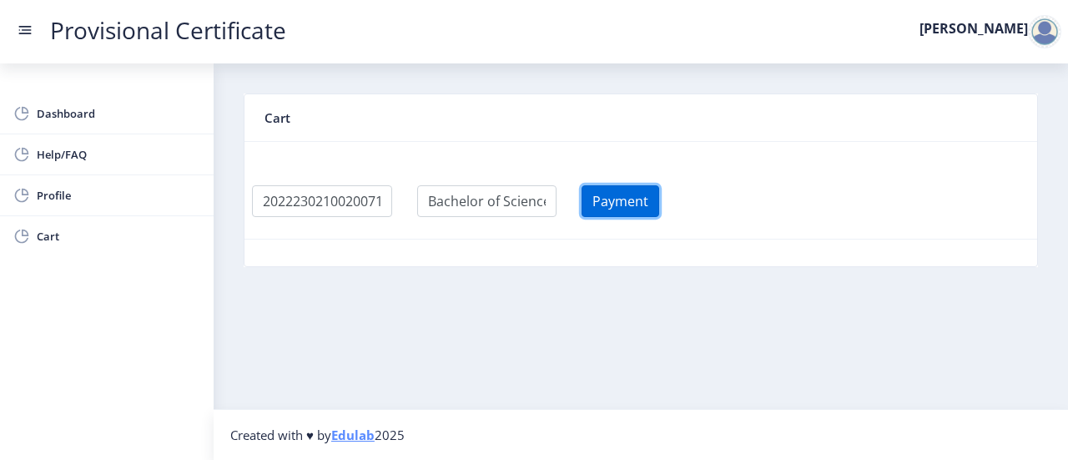
click at [659, 197] on button "Payment" at bounding box center [621, 201] width 78 height 32
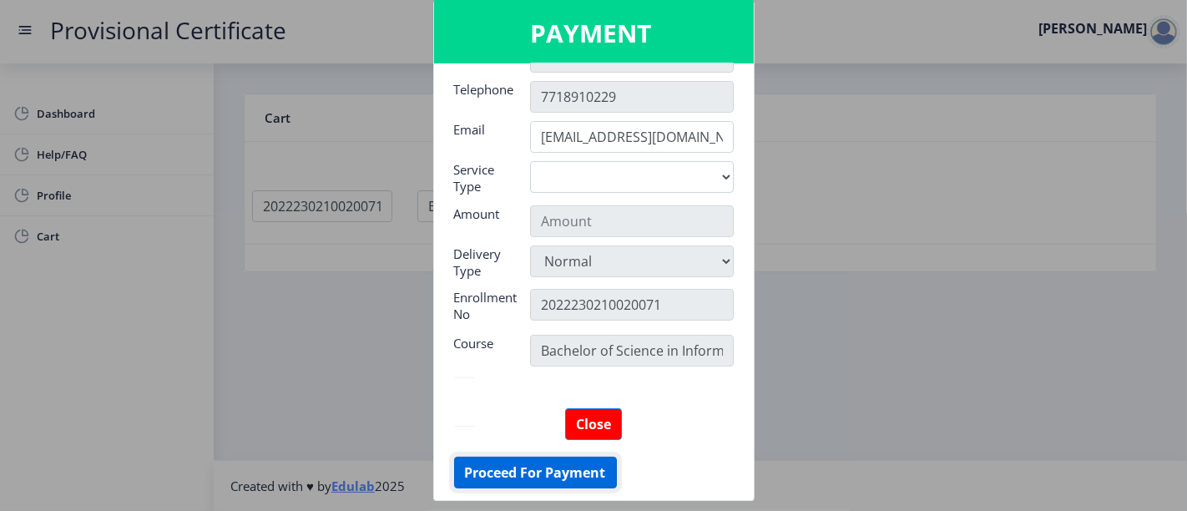
drag, startPoint x: 1067, startPoint y: 6, endPoint x: 592, endPoint y: 480, distance: 671.6
click at [592, 459] on button "Proceed For Payment" at bounding box center [535, 473] width 163 height 32
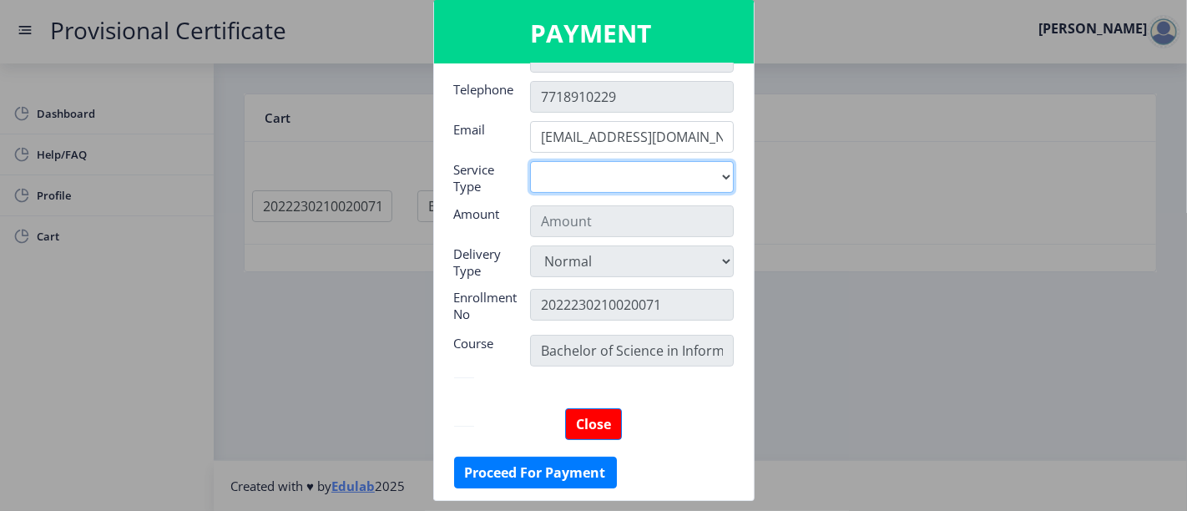
click at [716, 187] on select "Digital" at bounding box center [632, 177] width 204 height 32
select select "old"
click at [530, 161] on select "Digital" at bounding box center [632, 177] width 204 height 32
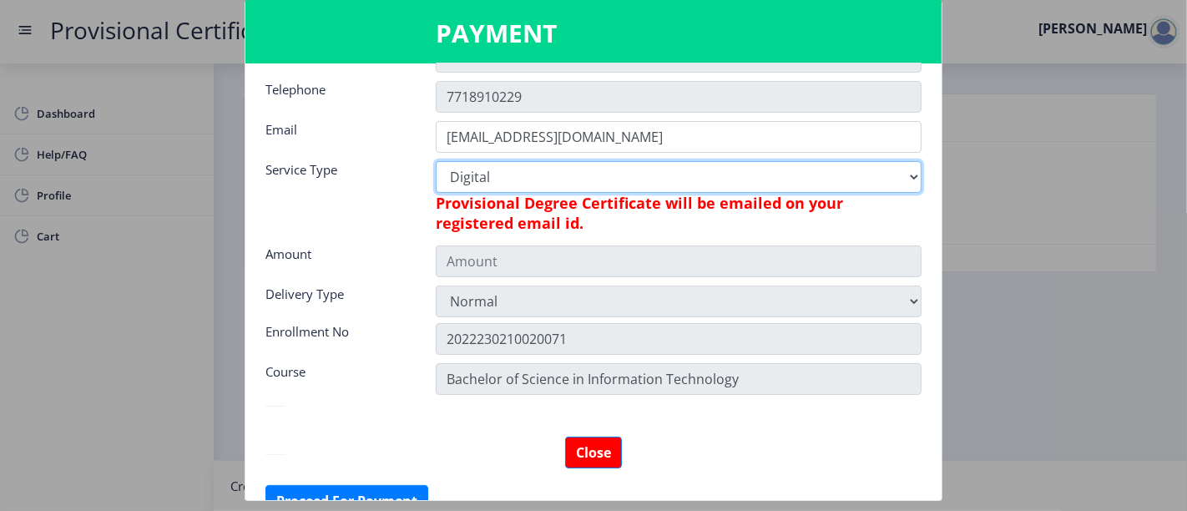
type input "795"
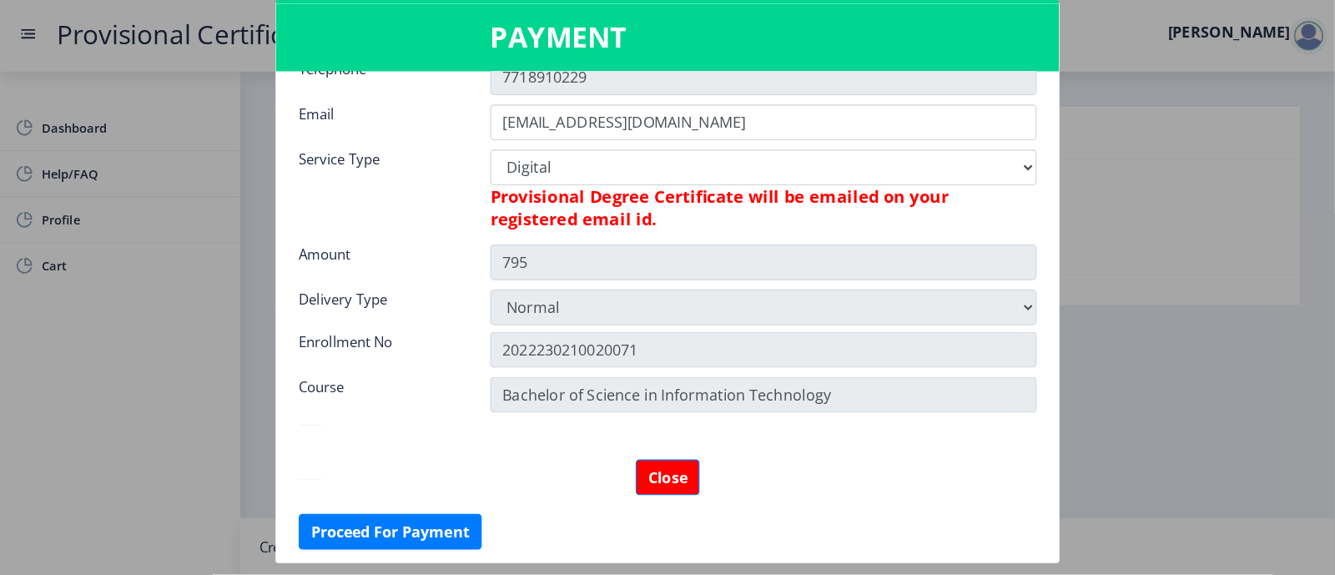
scroll to position [233, 0]
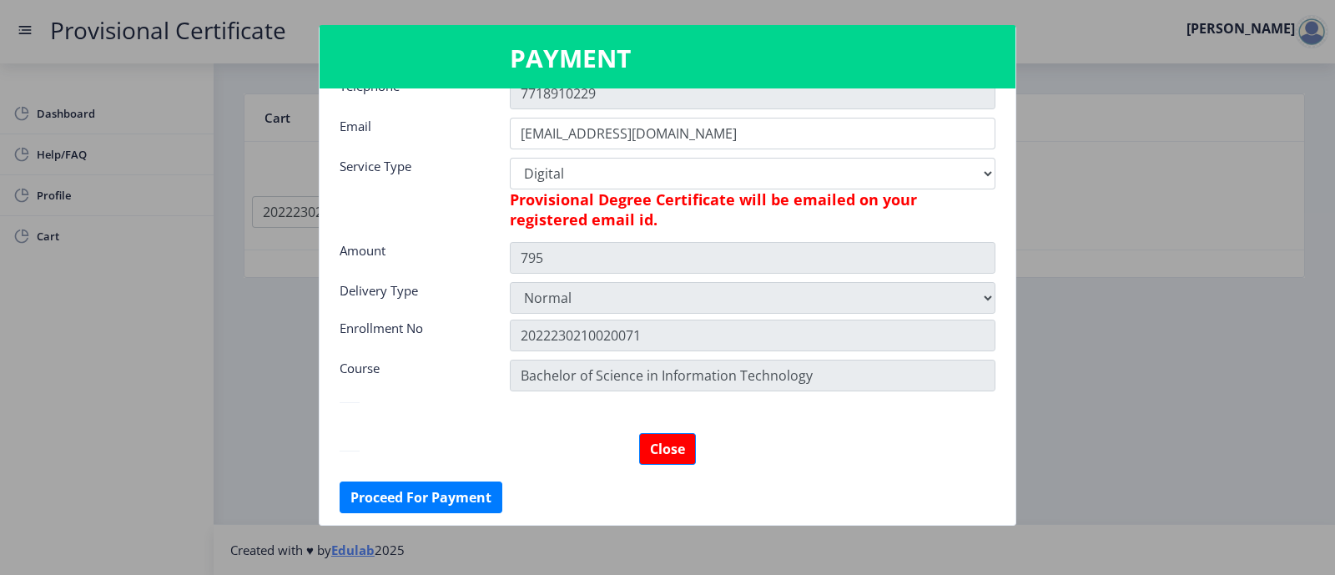
click at [1067, 201] on div at bounding box center [667, 287] width 1335 height 575
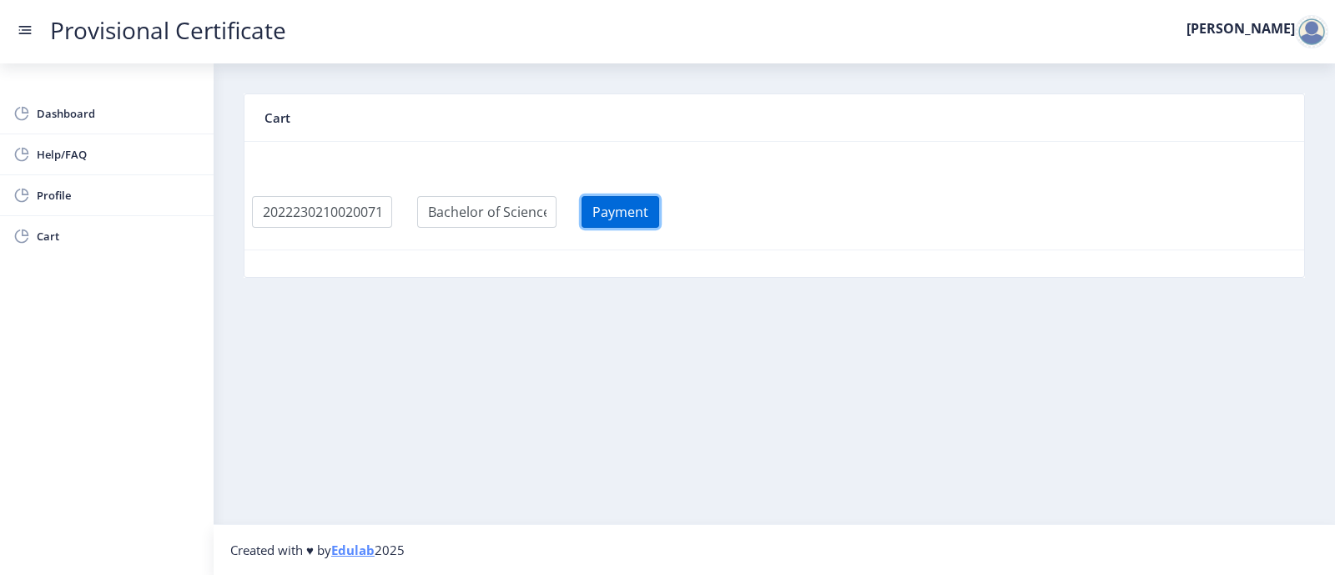
click at [633, 222] on button "Payment" at bounding box center [621, 212] width 78 height 32
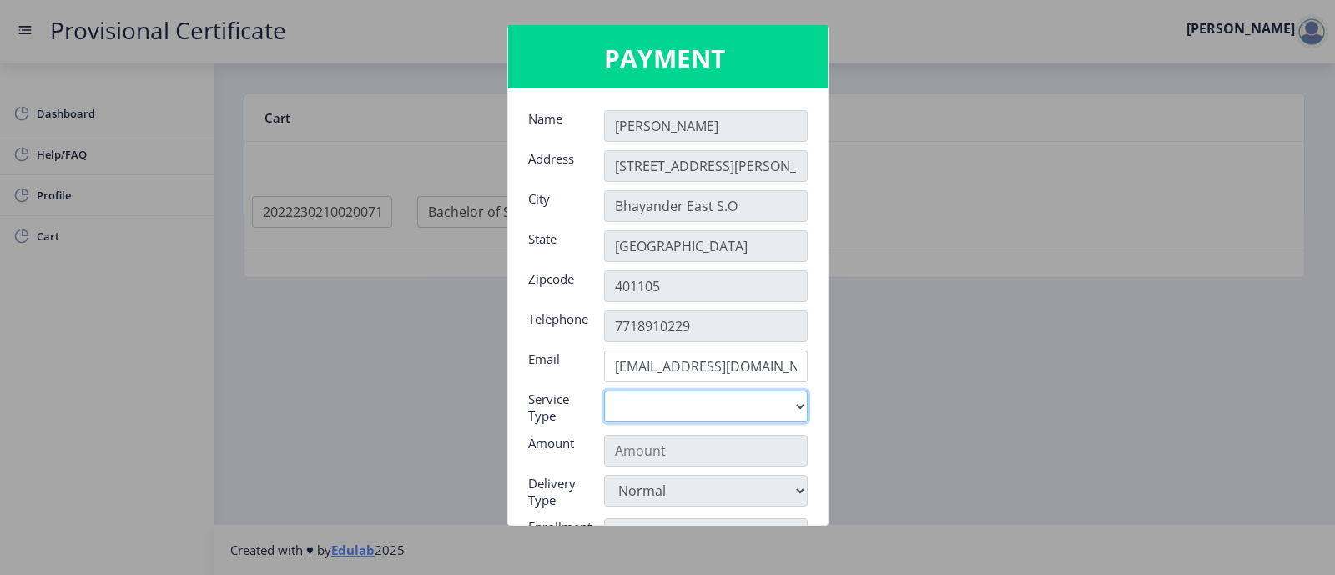
click at [755, 410] on select "Digital" at bounding box center [706, 407] width 204 height 32
select select "old"
click at [604, 391] on select "Digital" at bounding box center [706, 407] width 204 height 32
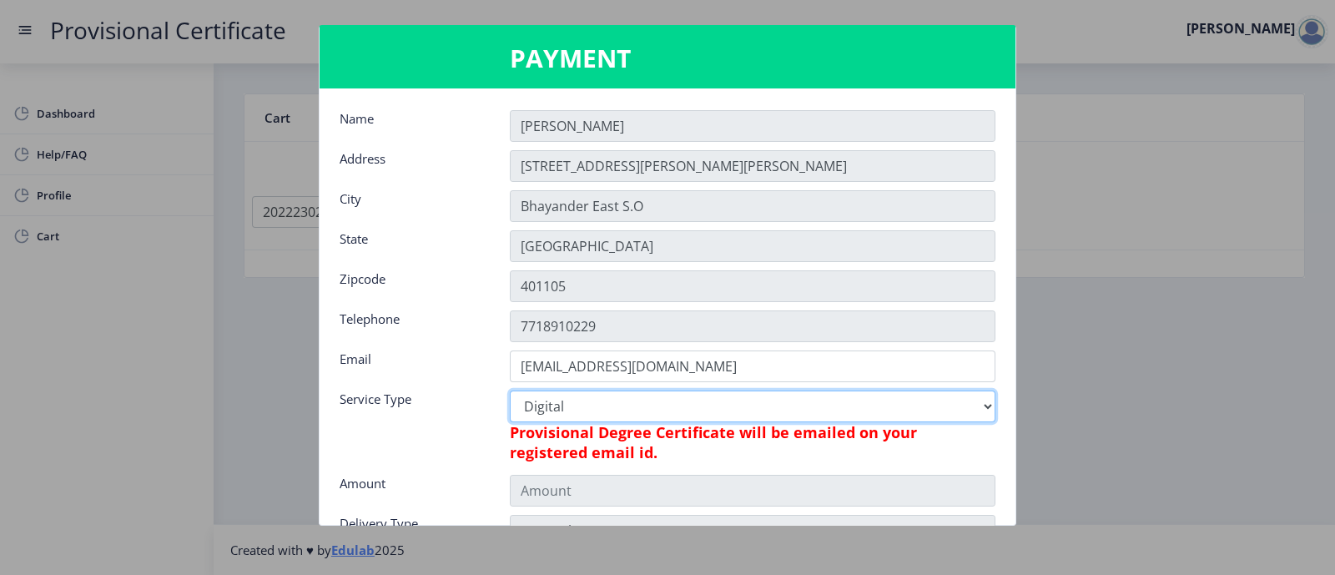
type input "795"
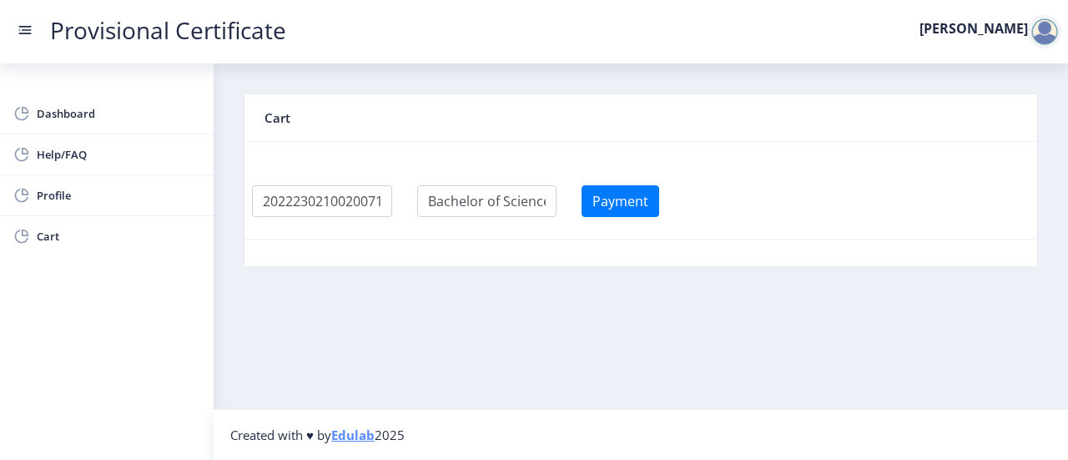
click at [1042, 38] on div at bounding box center [1044, 31] width 33 height 33
click at [651, 116] on nb-card-header "Cart" at bounding box center [641, 118] width 793 height 48
drag, startPoint x: 651, startPoint y: 116, endPoint x: 688, endPoint y: 173, distance: 67.6
click at [688, 173] on nb-card "Cart Payment" at bounding box center [641, 180] width 795 height 174
click at [734, 210] on div "Payment" at bounding box center [651, 201] width 165 height 32
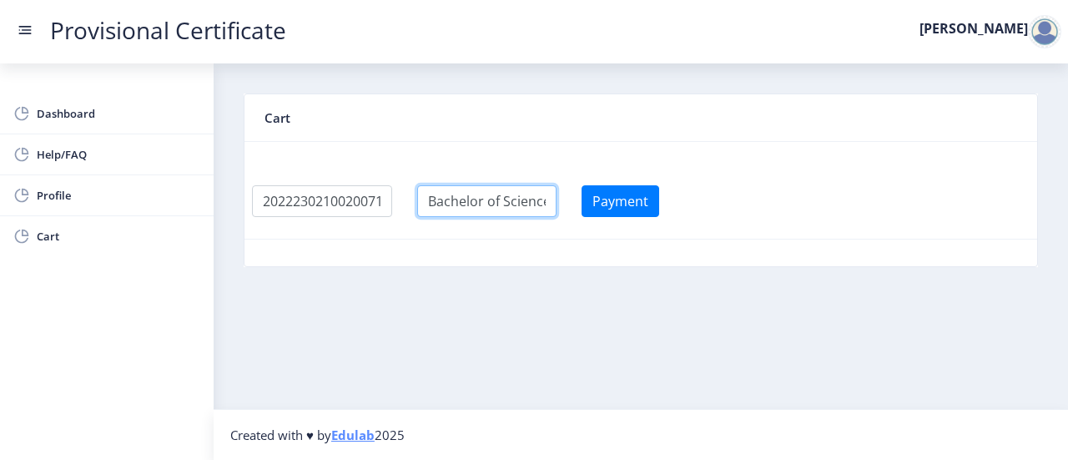
click at [392, 209] on input "textarea" at bounding box center [322, 201] width 140 height 32
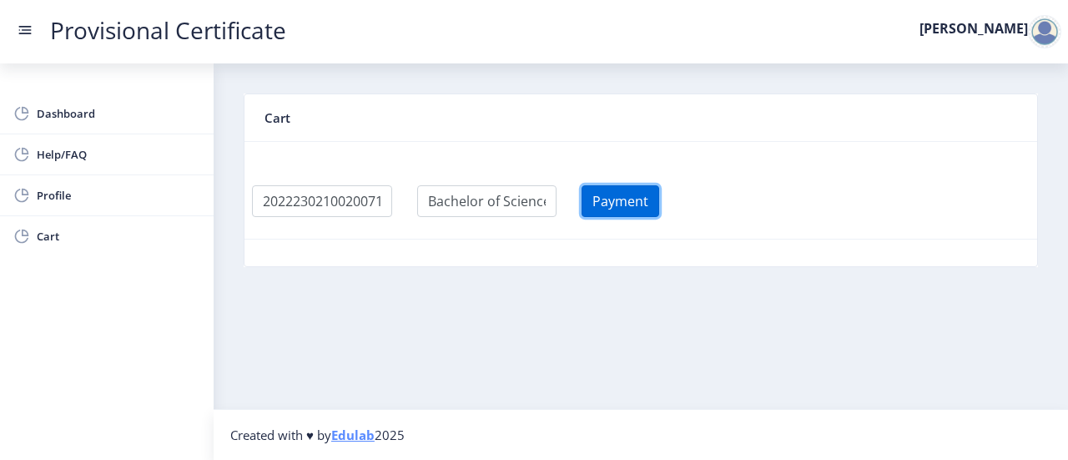
click at [659, 187] on button "Payment" at bounding box center [621, 201] width 78 height 32
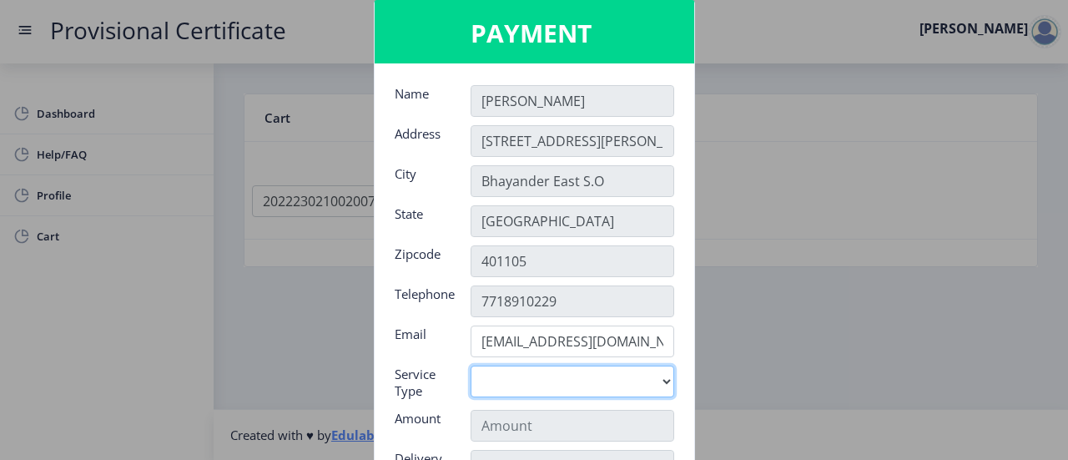
click at [584, 380] on select "Digital" at bounding box center [573, 382] width 204 height 32
select select "old"
click at [471, 366] on select "Digital" at bounding box center [573, 382] width 204 height 32
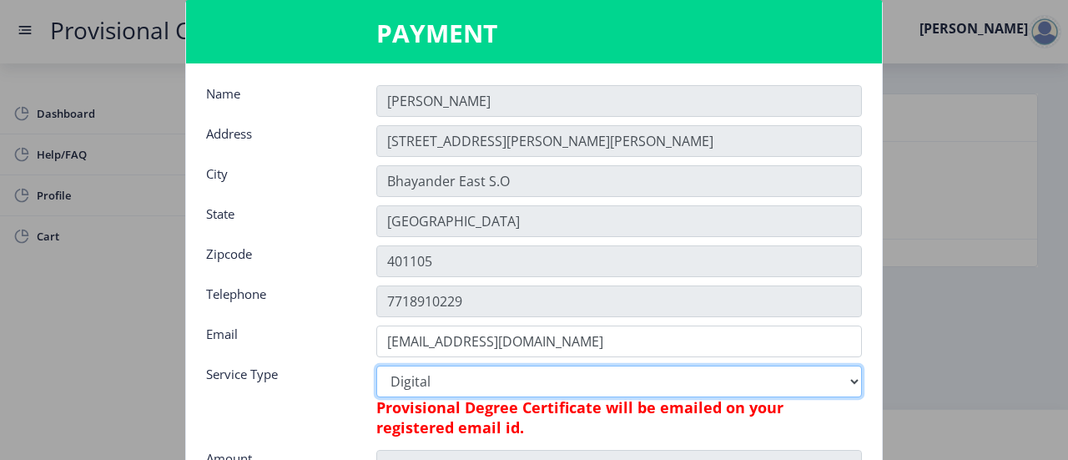
type input "795"
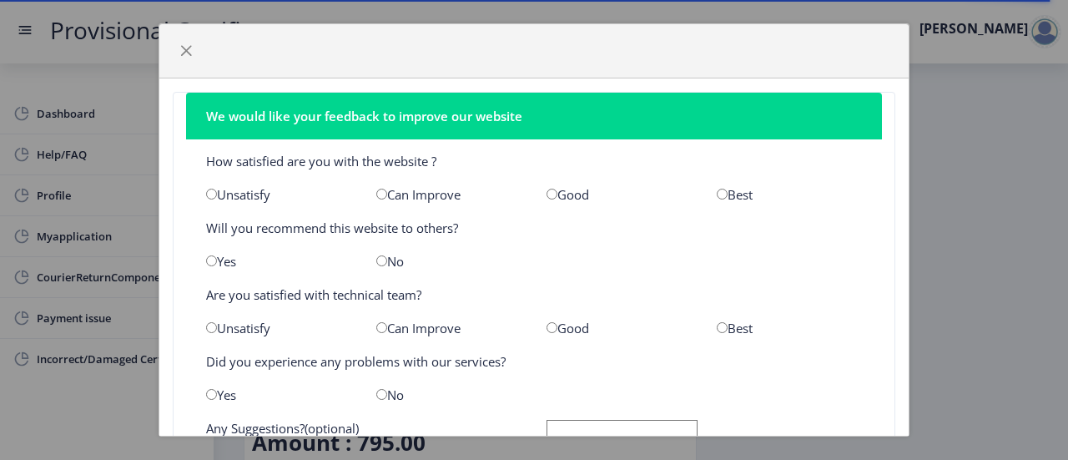
click at [547, 195] on input "radio" at bounding box center [552, 194] width 11 height 11
radio input "true"
click at [211, 260] on input "radio" at bounding box center [211, 260] width 11 height 11
radio input "true"
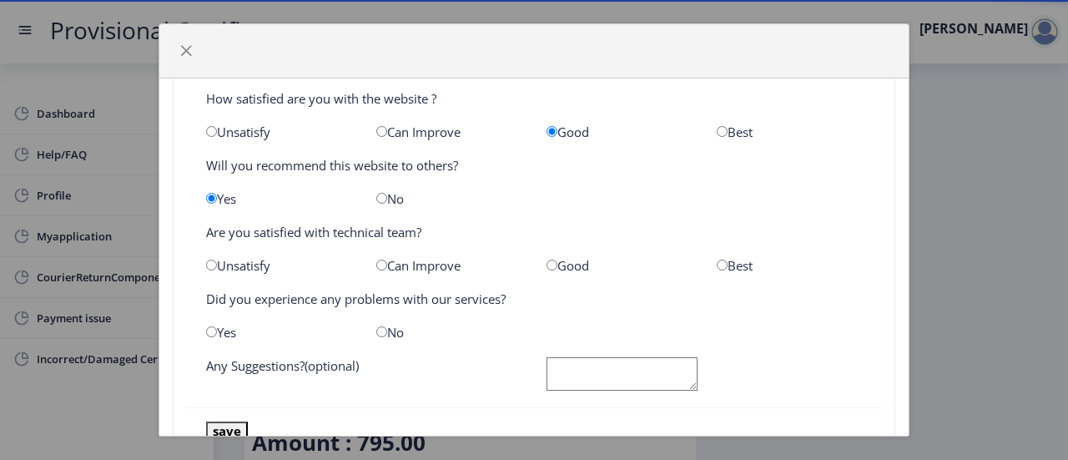
scroll to position [63, 0]
click at [547, 260] on input "radio" at bounding box center [552, 264] width 11 height 11
radio input "true"
click at [377, 330] on input "radio" at bounding box center [381, 330] width 11 height 11
radio input "true"
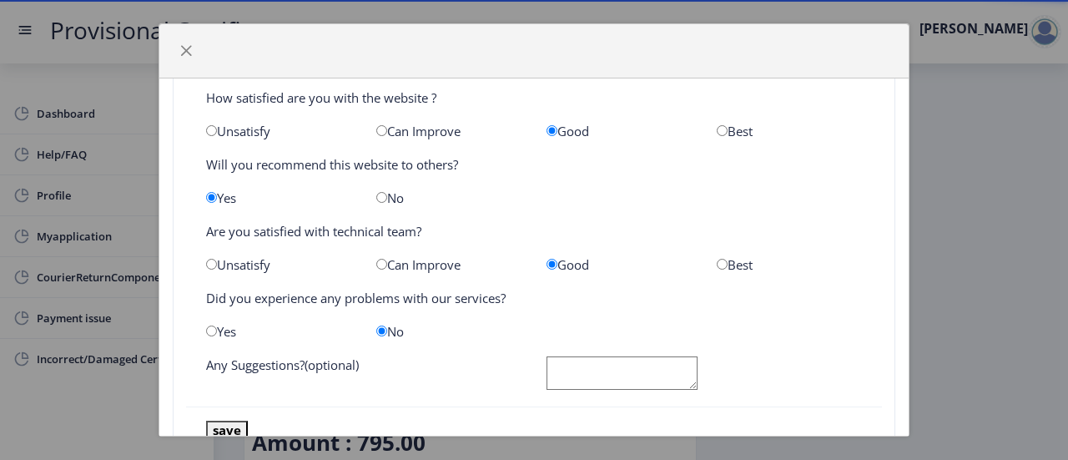
scroll to position [118, 0]
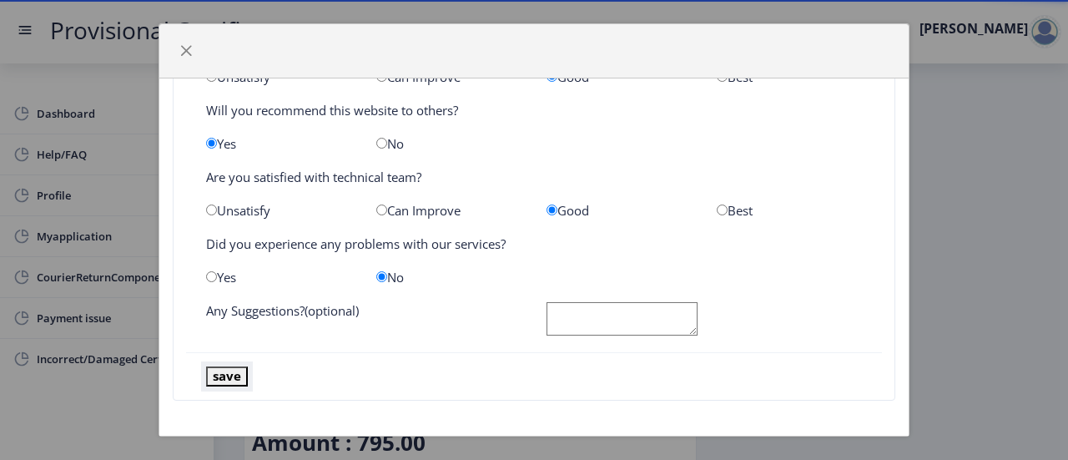
click at [233, 378] on button "save" at bounding box center [227, 375] width 42 height 19
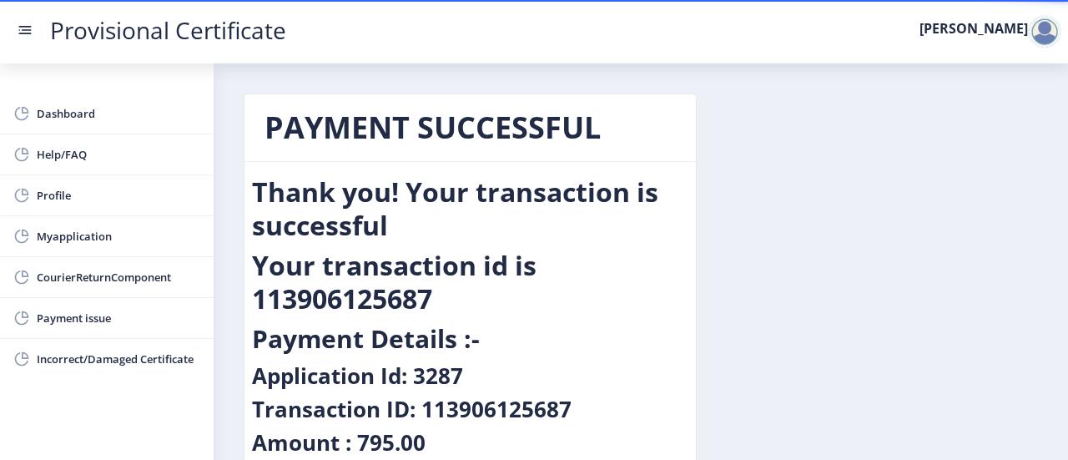
scroll to position [134, 0]
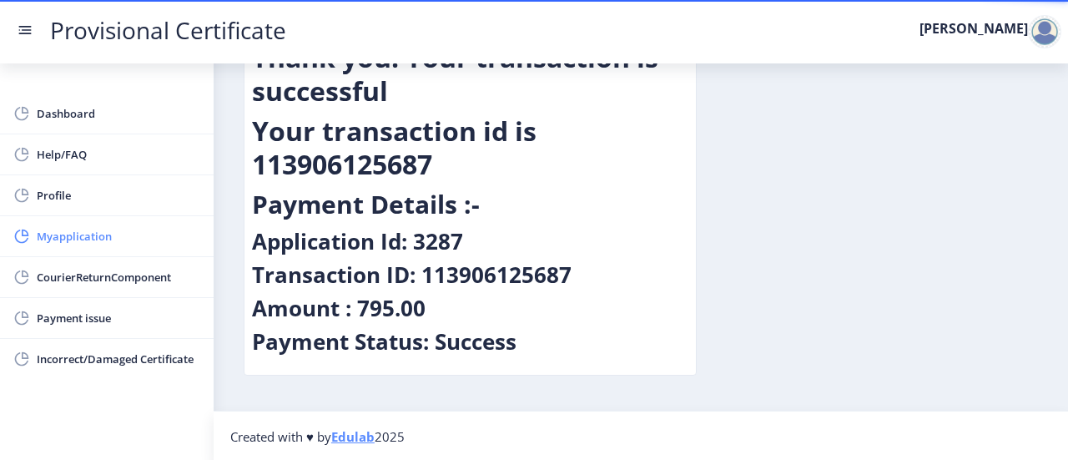
click at [116, 235] on span "Myapplication" at bounding box center [119, 236] width 164 height 20
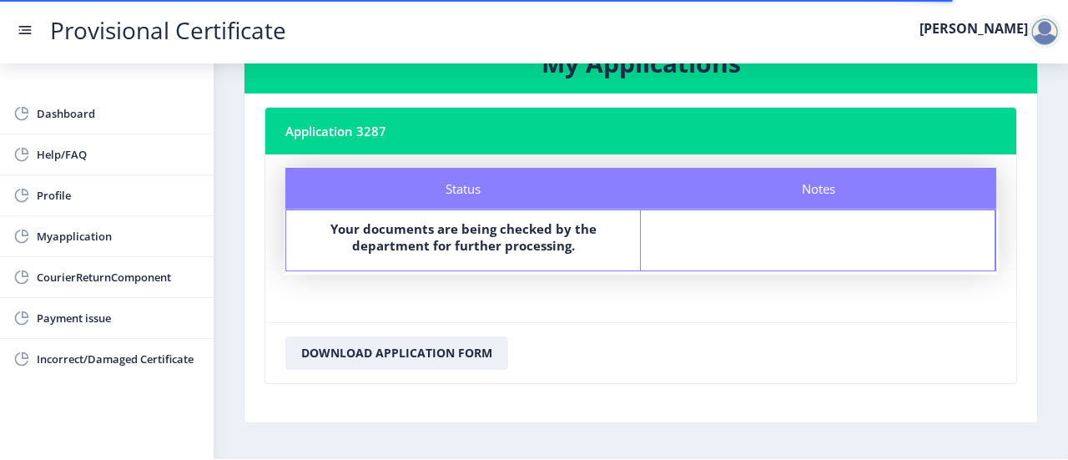
scroll to position [68, 0]
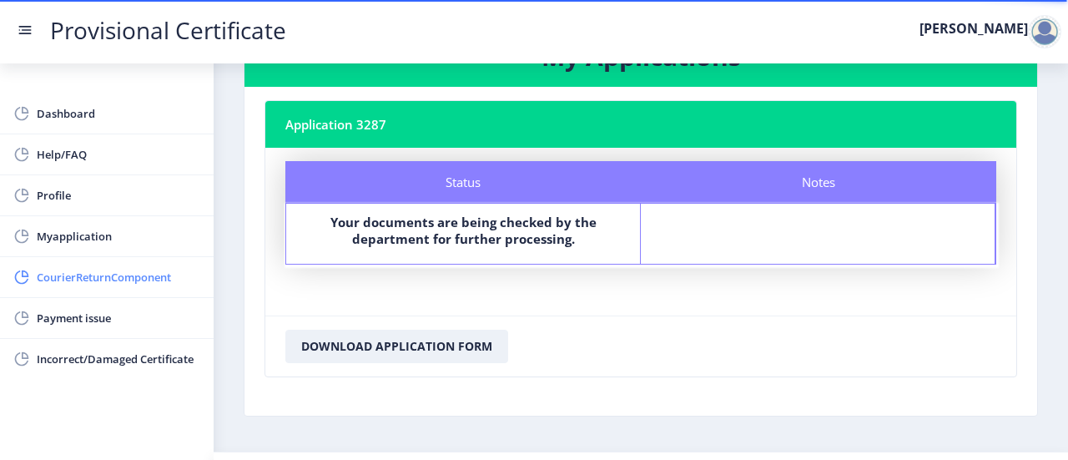
click at [129, 261] on link "CourierReturnComponent" at bounding box center [107, 277] width 214 height 40
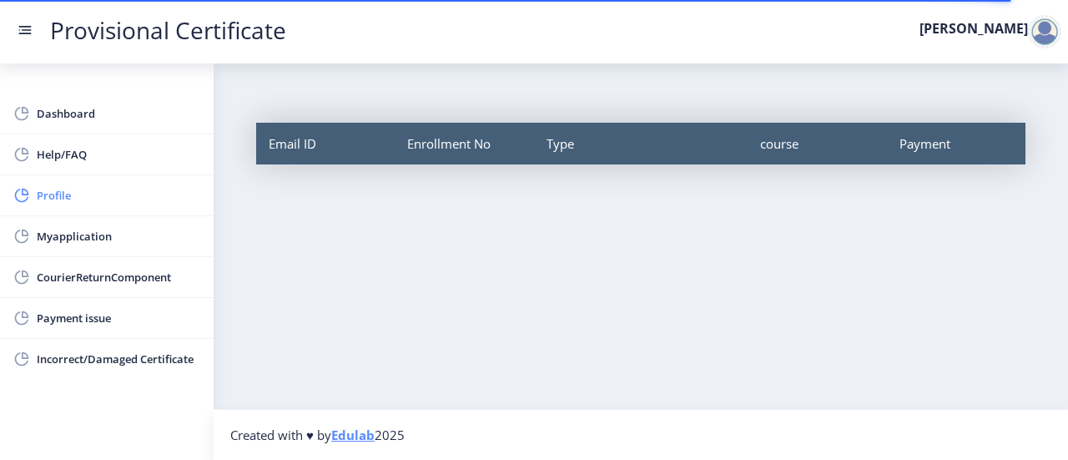
click at [98, 181] on link "Profile" at bounding box center [107, 195] width 214 height 40
select select
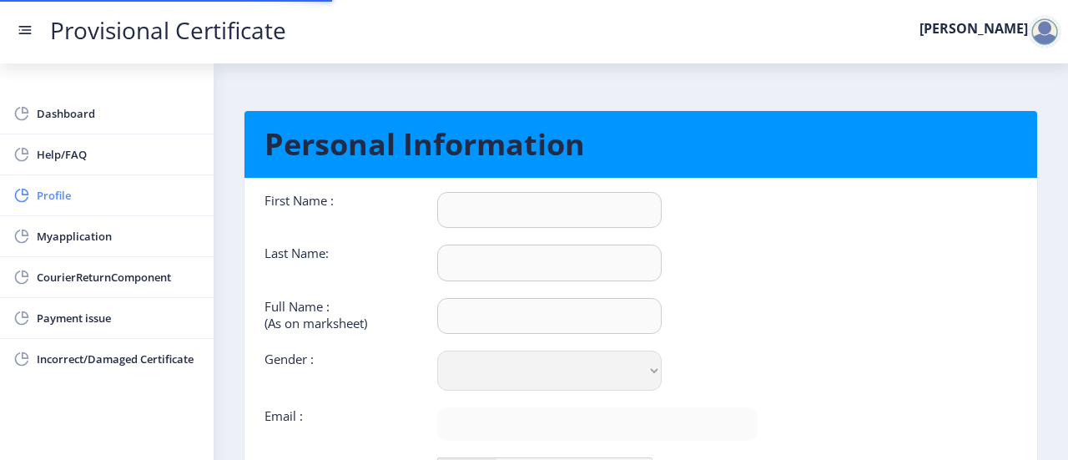
type input "[PERSON_NAME]"
type input "[PERSON_NAME] [PERSON_NAME]"
select select "[DEMOGRAPHIC_DATA]"
type input "[EMAIL_ADDRESS][DOMAIN_NAME]"
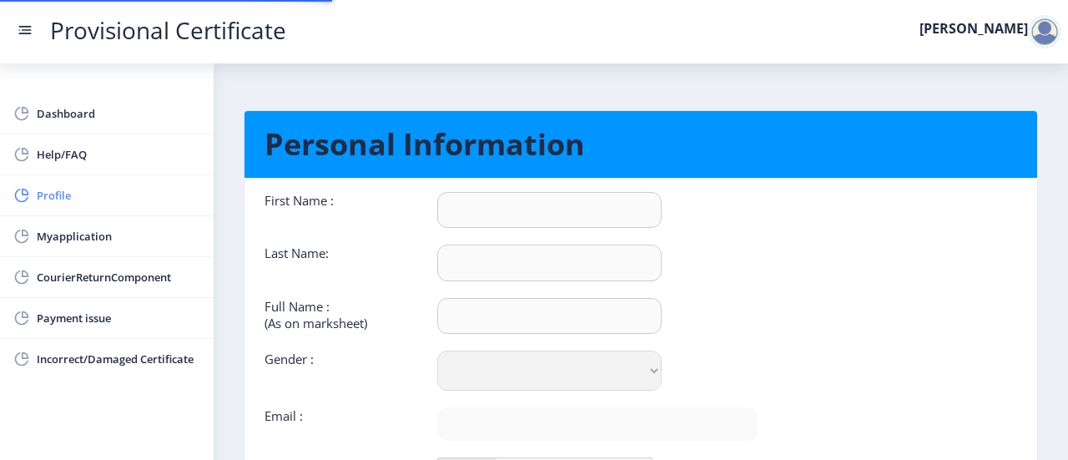
type input "7718910229"
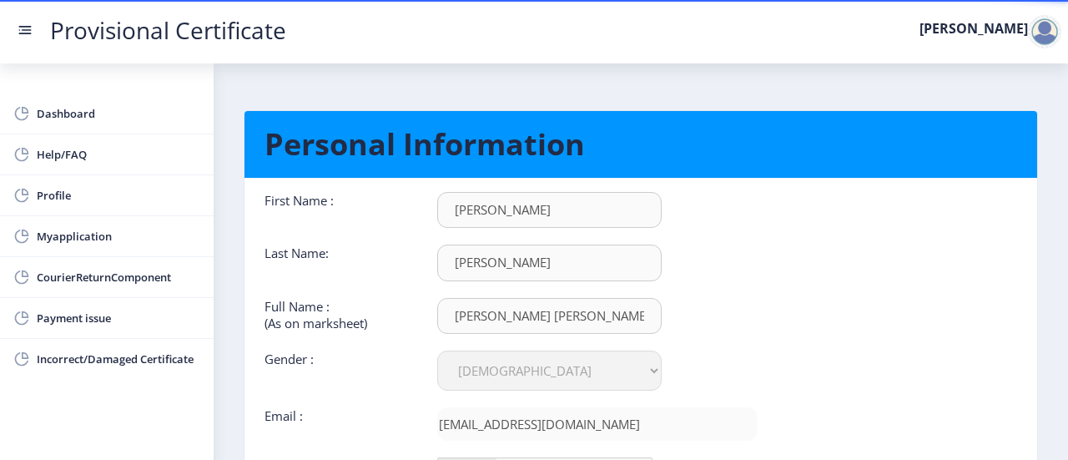
scroll to position [196, 0]
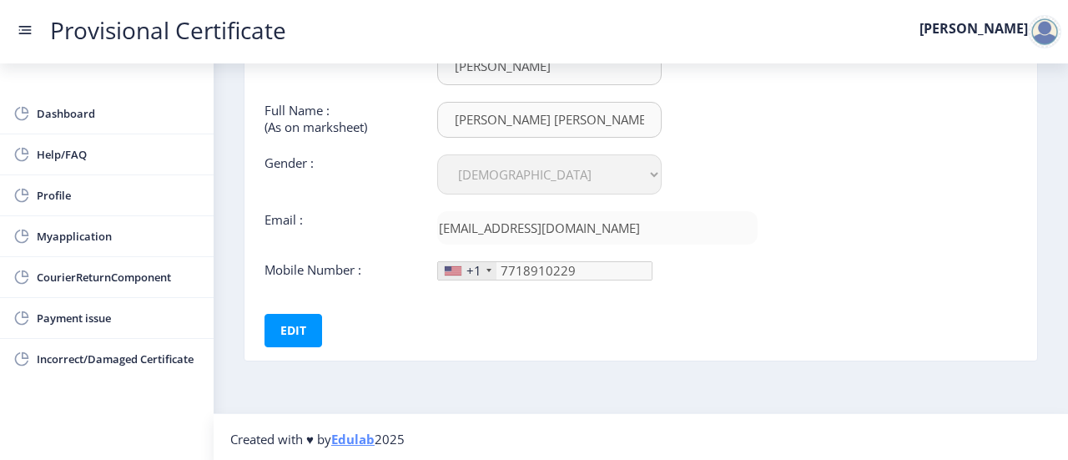
click at [477, 271] on div "+1" at bounding box center [474, 270] width 15 height 17
click at [297, 332] on button "Edit" at bounding box center [294, 330] width 58 height 33
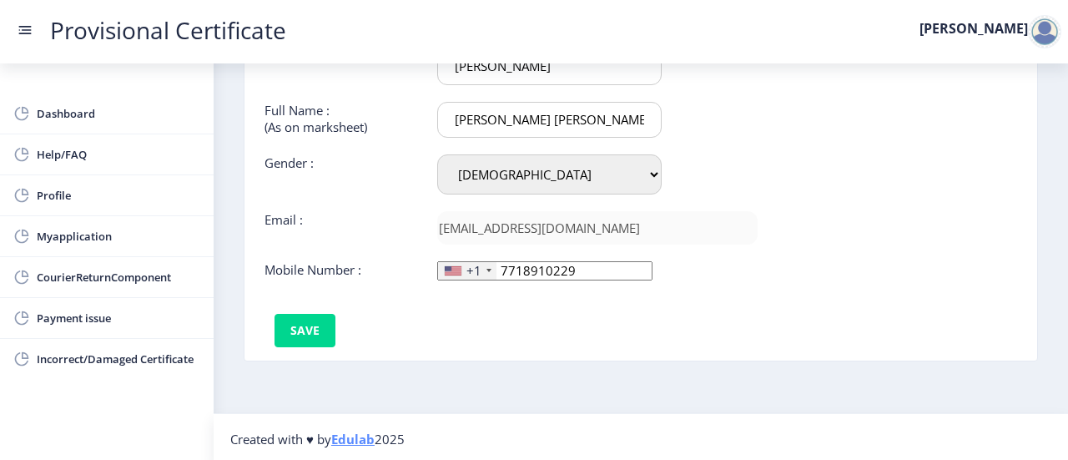
click at [484, 270] on div "+1" at bounding box center [467, 271] width 58 height 18
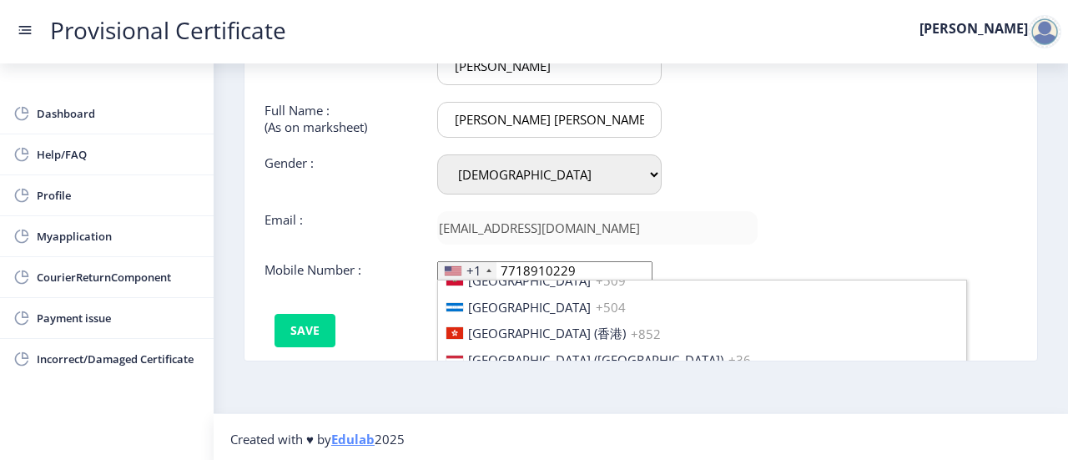
scroll to position [2571, 0]
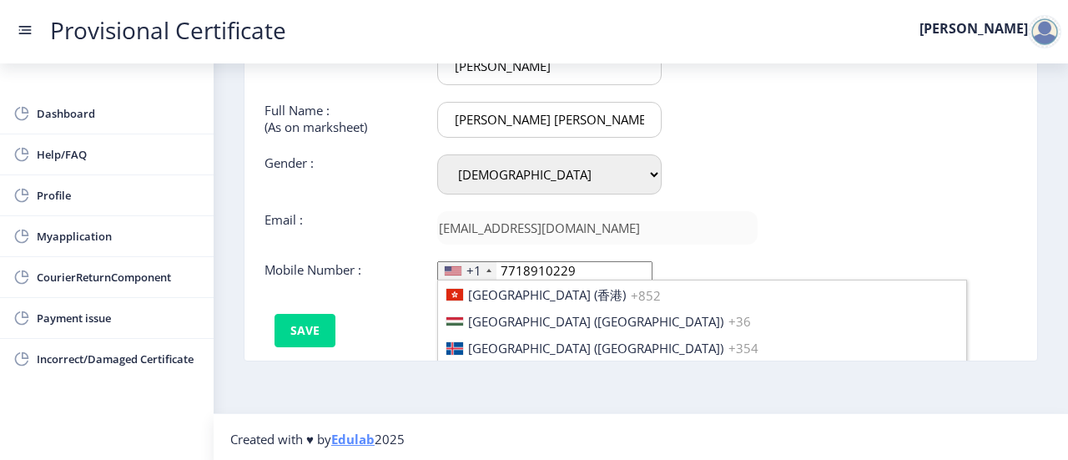
click at [516, 366] on span "[GEOGRAPHIC_DATA] ([GEOGRAPHIC_DATA])" at bounding box center [595, 374] width 255 height 17
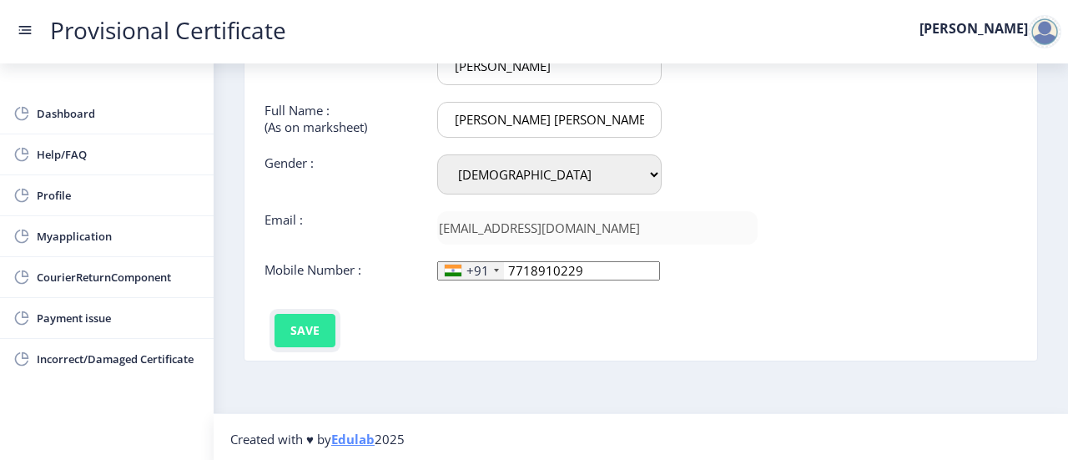
click at [309, 329] on button "Save" at bounding box center [305, 330] width 61 height 33
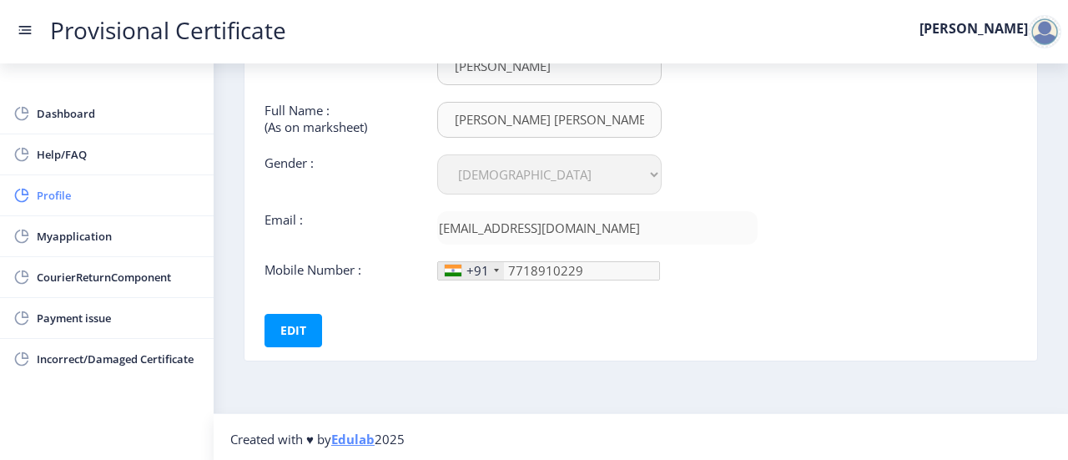
click at [88, 178] on link "Profile" at bounding box center [107, 195] width 214 height 40
click at [96, 149] on span "Help/FAQ" at bounding box center [119, 154] width 164 height 20
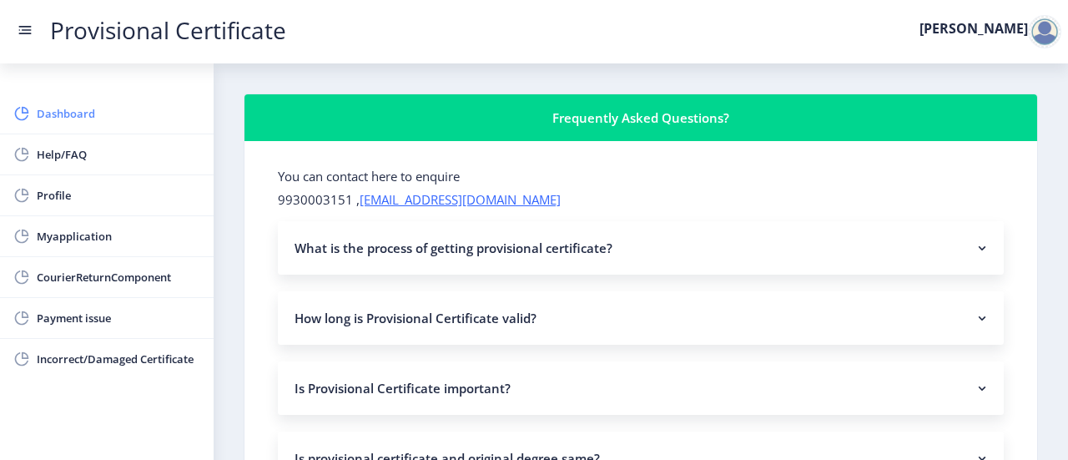
click at [115, 131] on link "Dashboard" at bounding box center [107, 113] width 214 height 40
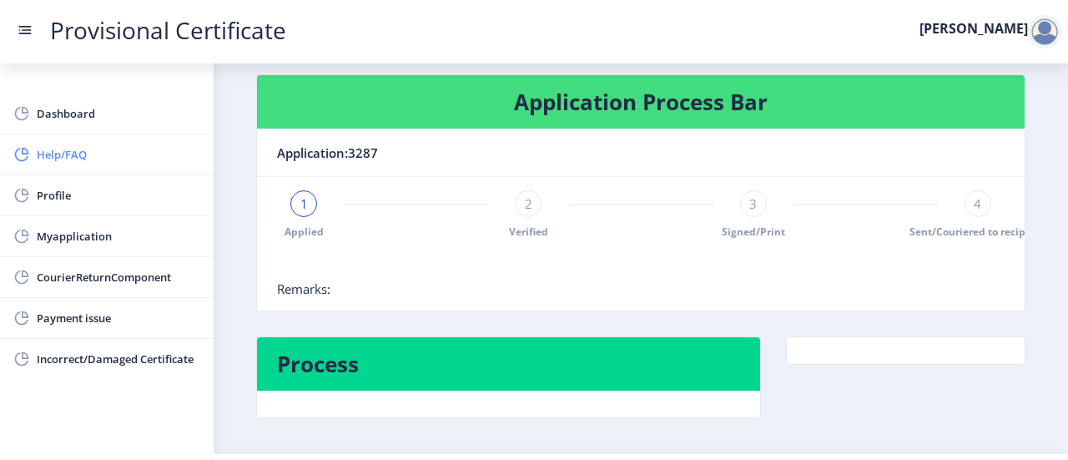
click at [144, 166] on link "Help/FAQ" at bounding box center [107, 154] width 214 height 40
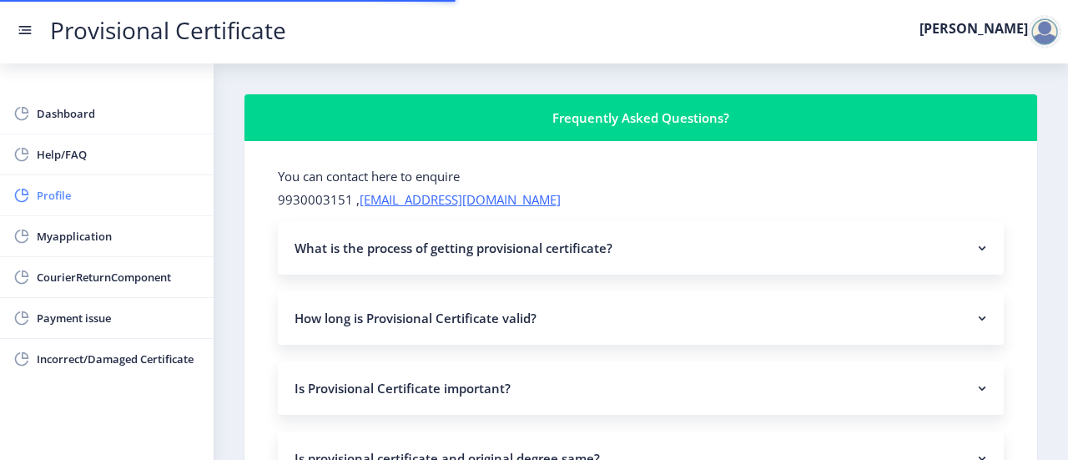
click at [107, 190] on span "Profile" at bounding box center [119, 195] width 164 height 20
select select
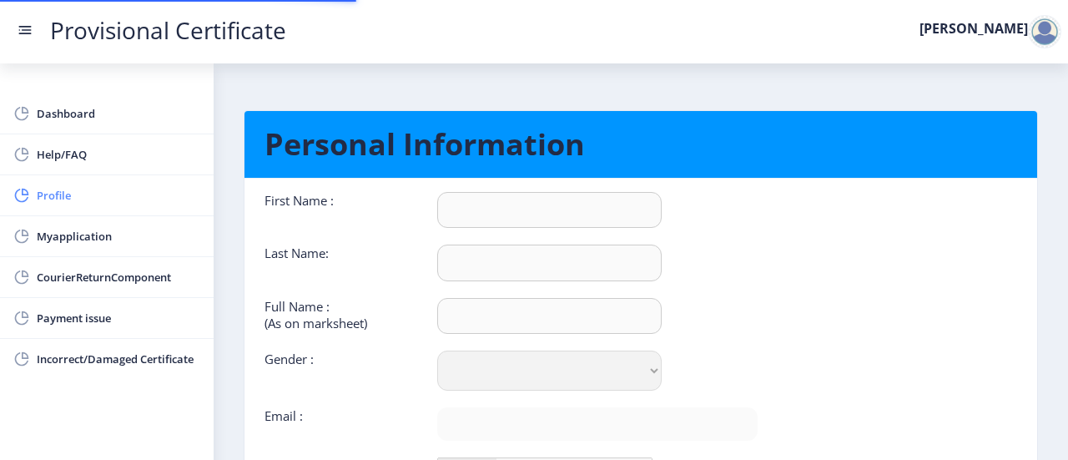
type input "Sudip"
type input "Patra"
type input "Sudip Radheshyam Patra"
select select "Male"
type input "patrasudip467@gmail.com"
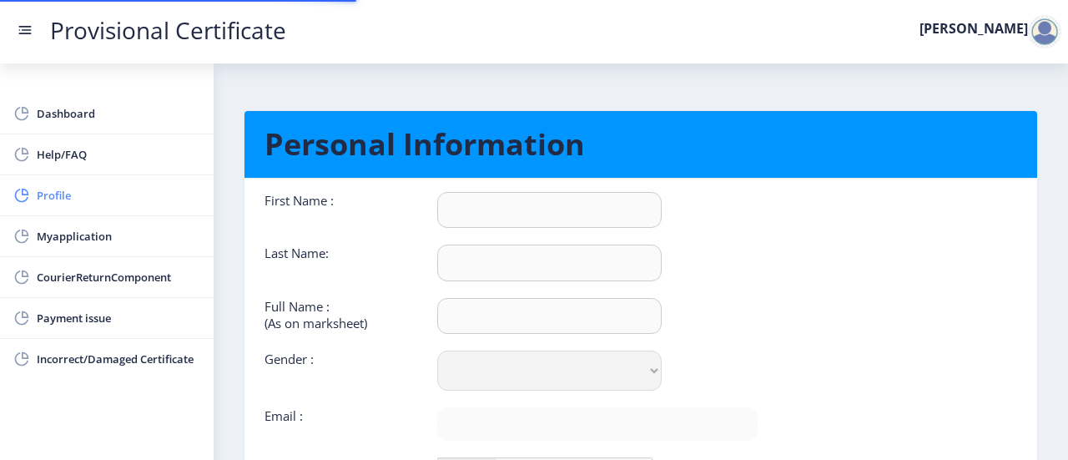
type input "7718910229"
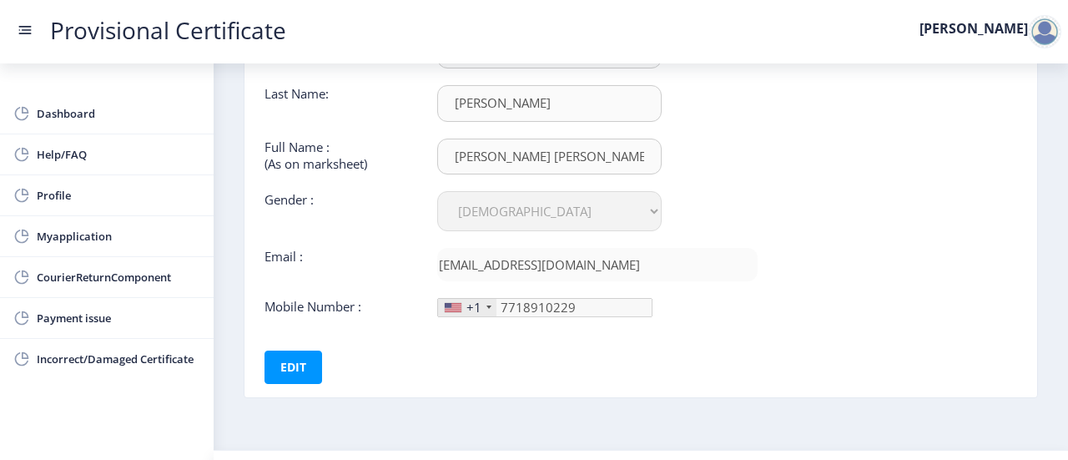
scroll to position [196, 0]
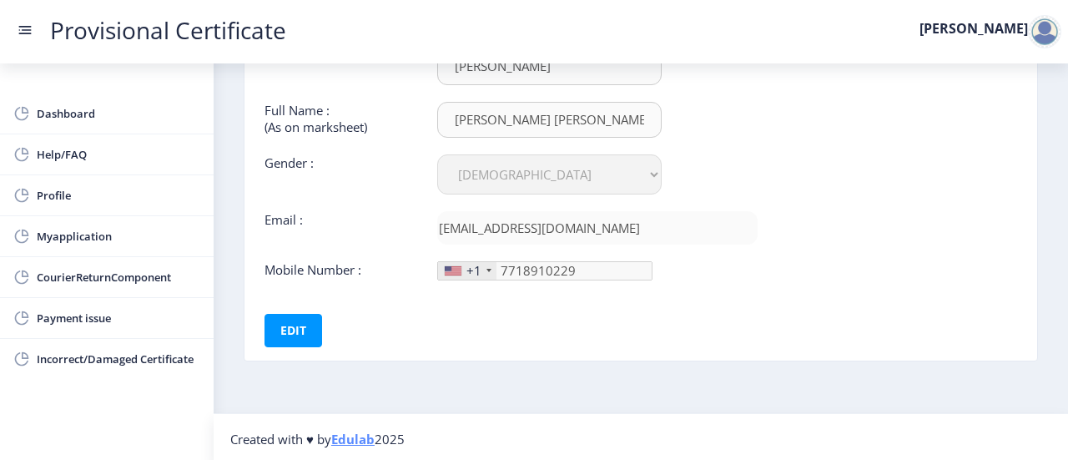
click at [479, 270] on div "+1" at bounding box center [474, 270] width 15 height 17
click at [268, 325] on button "Edit" at bounding box center [294, 330] width 58 height 33
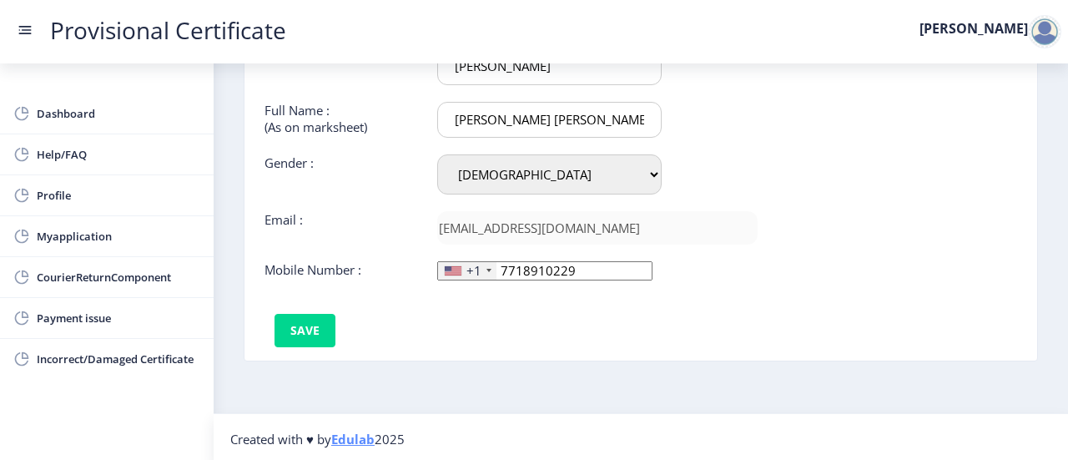
click at [482, 268] on div "+1" at bounding box center [467, 271] width 58 height 18
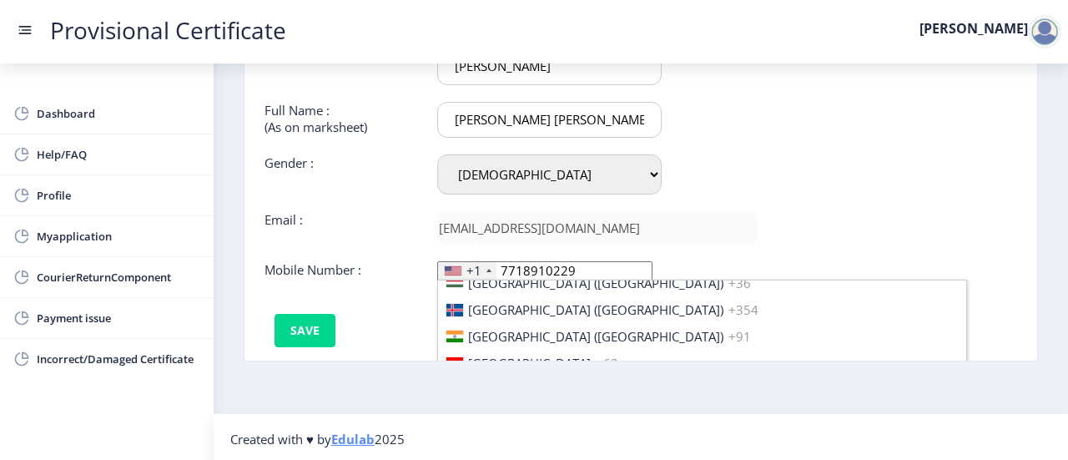
scroll to position [2607, 0]
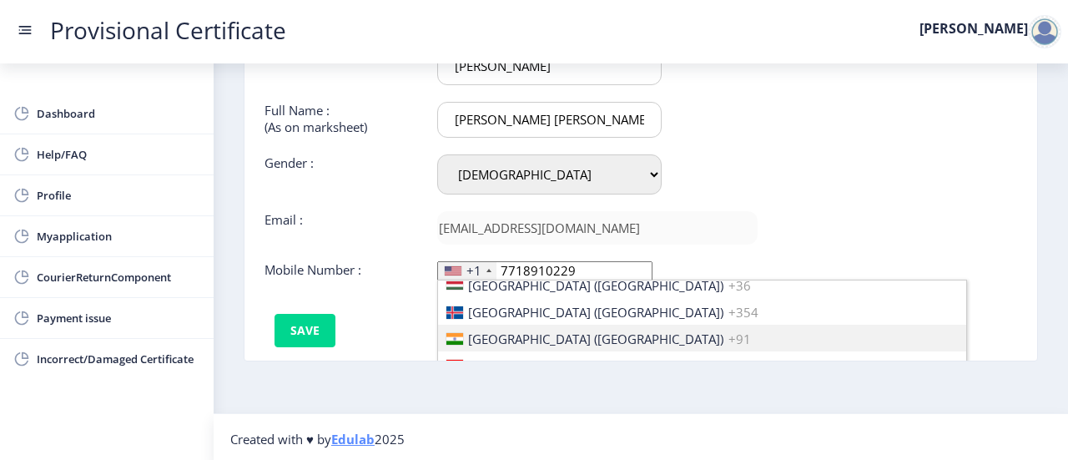
click at [729, 330] on span "+91" at bounding box center [740, 338] width 23 height 17
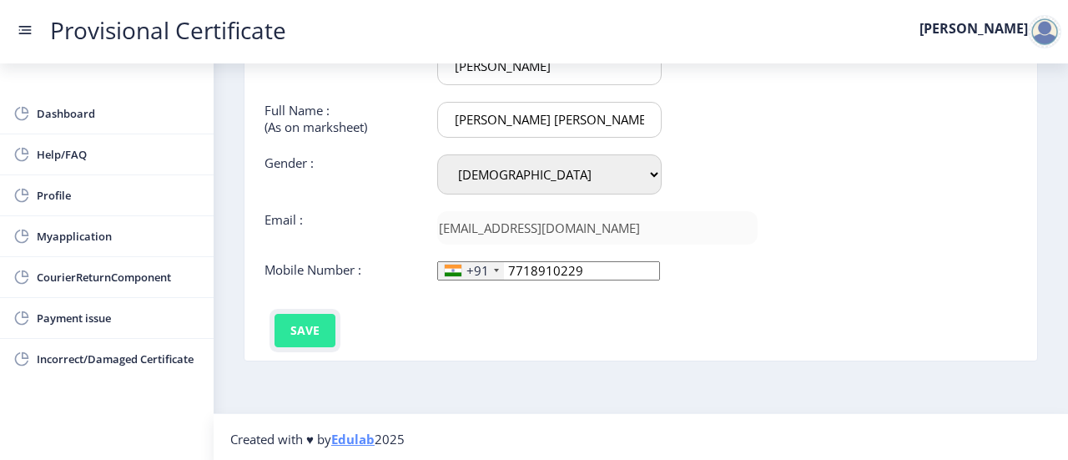
click at [312, 326] on button "Save" at bounding box center [305, 330] width 61 height 33
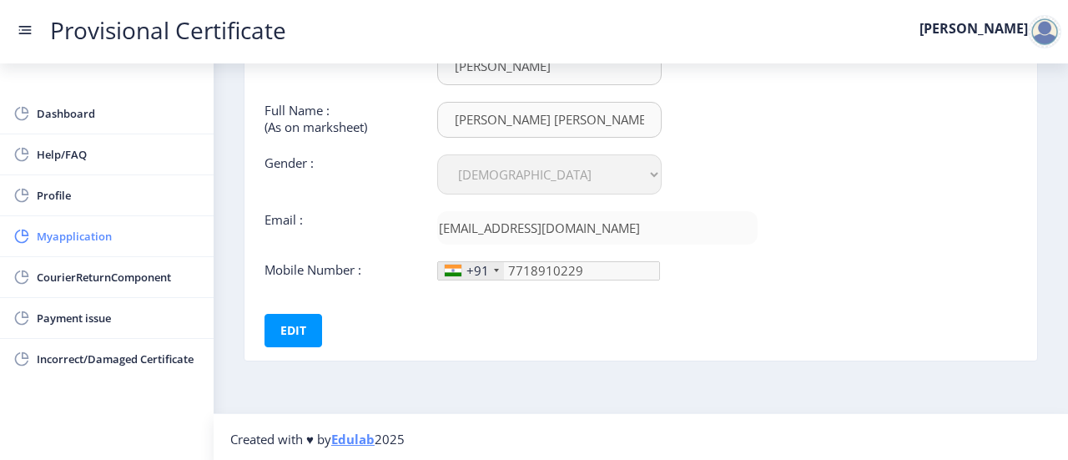
click at [155, 230] on span "Myapplication" at bounding box center [119, 236] width 164 height 20
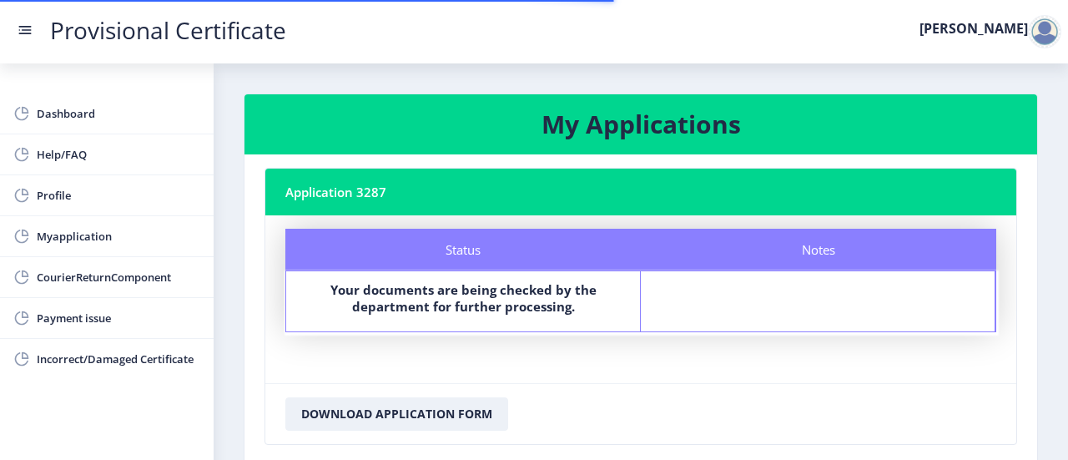
scroll to position [107, 0]
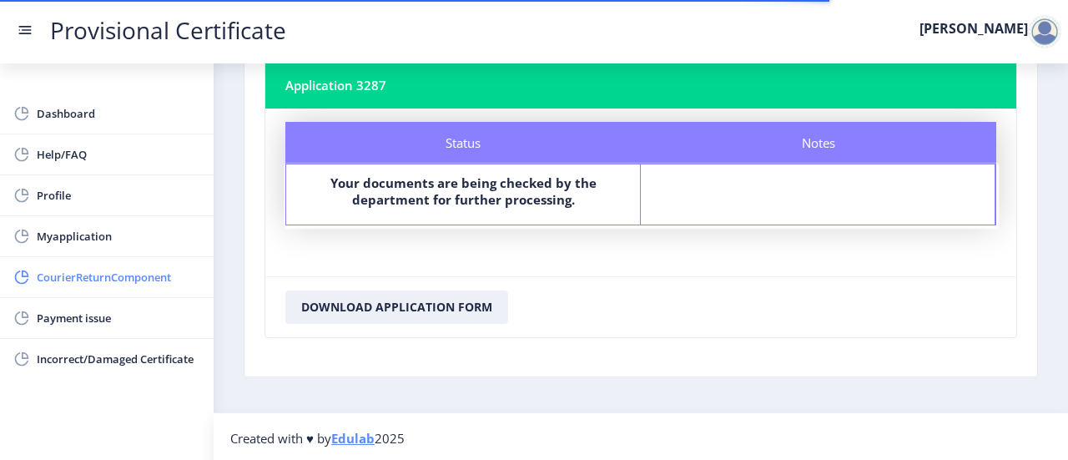
click at [114, 275] on span "CourierReturnComponent" at bounding box center [119, 277] width 164 height 20
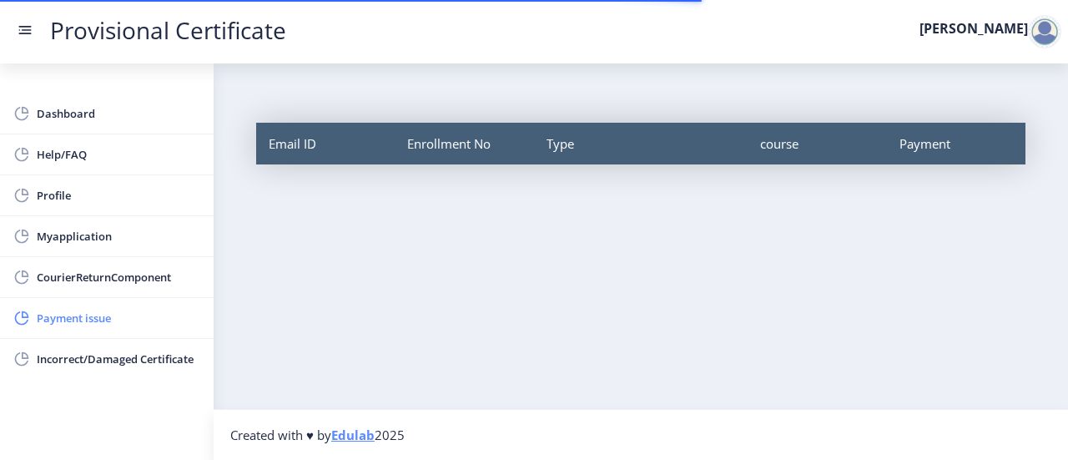
click at [109, 303] on link "Payment issue" at bounding box center [107, 318] width 214 height 40
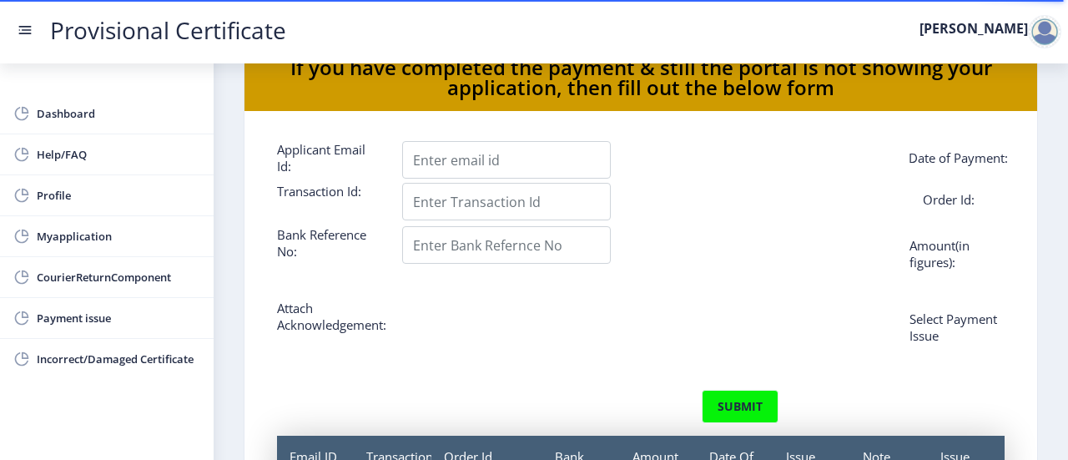
scroll to position [42, 0]
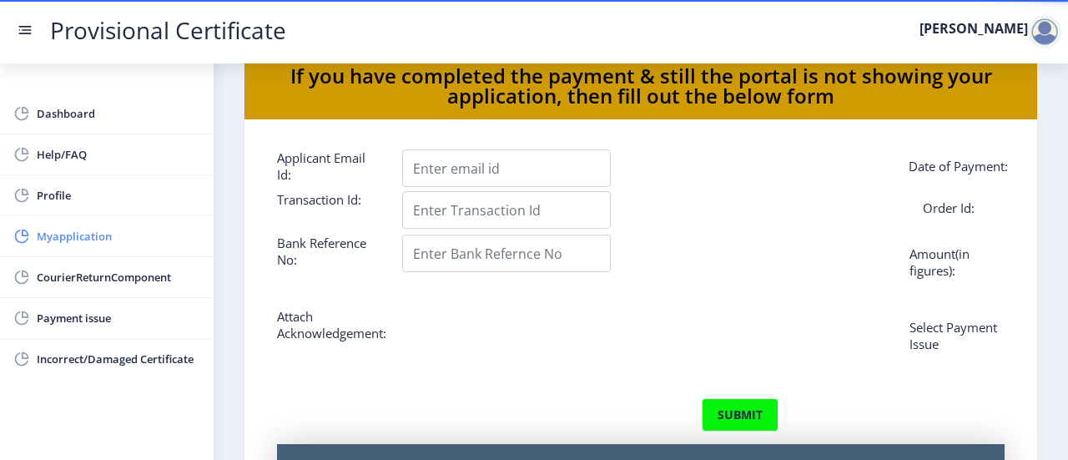
click at [124, 229] on span "Myapplication" at bounding box center [119, 236] width 164 height 20
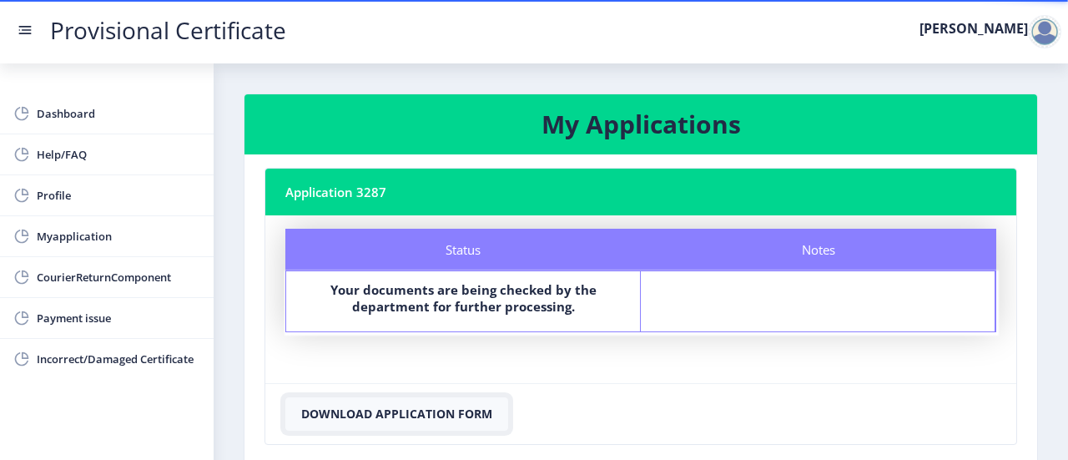
click at [432, 416] on button "Download Application Form" at bounding box center [396, 413] width 223 height 33
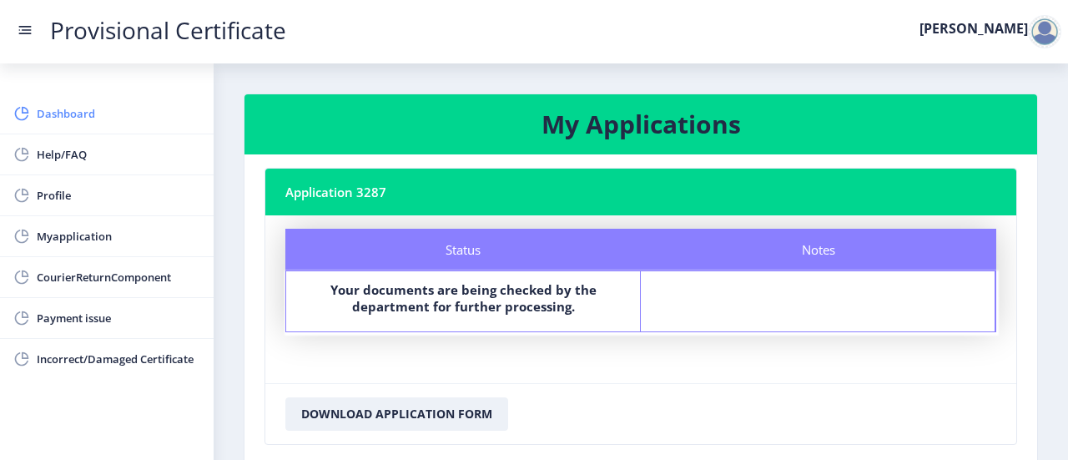
click at [87, 111] on span "Dashboard" at bounding box center [119, 113] width 164 height 20
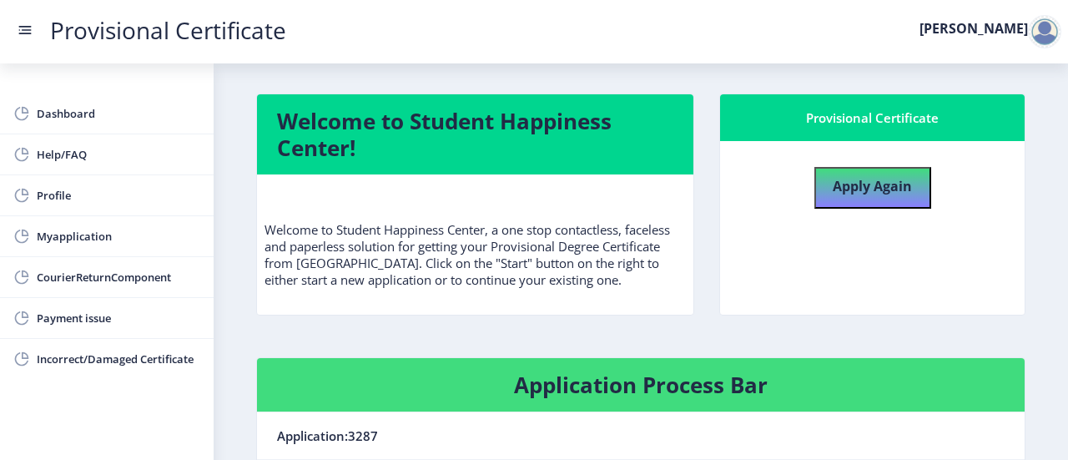
scroll to position [328, 0]
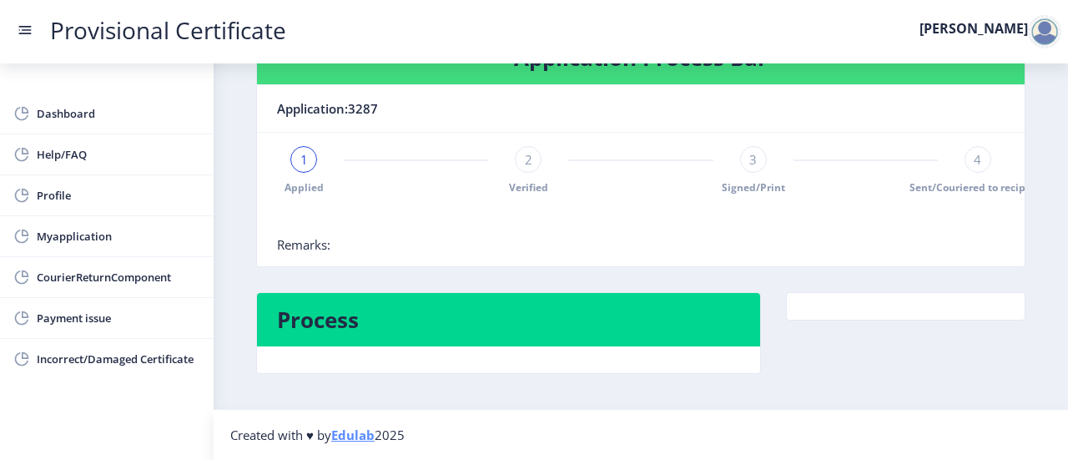
click at [311, 154] on div "1" at bounding box center [303, 159] width 27 height 27
click at [524, 168] on div "2" at bounding box center [528, 159] width 27 height 27
click at [755, 159] on div "3" at bounding box center [753, 159] width 27 height 27
click at [981, 163] on div "4" at bounding box center [978, 159] width 27 height 27
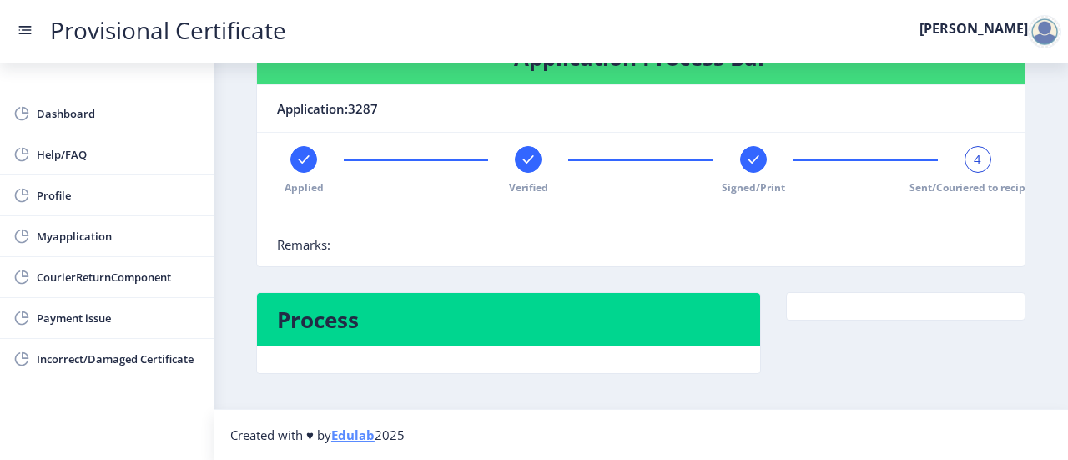
scroll to position [0, 21]
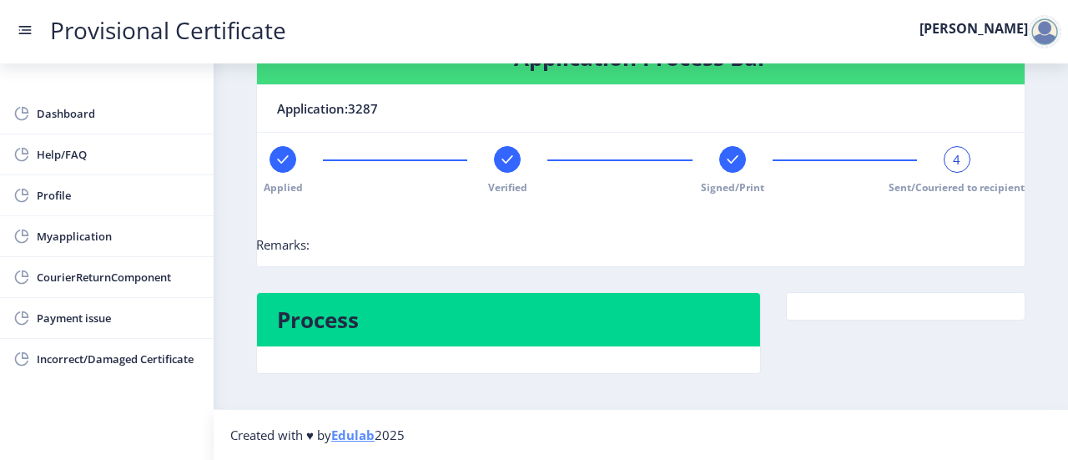
click at [720, 164] on div at bounding box center [732, 159] width 27 height 27
click at [508, 148] on div at bounding box center [507, 159] width 27 height 27
click at [945, 148] on div at bounding box center [957, 159] width 27 height 27
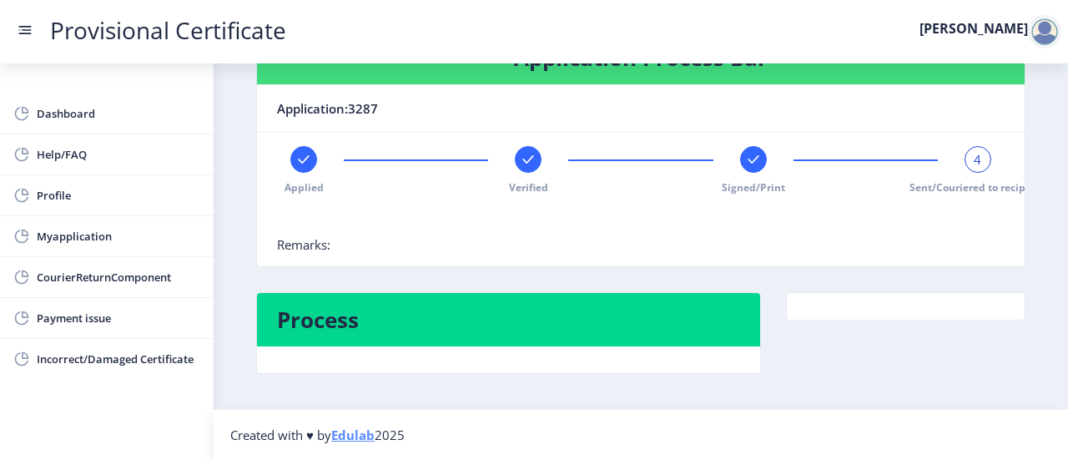
click at [749, 166] on div at bounding box center [753, 159] width 27 height 27
click at [524, 161] on rect at bounding box center [528, 159] width 17 height 17
click at [309, 155] on rect at bounding box center [303, 159] width 17 height 17
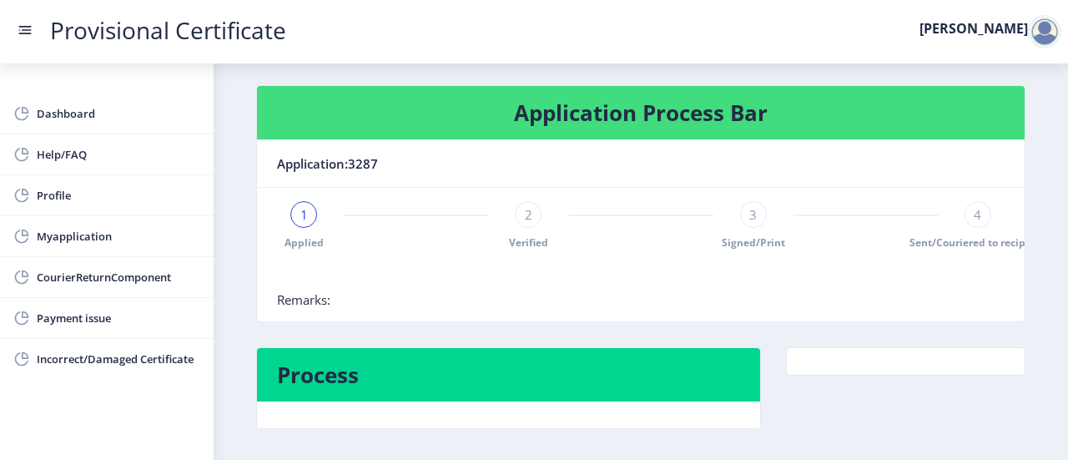
scroll to position [271, 0]
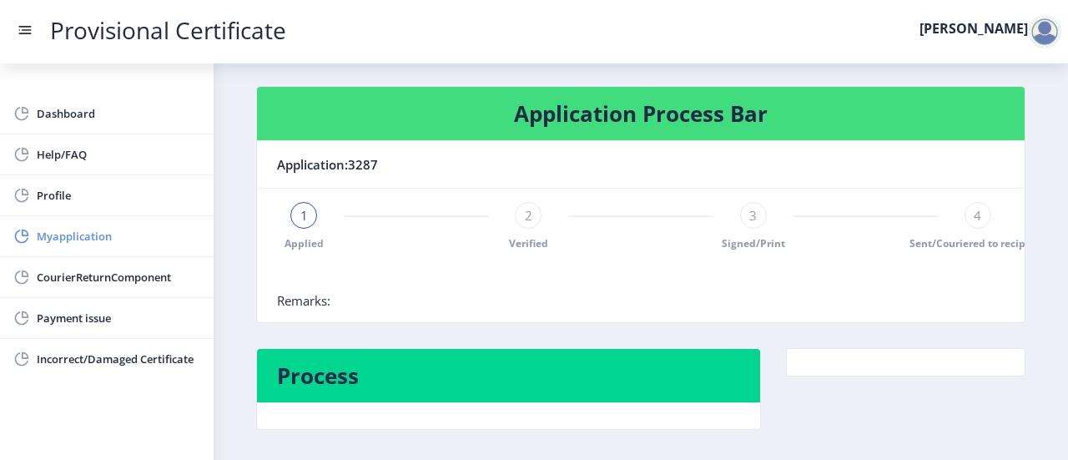
click at [124, 244] on span "Myapplication" at bounding box center [119, 236] width 164 height 20
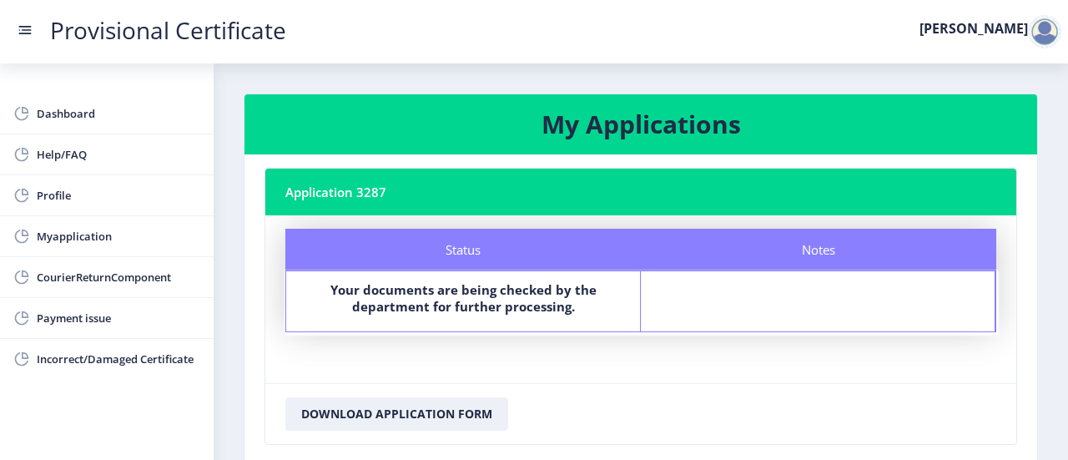
scroll to position [107, 0]
